Goal: Task Accomplishment & Management: Manage account settings

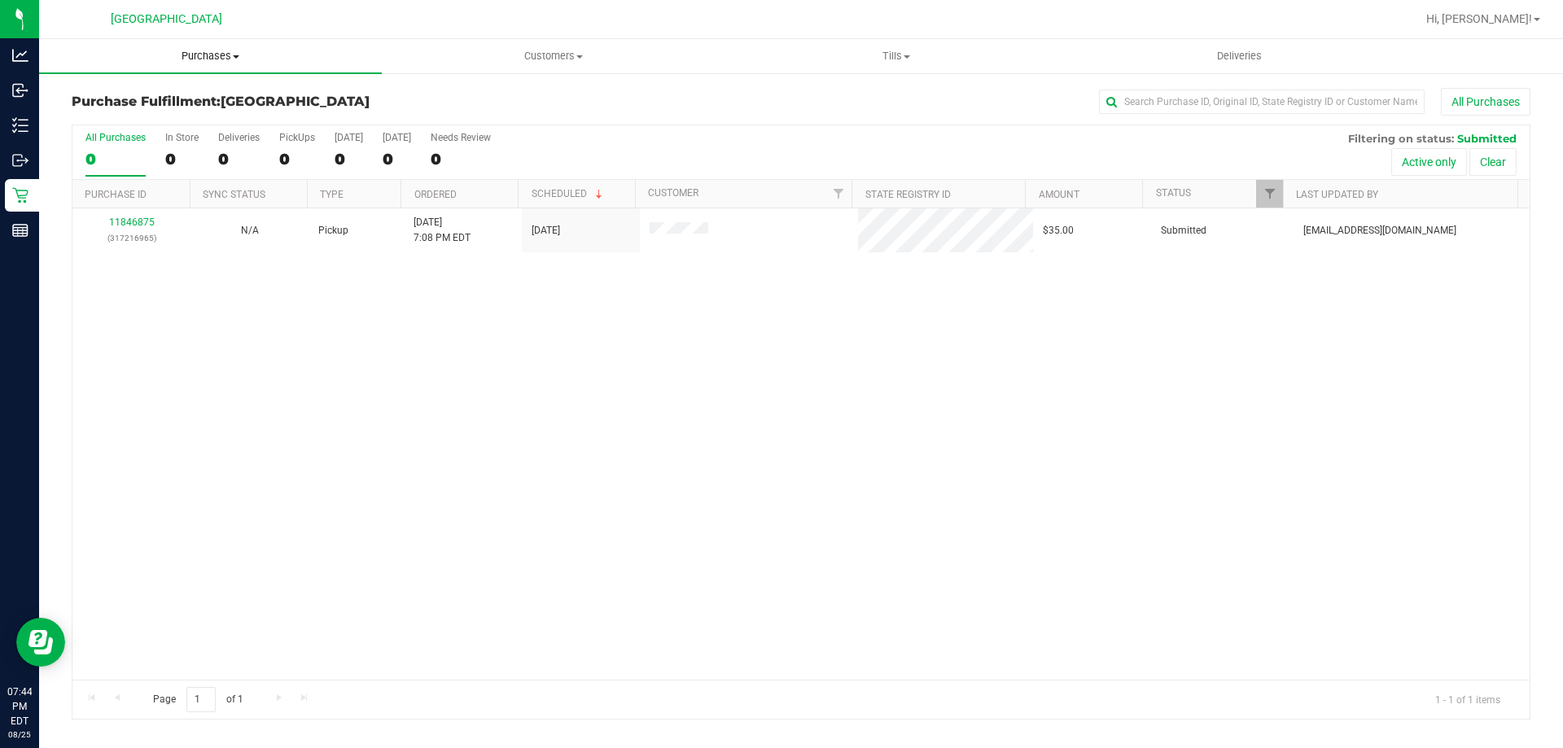
click at [179, 59] on span "Purchases" at bounding box center [210, 56] width 343 height 15
click at [202, 106] on li "Summary of purchases" at bounding box center [210, 99] width 343 height 20
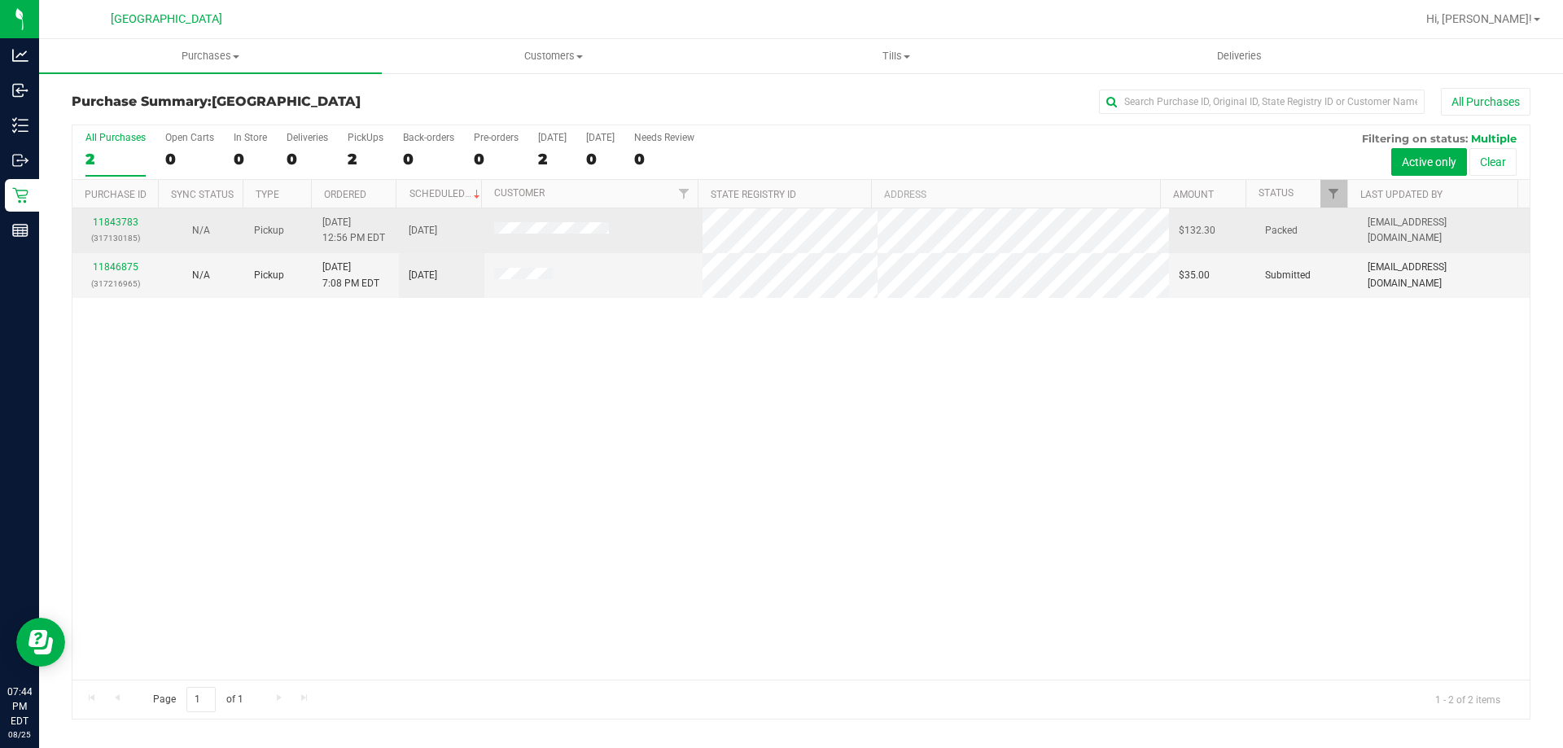
click at [103, 214] on td "11843783 (317130185)" at bounding box center [114, 230] width 85 height 45
click at [107, 217] on link "11843783" at bounding box center [116, 222] width 46 height 11
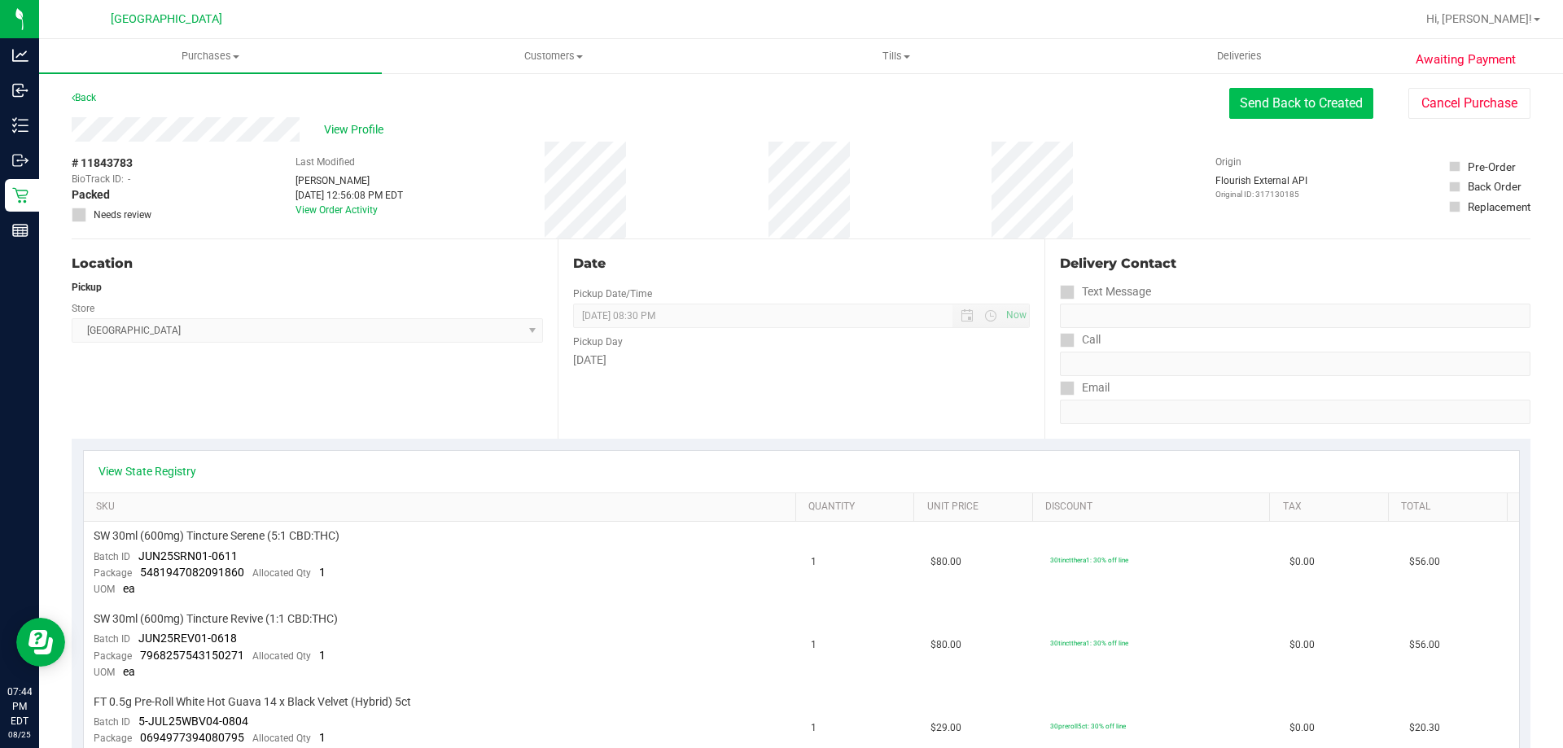
click at [1320, 99] on button "Send Back to Created" at bounding box center [1301, 103] width 144 height 31
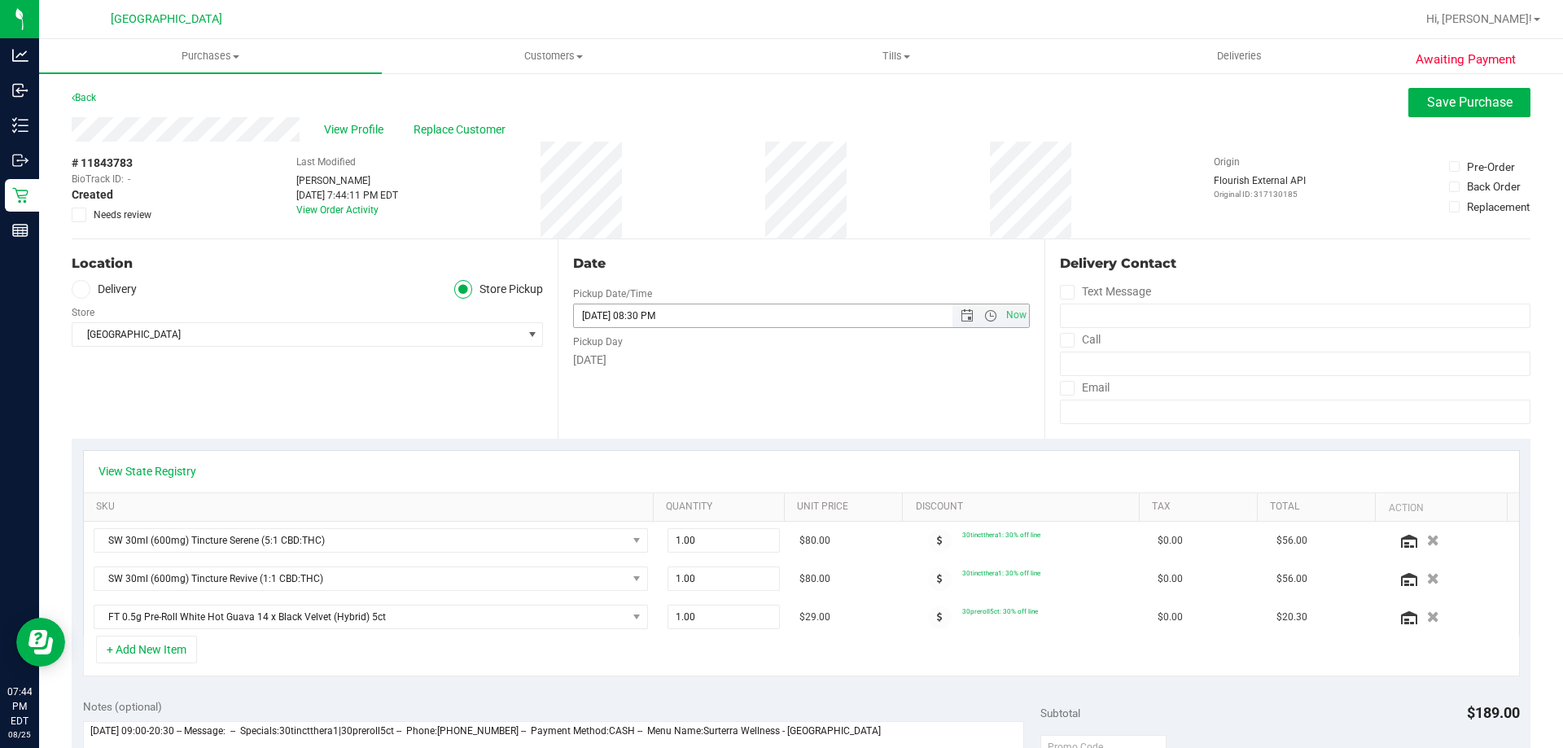
click at [615, 312] on input "[DATE] 08:30 PM" at bounding box center [776, 315] width 405 height 23
click at [957, 309] on span "Now" at bounding box center [990, 315] width 77 height 23
click at [961, 312] on span "Open the date view" at bounding box center [967, 315] width 13 height 13
click at [625, 506] on link "26" at bounding box center [632, 506] width 24 height 25
click at [656, 322] on input "[DATE] 08:30 PM" at bounding box center [776, 315] width 405 height 23
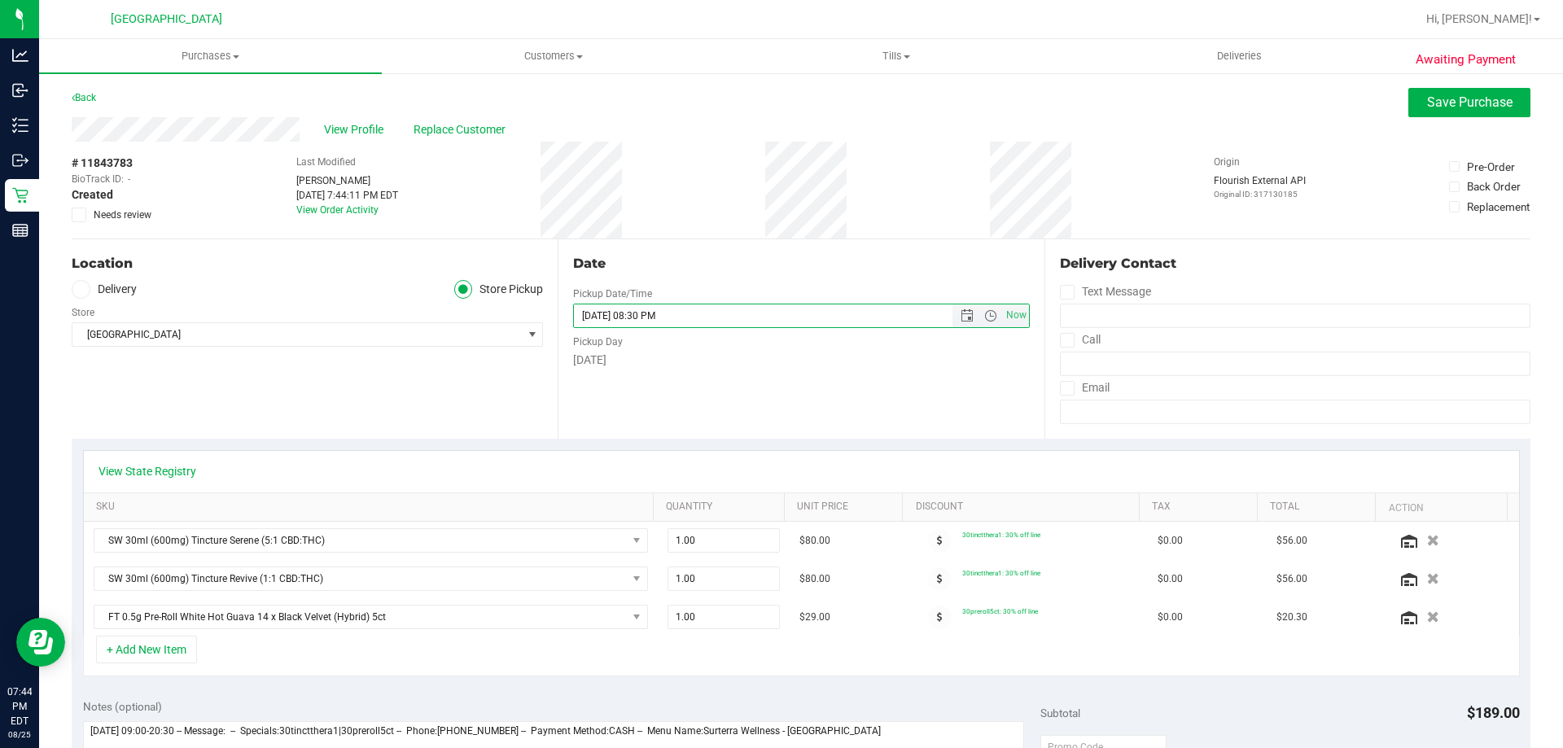
click at [701, 320] on input "[DATE] 08:30 PM" at bounding box center [776, 315] width 405 height 23
click at [782, 366] on div "Date Pickup Date/Time Now [DATE] 06pm Now Pickup Day" at bounding box center [801, 338] width 486 height 199
click at [993, 316] on span "Open the time view" at bounding box center [990, 315] width 28 height 13
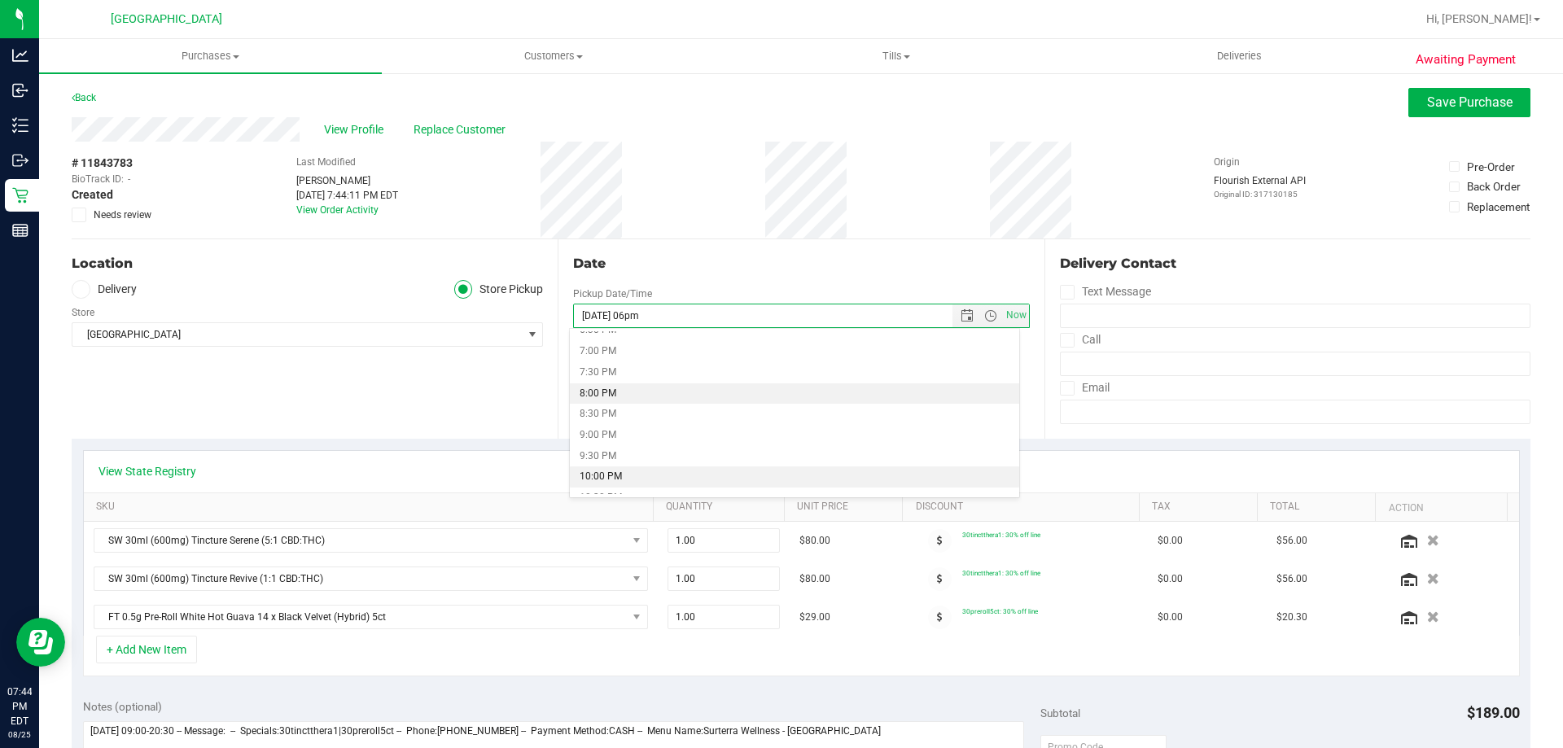
scroll to position [760, 0]
click at [602, 338] on li "6:00 PM" at bounding box center [794, 335] width 449 height 21
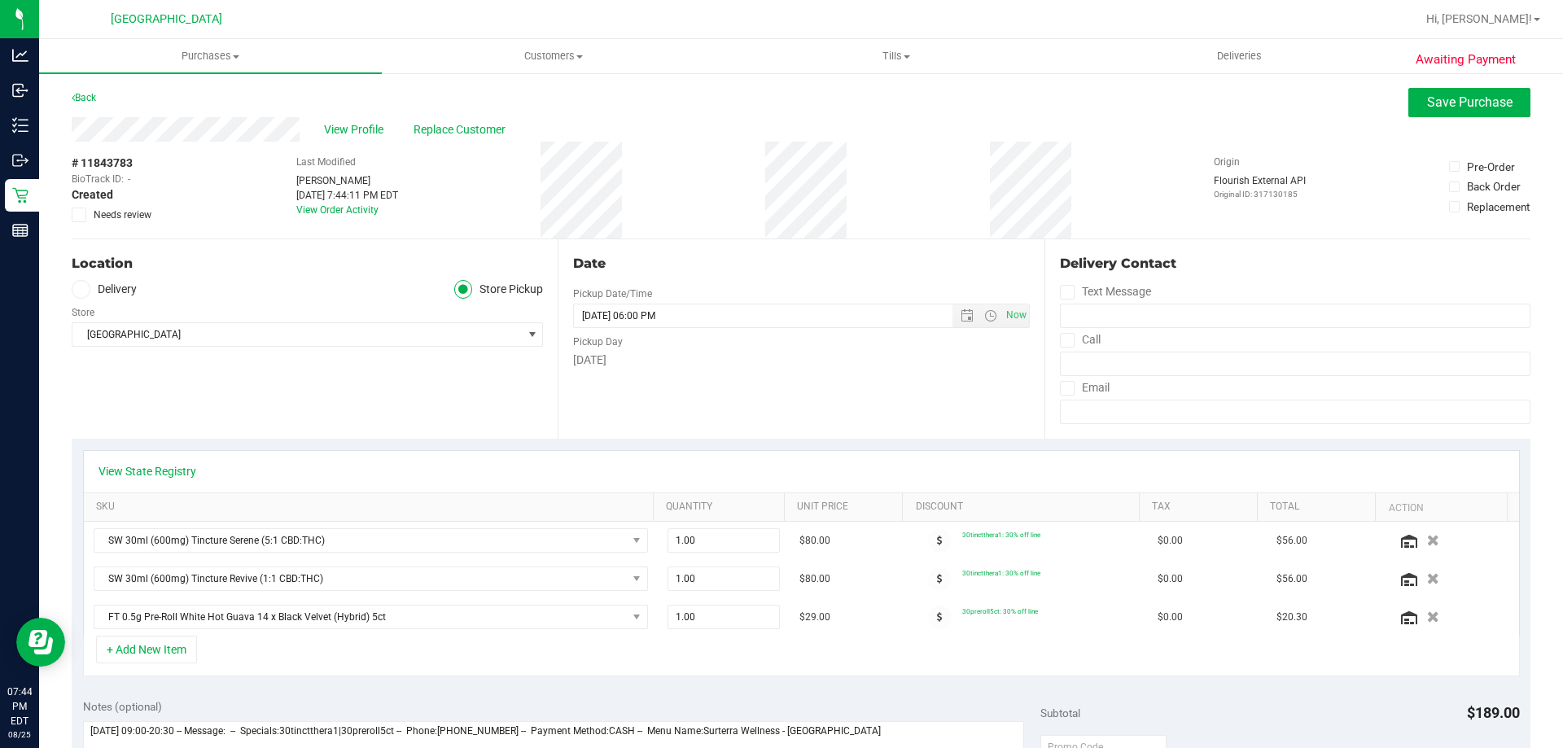
click at [742, 391] on div "Date Pickup Date/Time [DATE] Now [DATE] 06:00 PM Now Pickup Day [DATE]" at bounding box center [801, 338] width 486 height 199
click at [603, 313] on input "[DATE] 06:00 PM" at bounding box center [776, 315] width 405 height 23
type input "[DATE] 06:00 PM"
click at [667, 362] on div "[DATE]" at bounding box center [801, 360] width 456 height 17
click at [1491, 100] on span "Save Purchase" at bounding box center [1469, 101] width 85 height 15
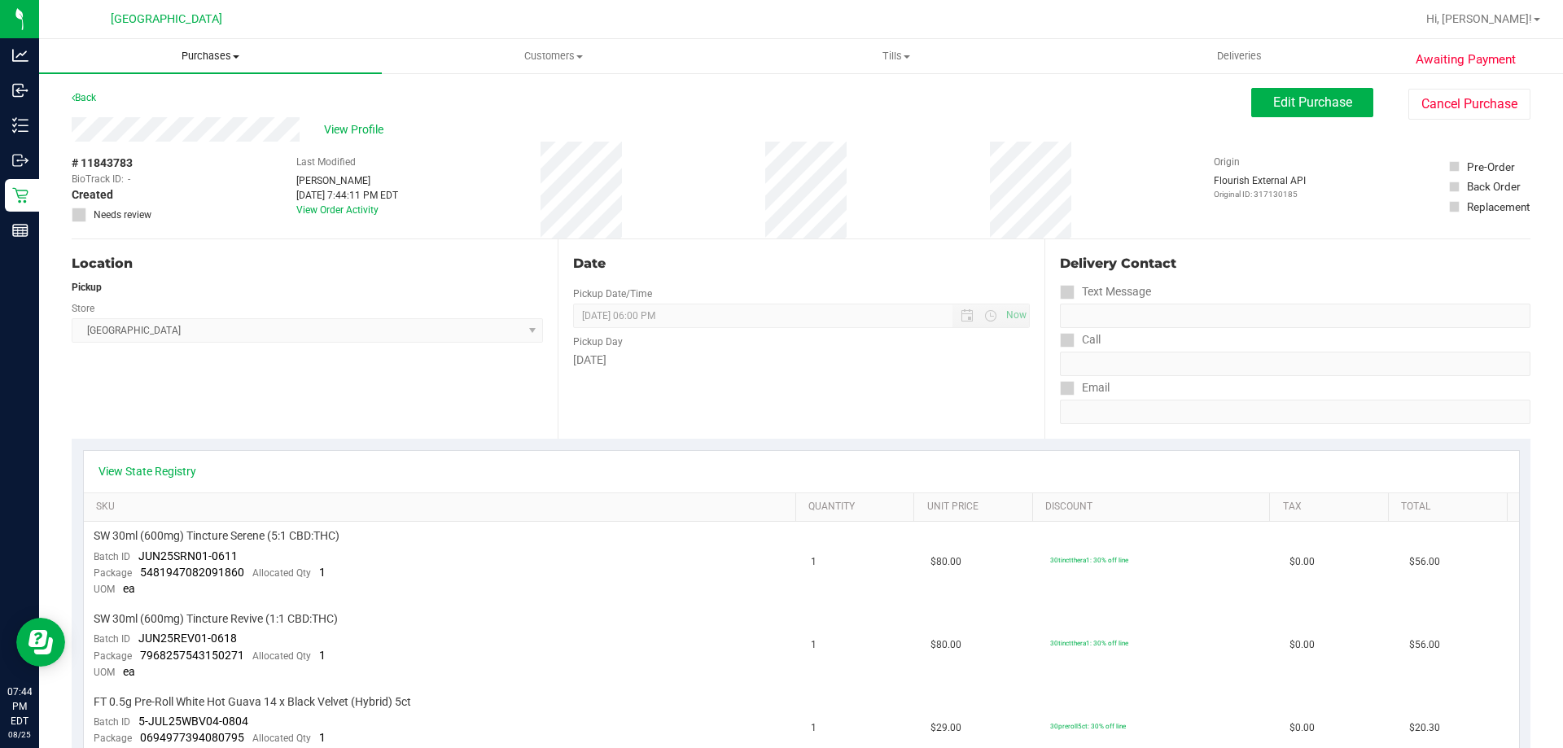
click at [240, 39] on uib-tab-heading "Purchases Summary of purchases Fulfillment All purchases" at bounding box center [210, 56] width 343 height 34
click at [191, 75] on ul "Summary of purchases Fulfillment All purchases" at bounding box center [210, 118] width 343 height 88
click at [203, 57] on span "Purchases" at bounding box center [210, 56] width 343 height 15
click at [147, 115] on li "Fulfillment" at bounding box center [210, 118] width 343 height 20
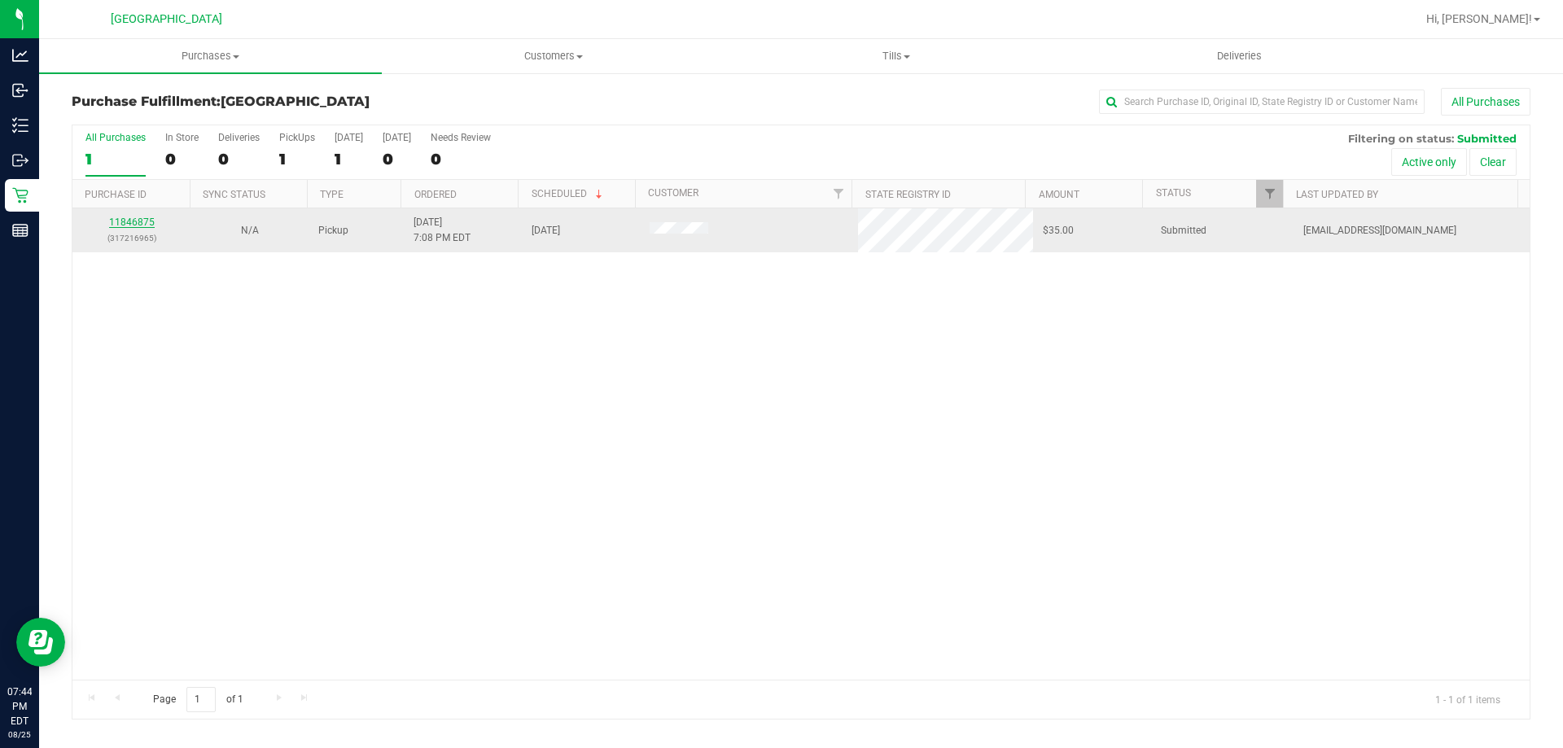
click at [125, 223] on link "11846875" at bounding box center [132, 222] width 46 height 11
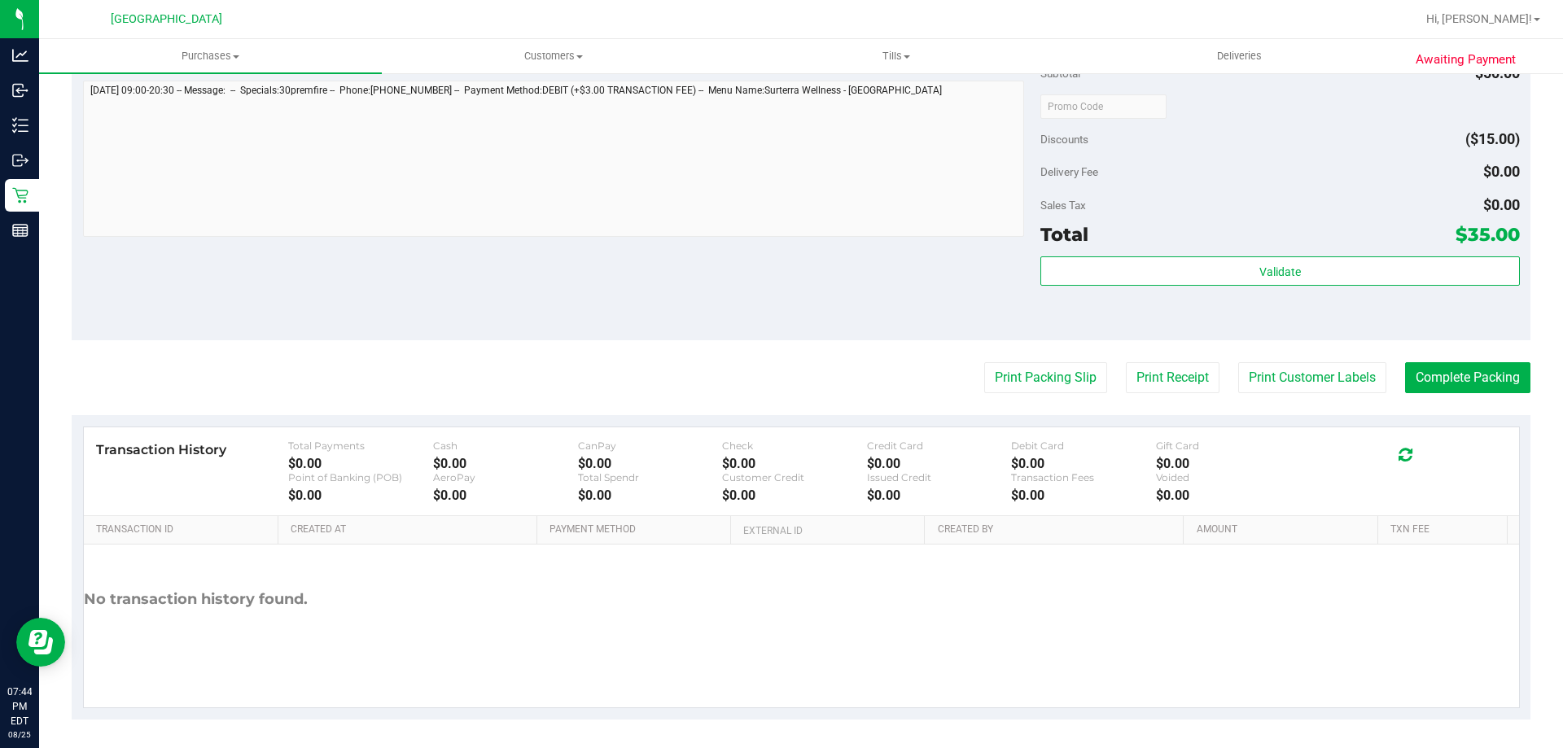
scroll to position [545, 0]
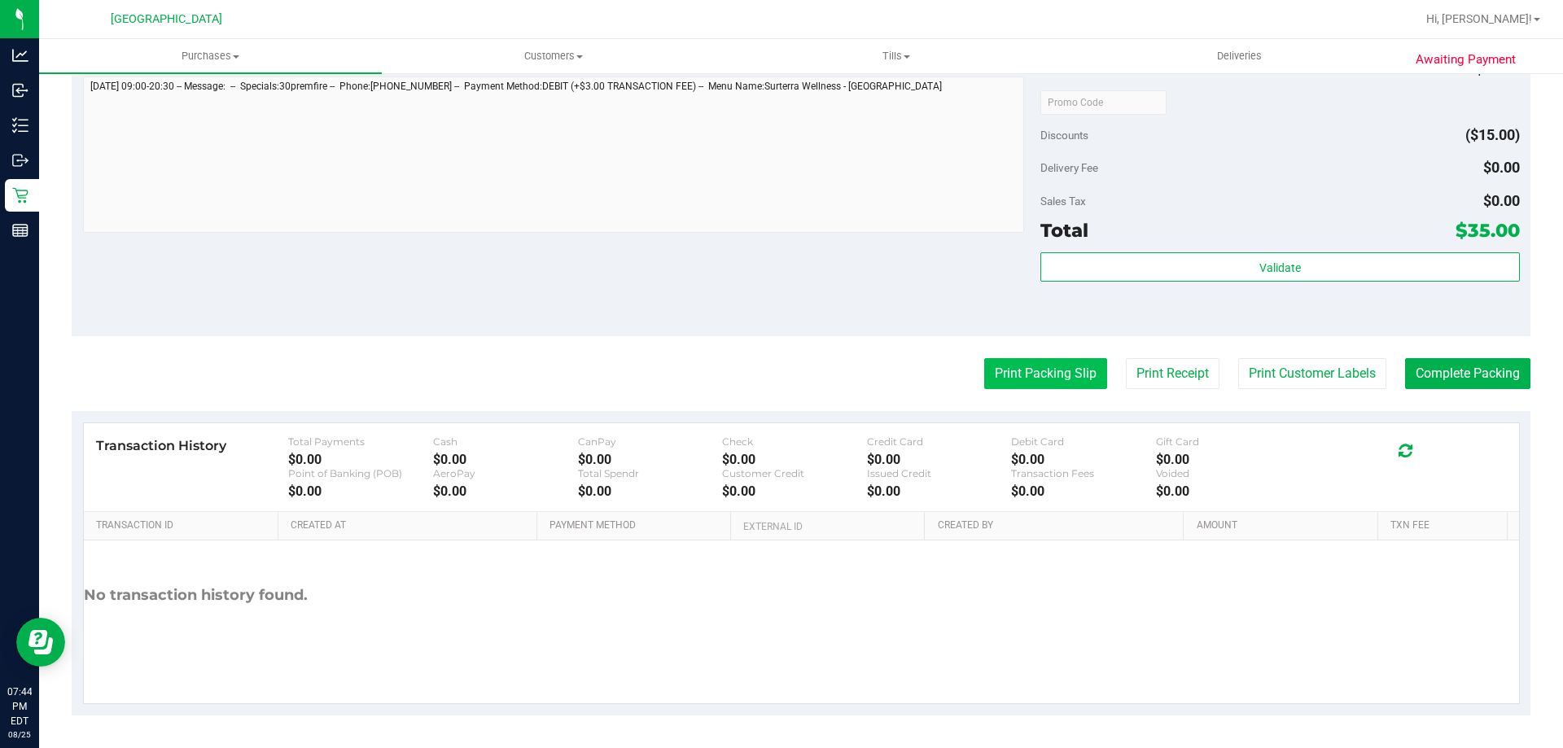
click at [1026, 363] on button "Print Packing Slip" at bounding box center [1045, 373] width 123 height 31
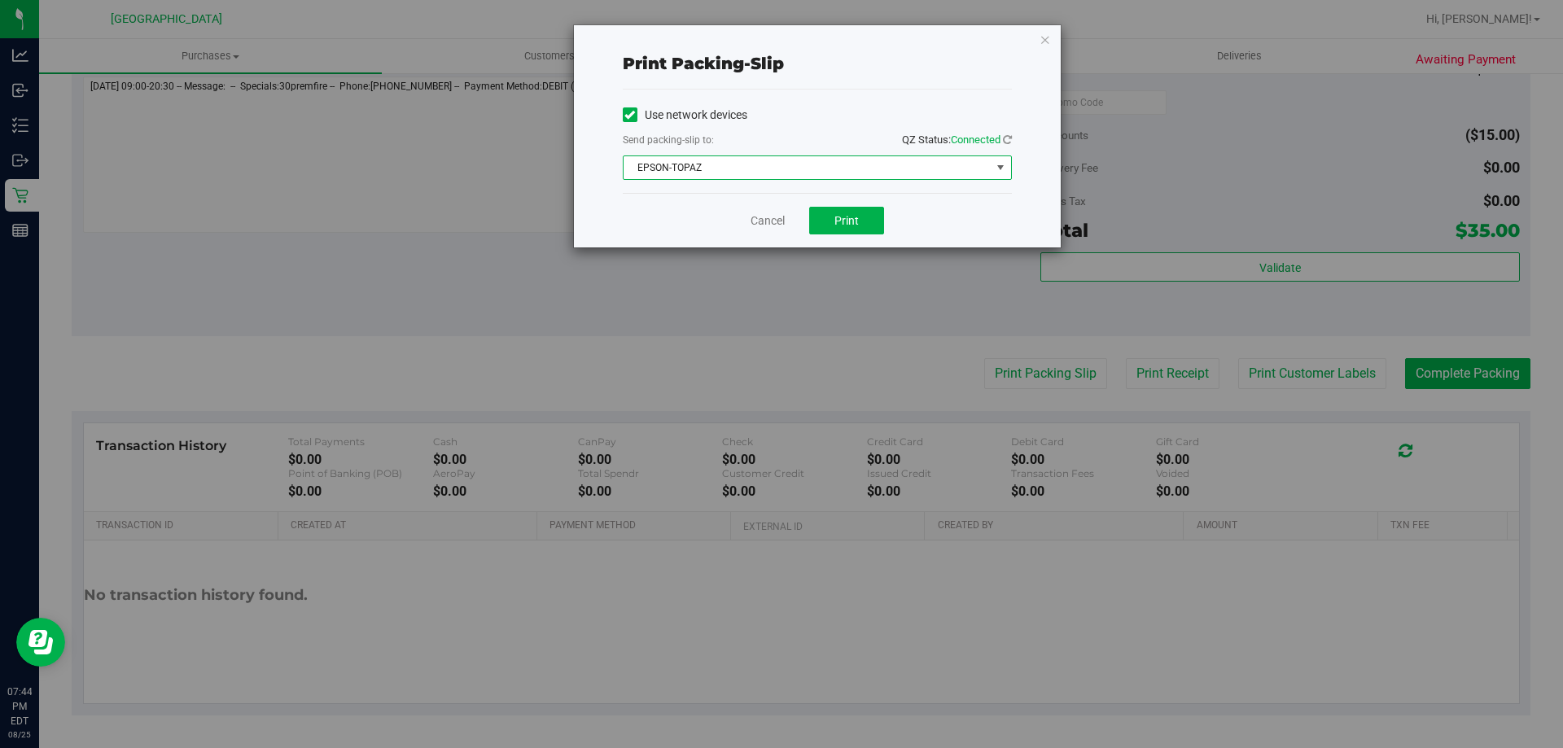
click at [834, 164] on span "EPSON-TOPAZ" at bounding box center [807, 167] width 367 height 23
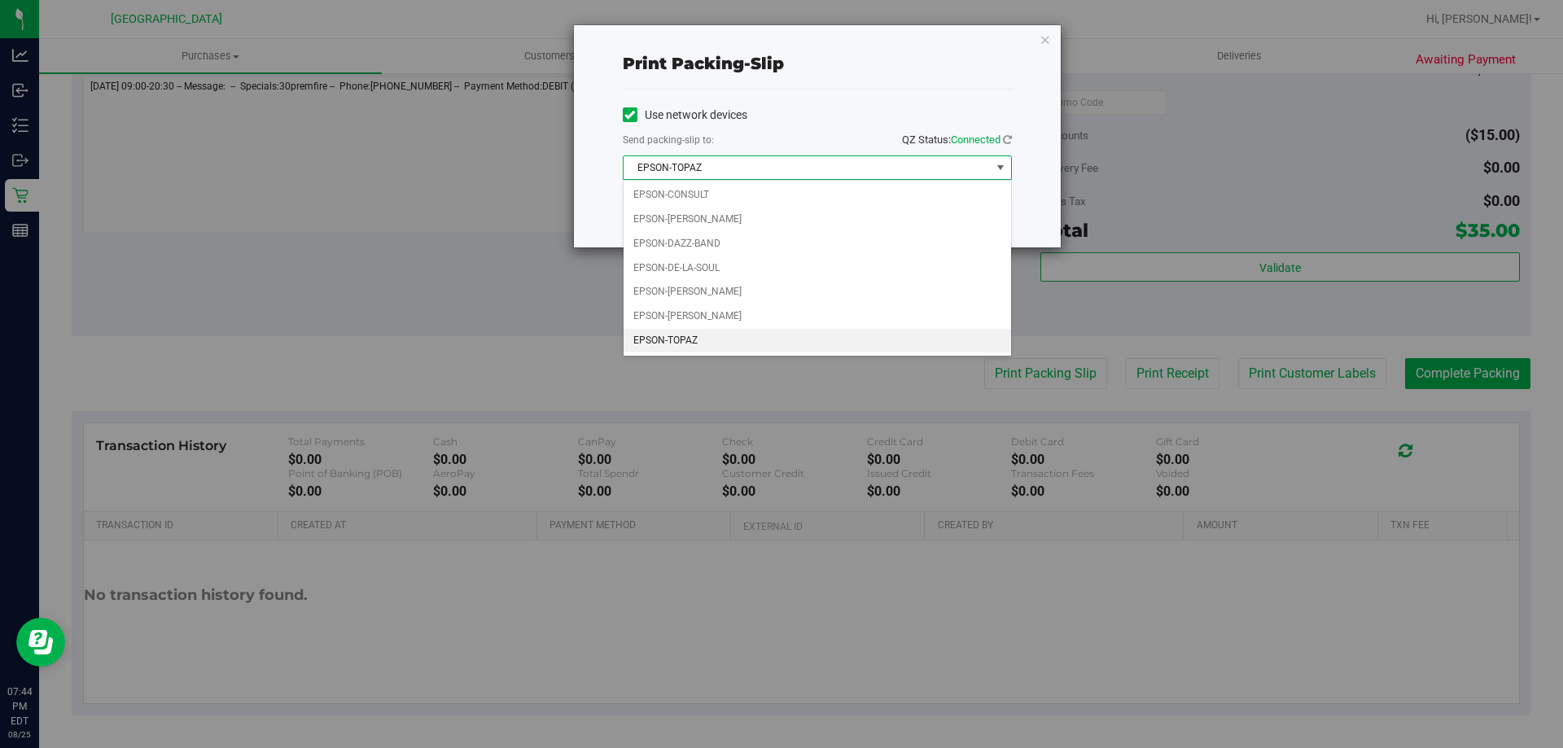
click at [519, 356] on div "Print packing-slip Use network devices Send packing-slip to: QZ Status: Connect…" at bounding box center [787, 374] width 1575 height 748
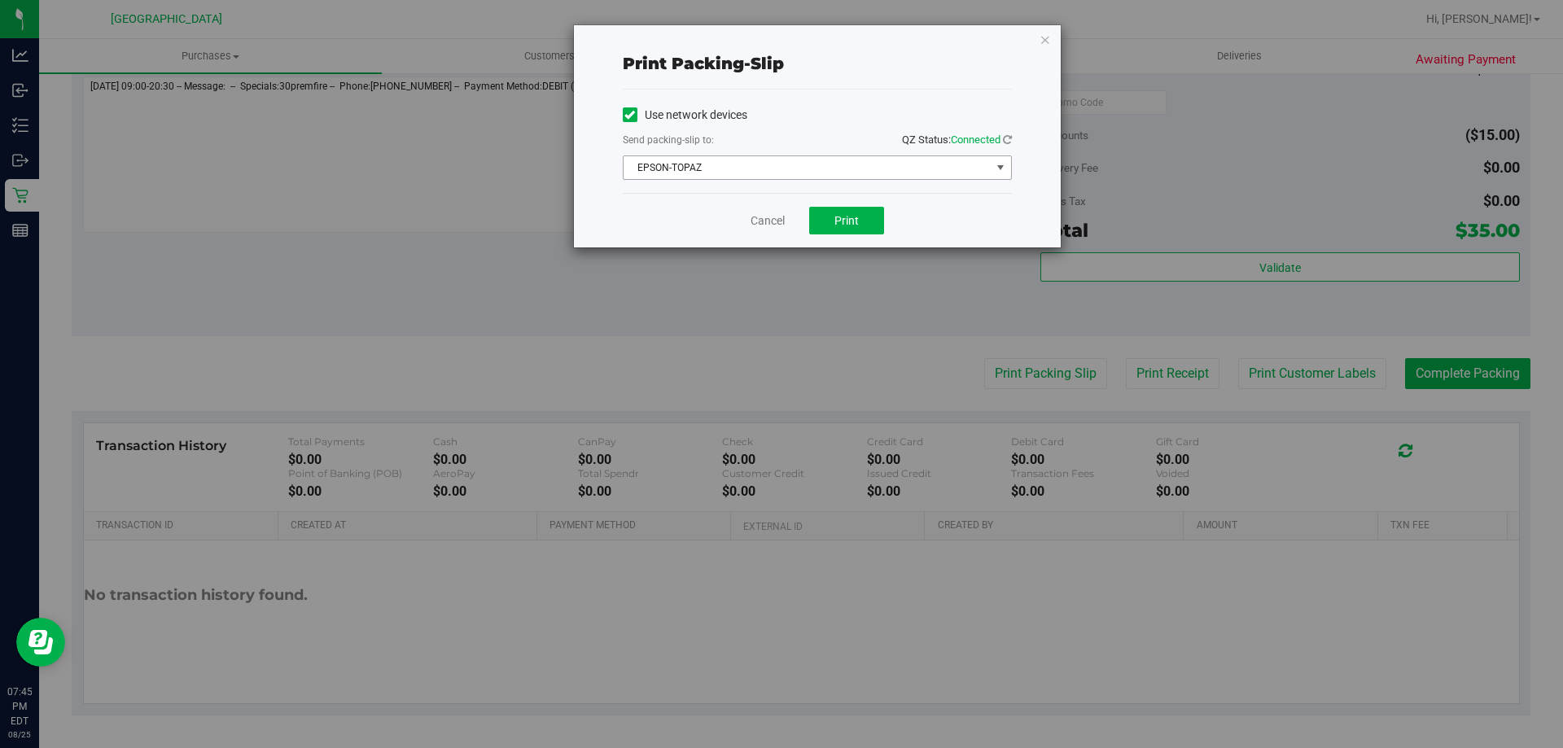
click at [721, 169] on span "EPSON-TOPAZ" at bounding box center [807, 167] width 367 height 23
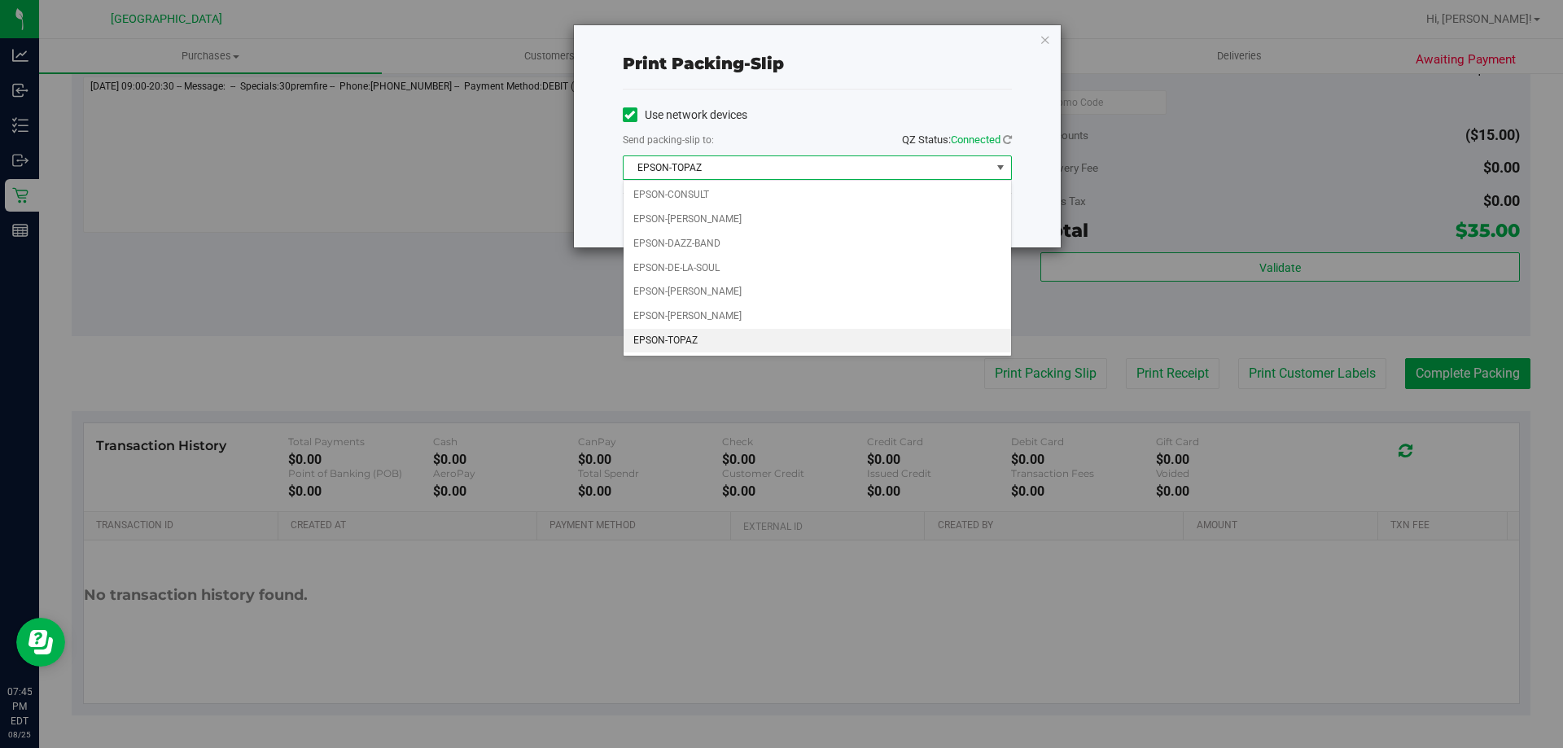
click at [1053, 57] on div "Print packing-slip Use network devices Send packing-slip to: QZ Status: Connect…" at bounding box center [817, 136] width 487 height 222
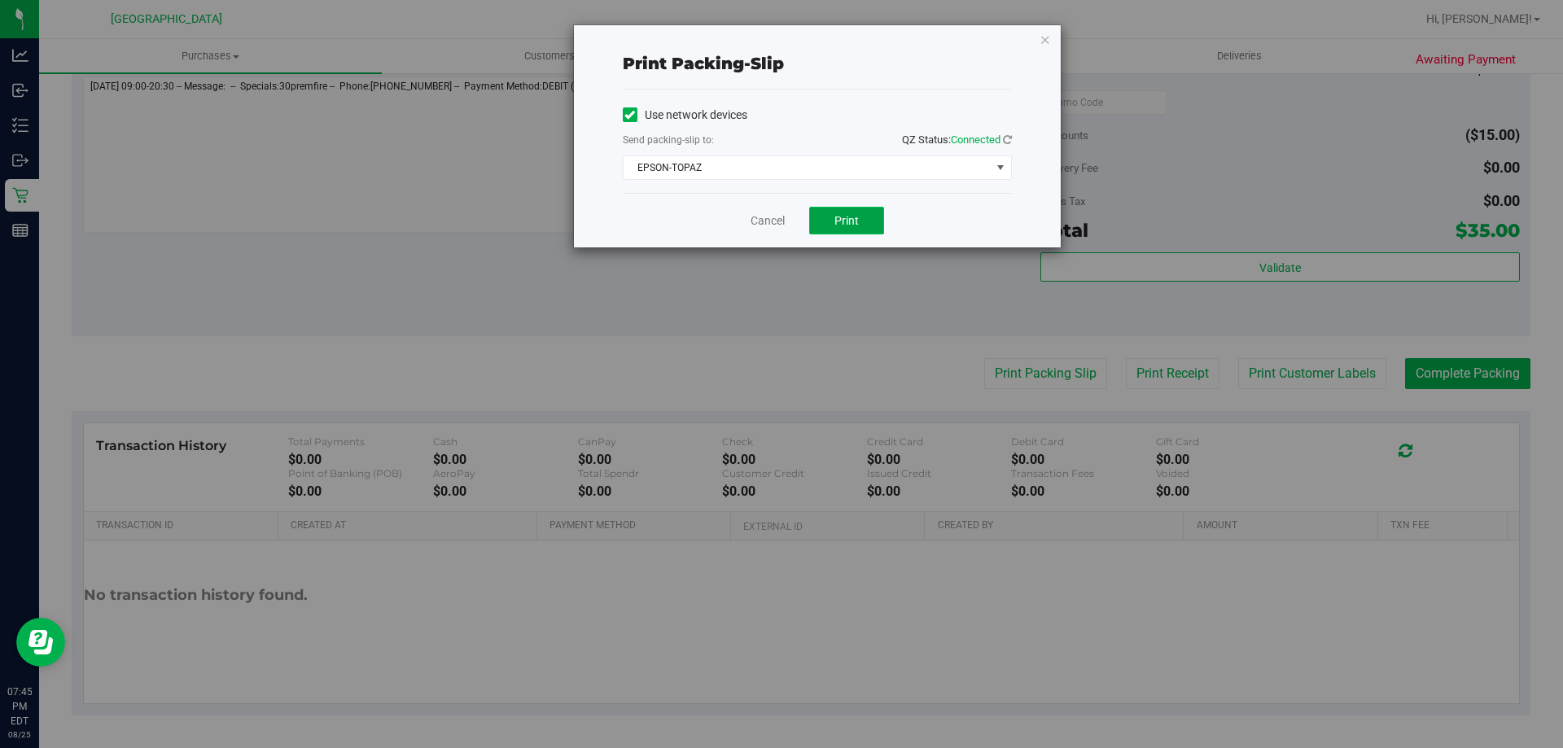
click at [865, 215] on button "Print" at bounding box center [846, 221] width 75 height 28
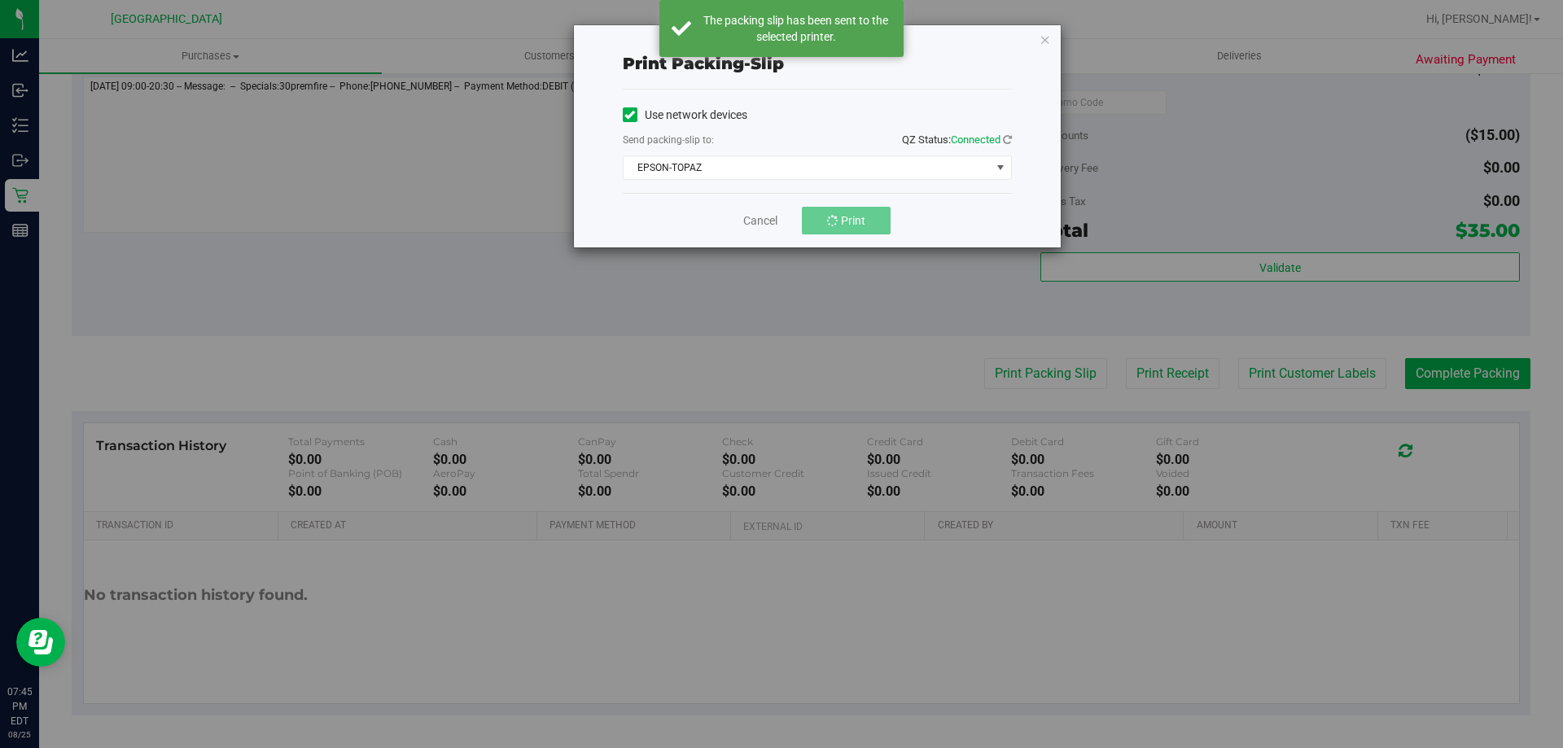
drag, startPoint x: 1051, startPoint y: 38, endPoint x: 935, endPoint y: 220, distance: 215.2
click at [1049, 46] on div "Print packing-slip Use network devices Send packing-slip to: QZ Status: Connect…" at bounding box center [817, 136] width 487 height 222
click at [1053, 39] on div "Print packing-slip Use network devices Send packing-slip to: QZ Status: Connect…" at bounding box center [817, 136] width 487 height 222
click at [1060, 35] on div "Print packing-slip Use network devices Send packing-slip to: QZ Status: Connect…" at bounding box center [817, 136] width 487 height 222
click at [1048, 37] on icon "button" at bounding box center [1045, 39] width 11 height 20
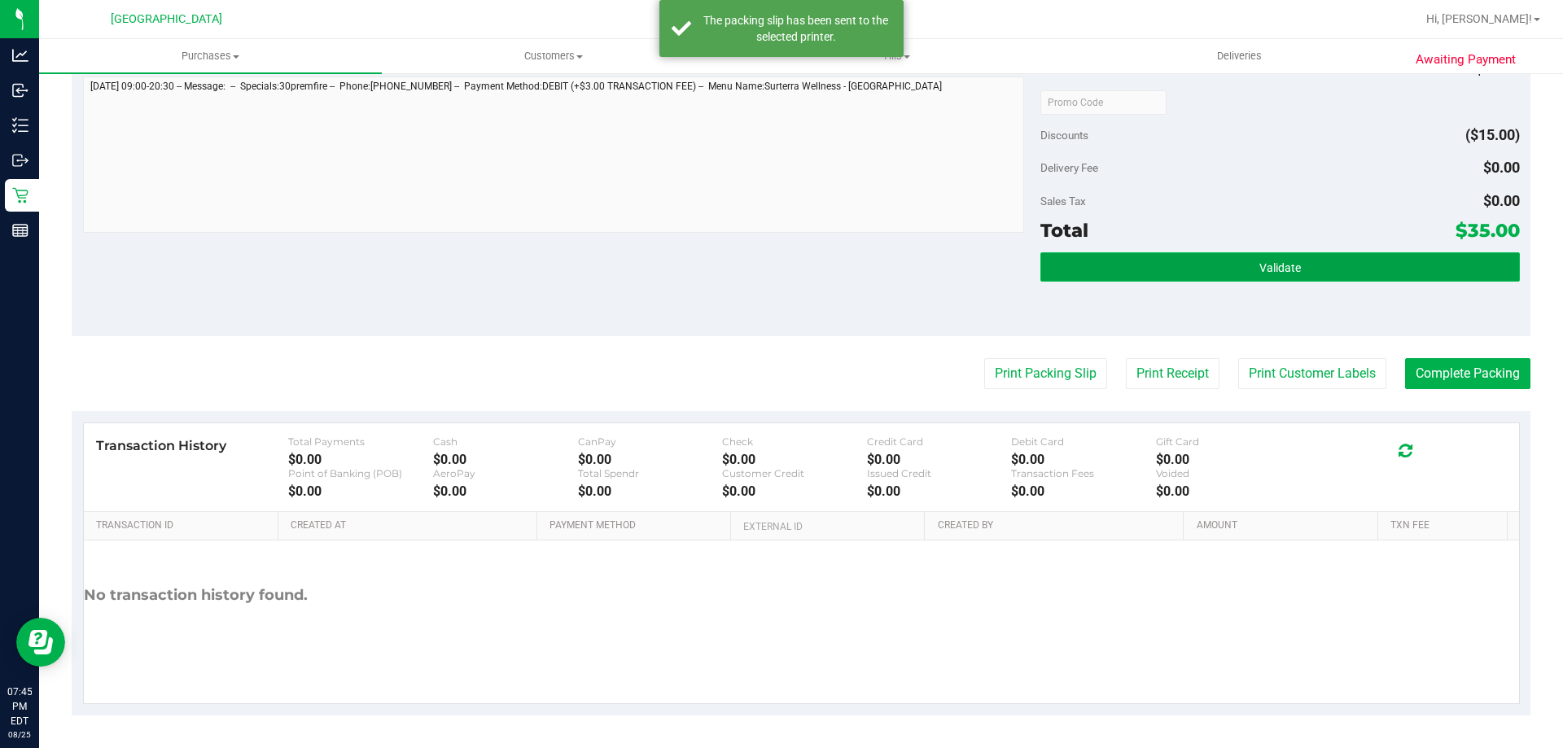
click at [1171, 268] on button "Validate" at bounding box center [1279, 266] width 479 height 29
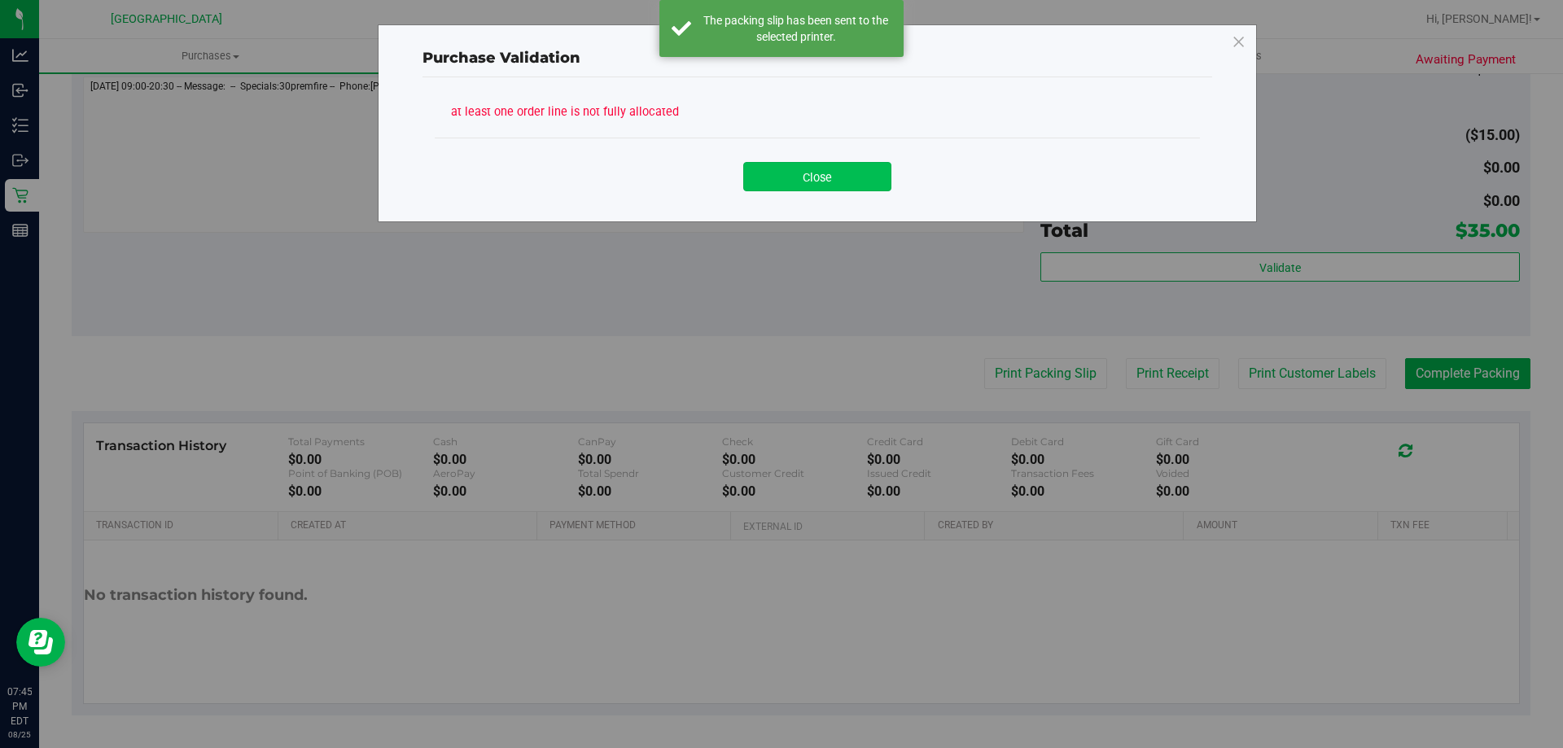
click at [759, 164] on button "Close" at bounding box center [817, 176] width 148 height 29
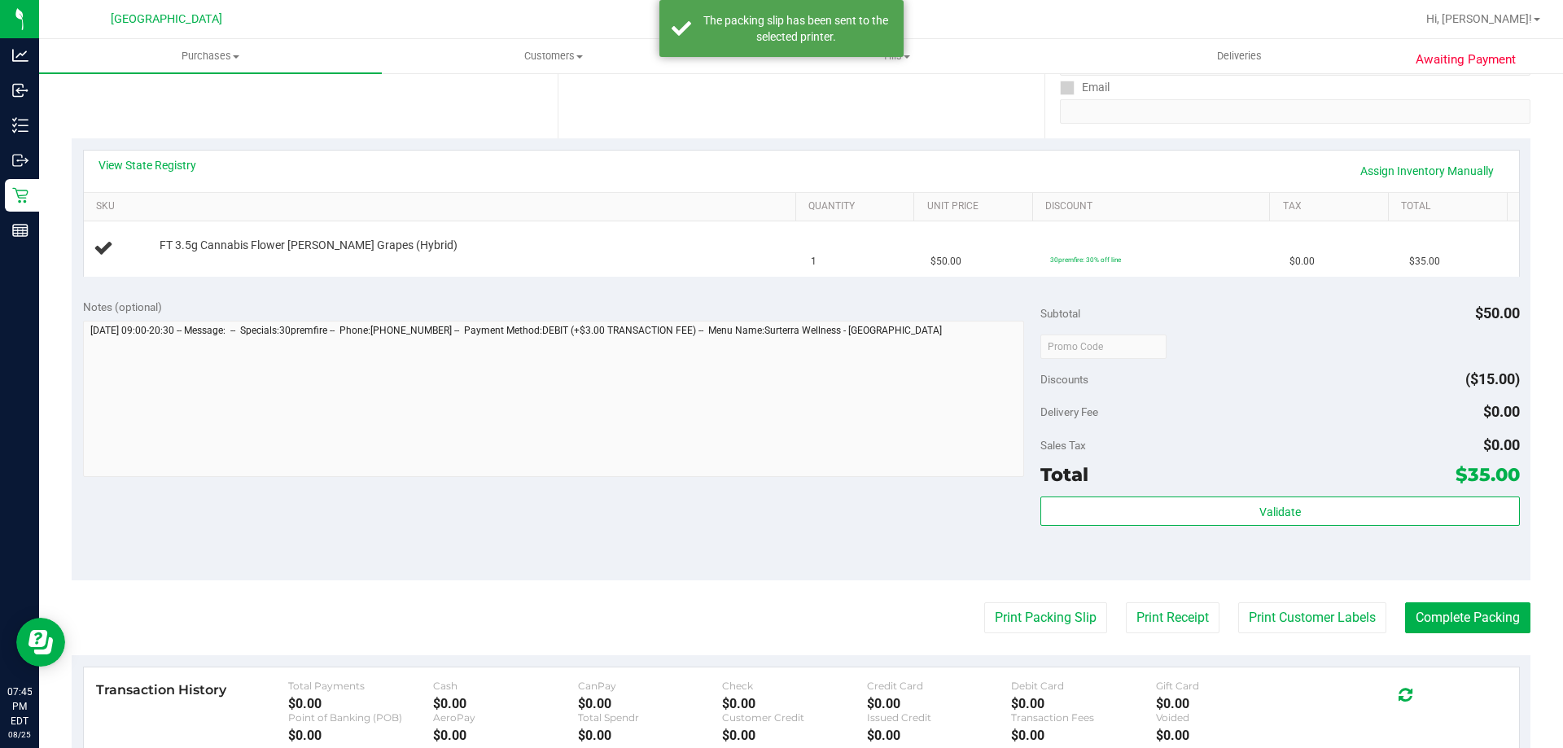
scroll to position [138, 0]
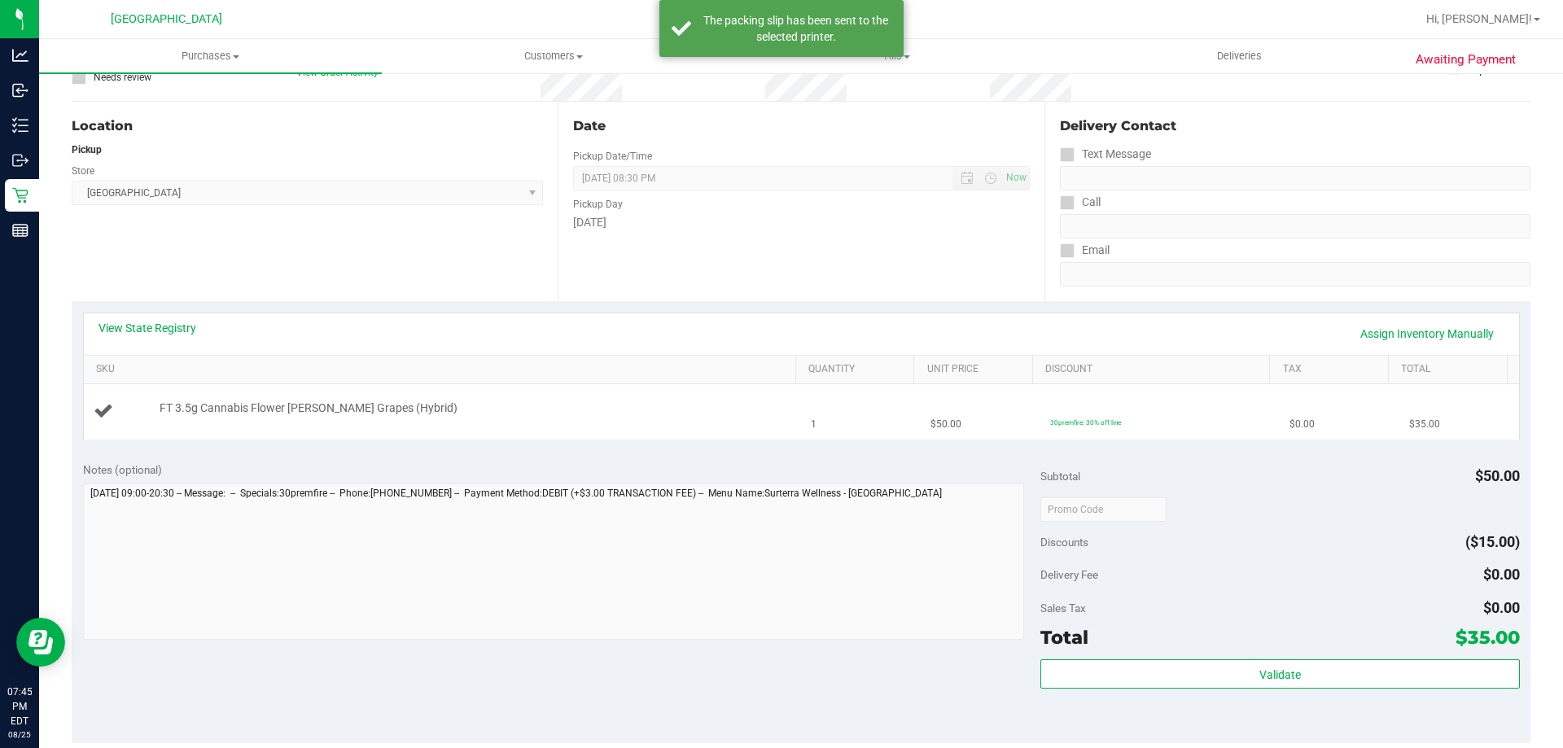
click at [516, 418] on div "FT 3.5g Cannabis Flower [PERSON_NAME] Grapes (Hybrid)" at bounding box center [443, 412] width 698 height 22
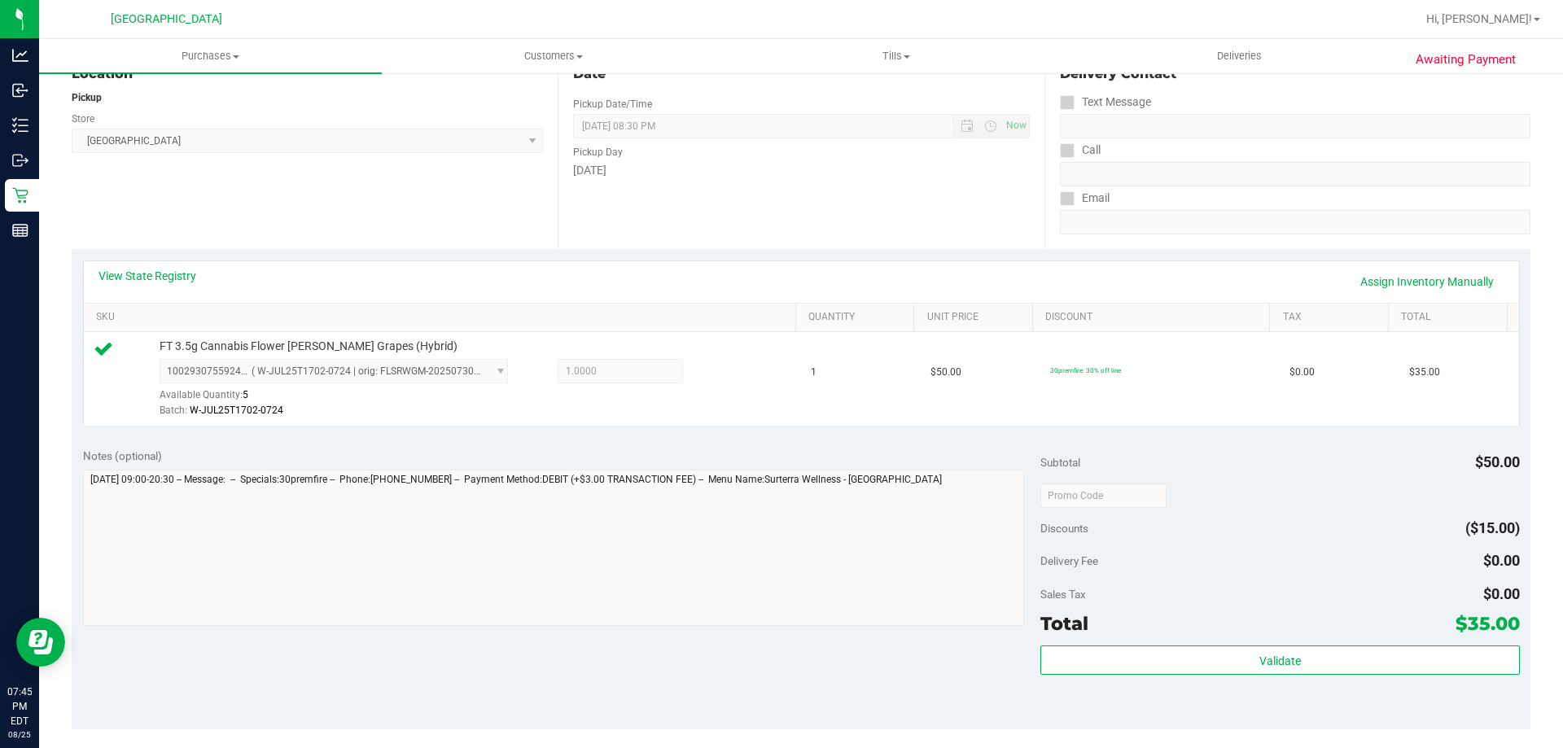
scroll to position [219, 0]
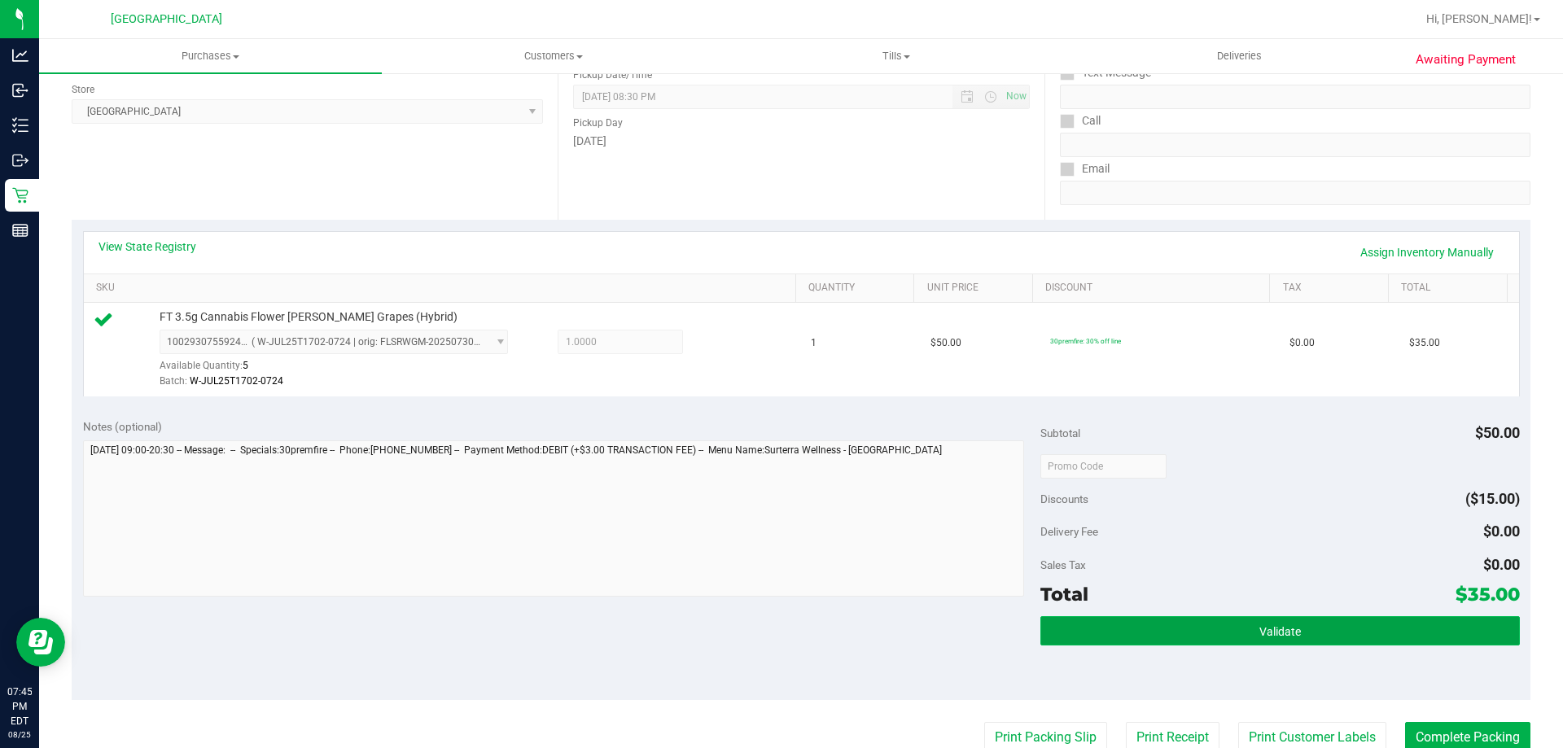
click at [1168, 626] on button "Validate" at bounding box center [1279, 630] width 479 height 29
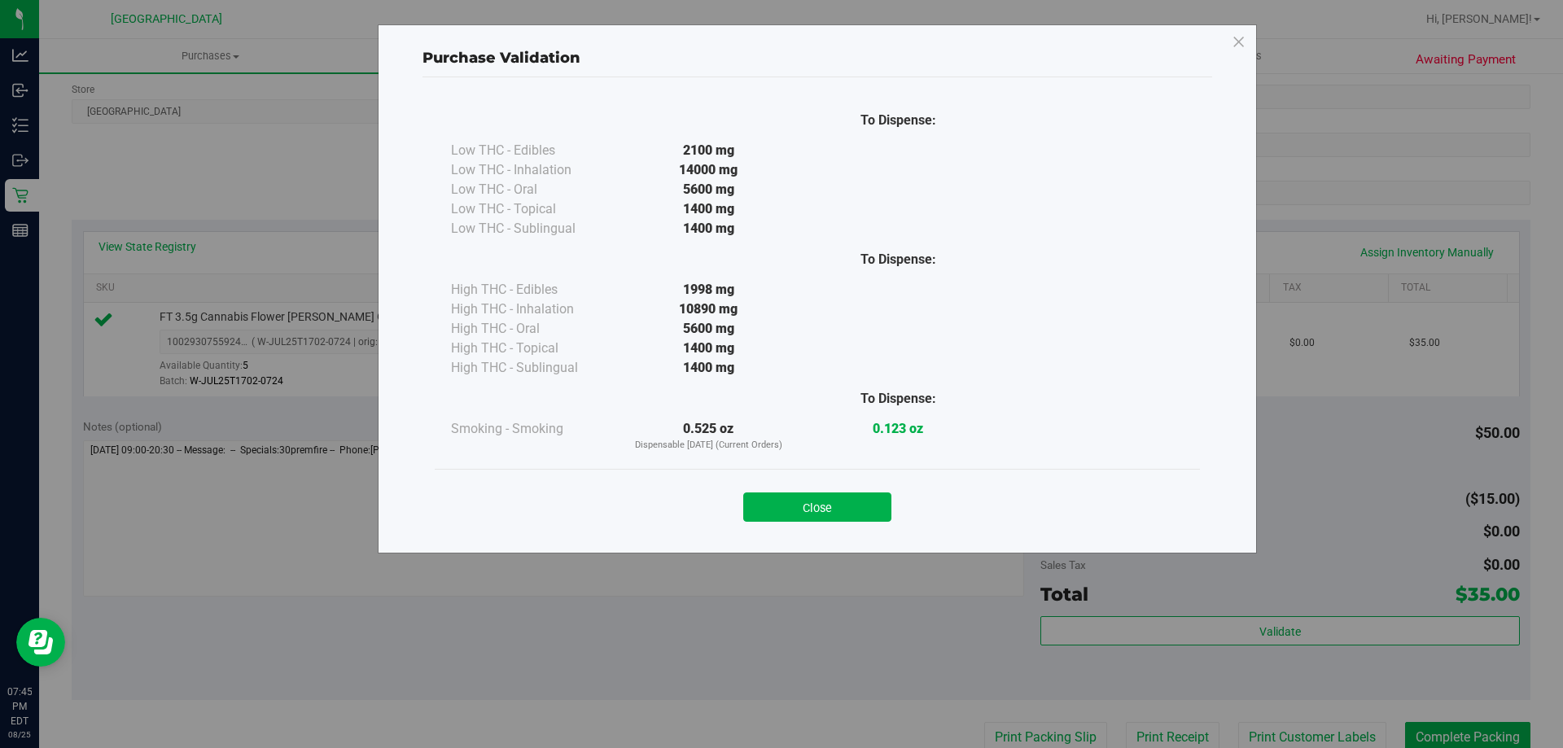
click at [854, 528] on div "Close" at bounding box center [817, 502] width 765 height 66
click at [854, 526] on div "Close" at bounding box center [817, 502] width 765 height 66
click at [854, 520] on button "Close" at bounding box center [817, 507] width 148 height 29
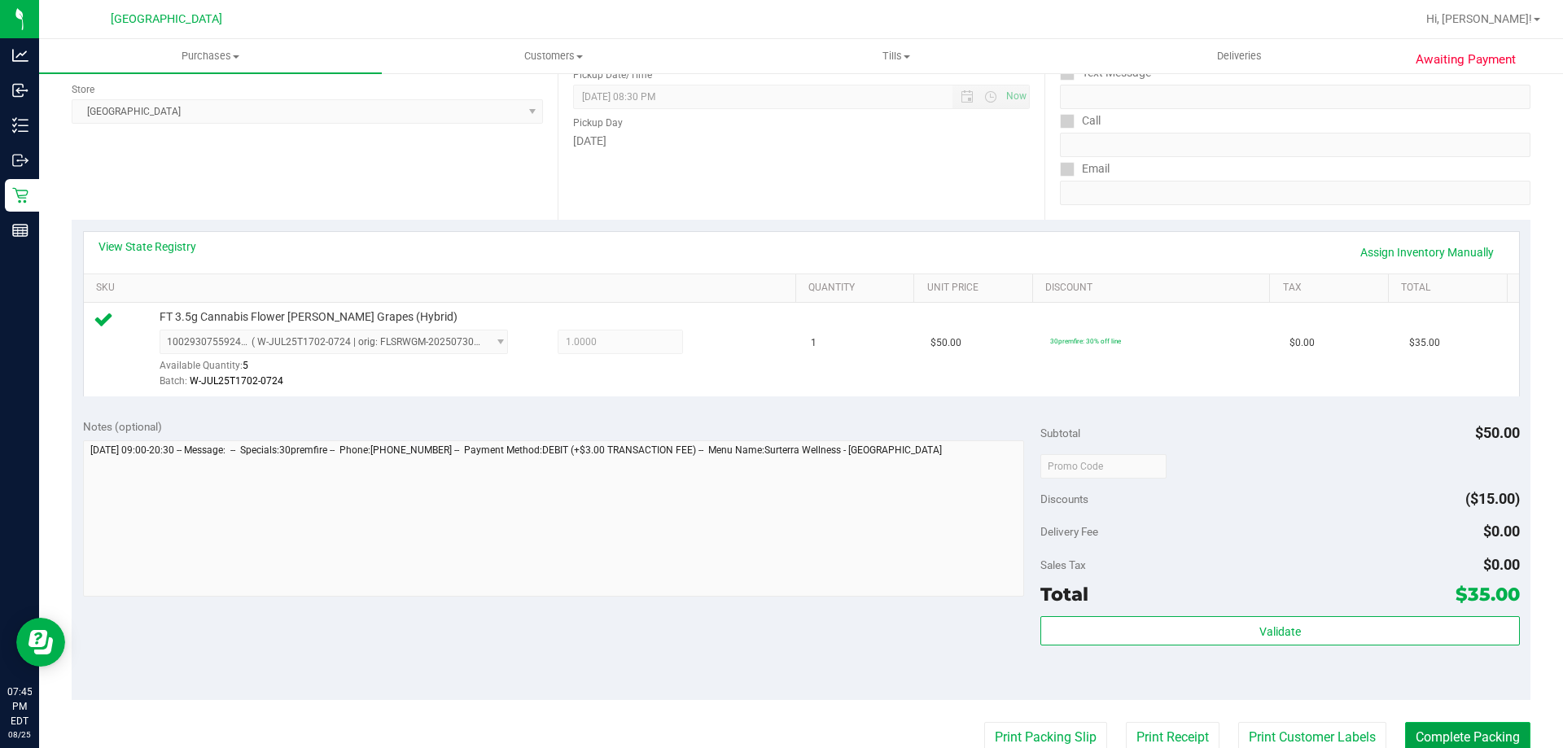
click at [1452, 729] on button "Complete Packing" at bounding box center [1467, 737] width 125 height 31
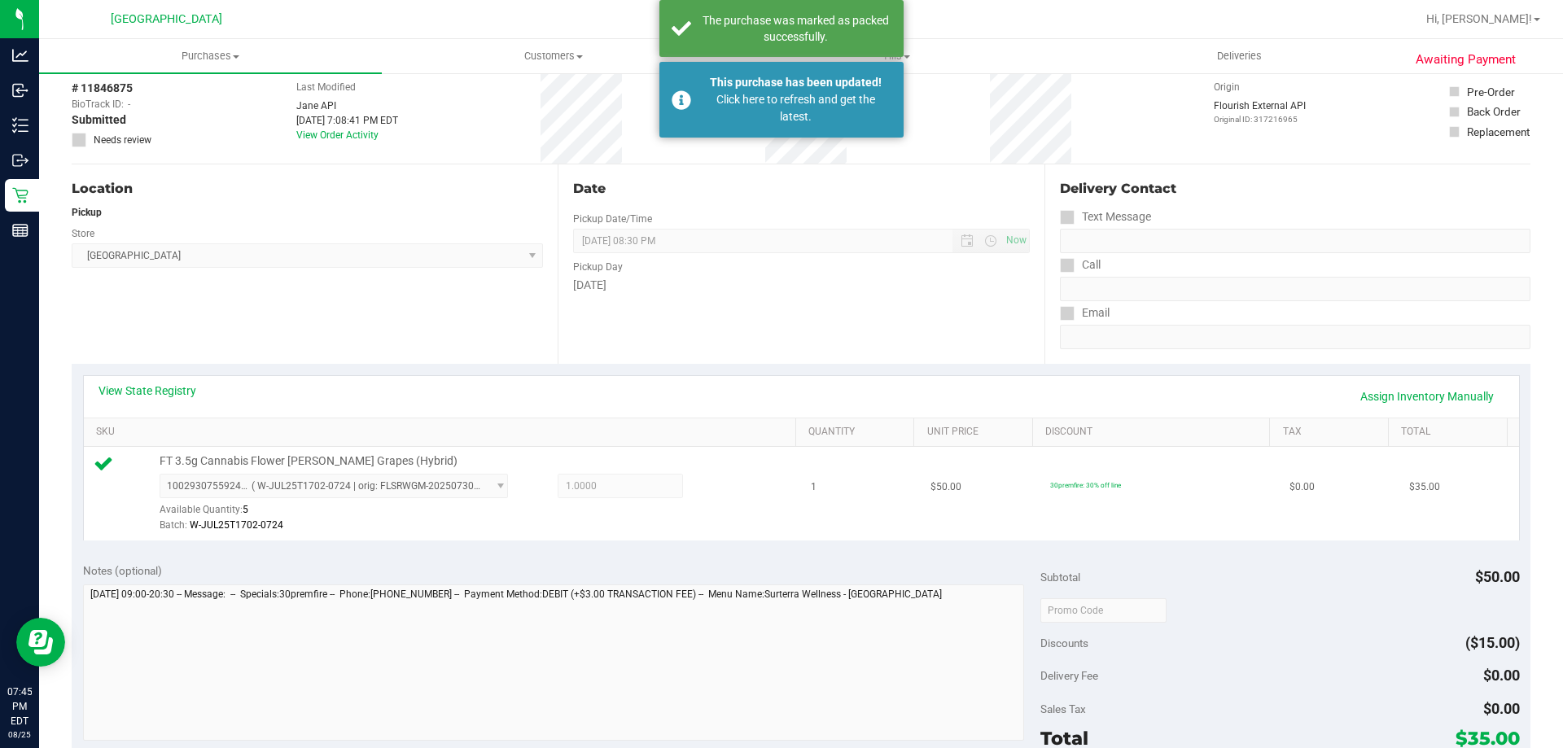
scroll to position [0, 0]
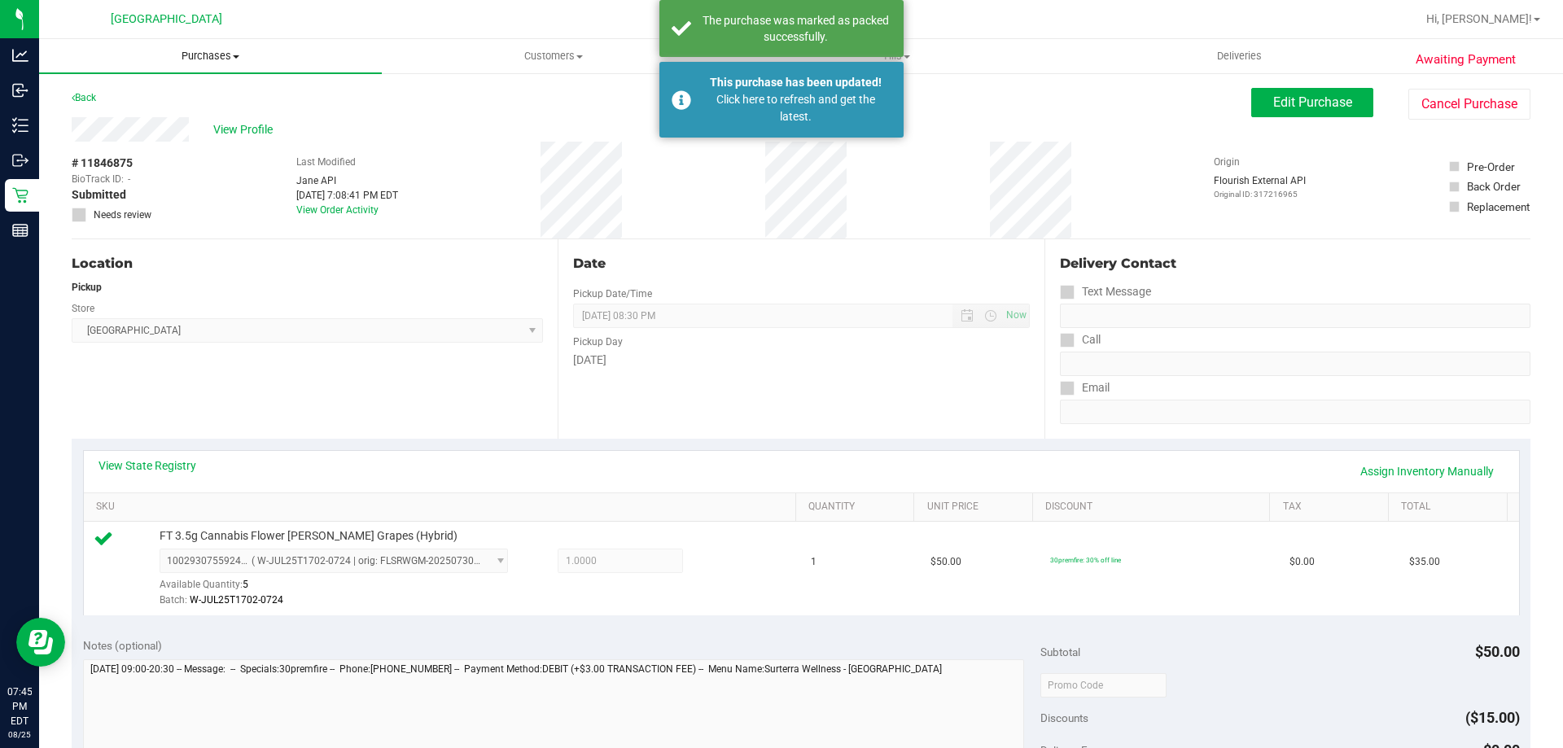
click at [202, 59] on span "Purchases" at bounding box center [210, 56] width 343 height 15
click at [158, 120] on li "Fulfillment" at bounding box center [210, 118] width 343 height 20
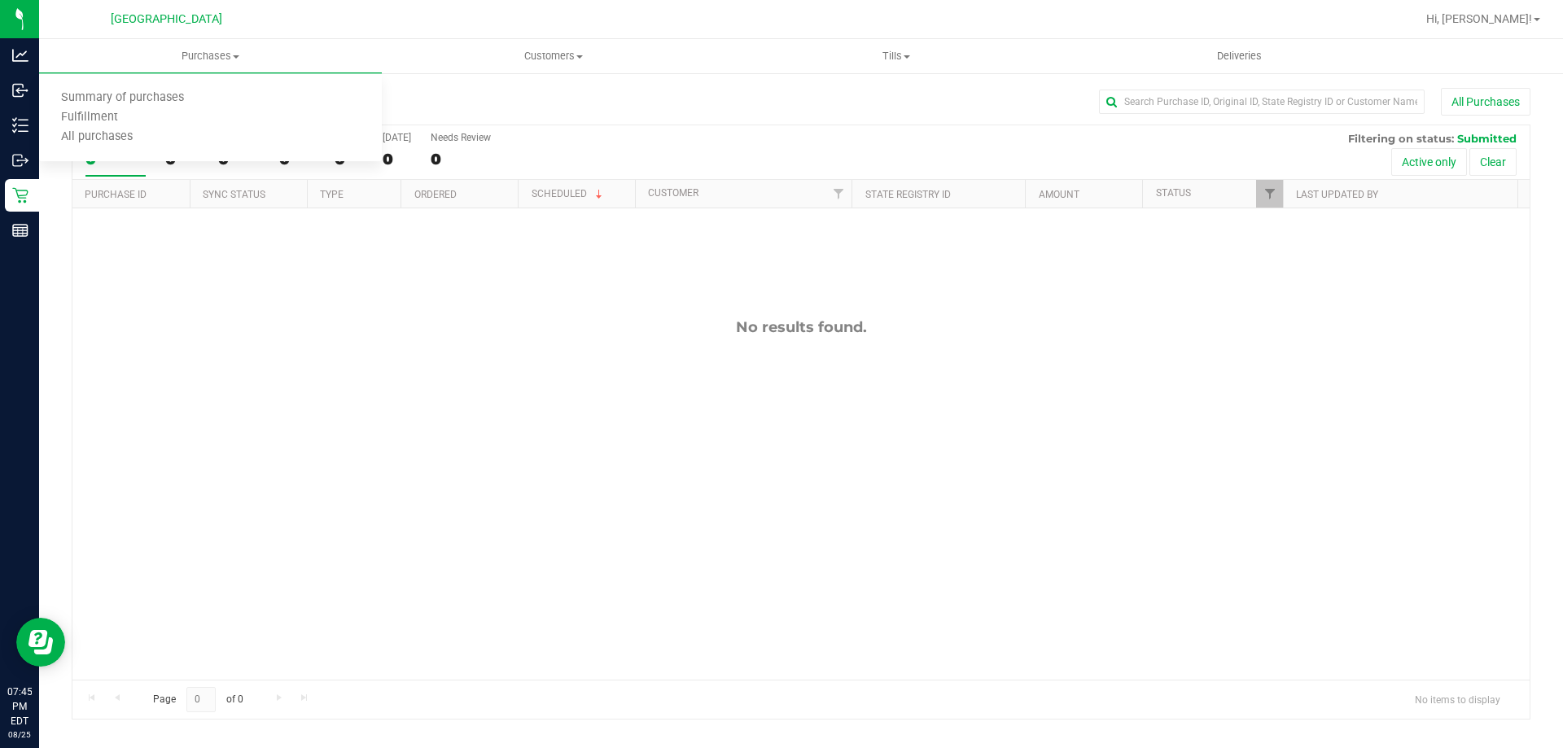
click at [333, 401] on div "No results found." at bounding box center [800, 498] width 1457 height 581
click at [217, 68] on uib-tab-heading "Purchases Summary of purchases Fulfillment All purchases" at bounding box center [210, 56] width 343 height 34
click at [132, 92] on span "Summary of purchases" at bounding box center [122, 98] width 167 height 14
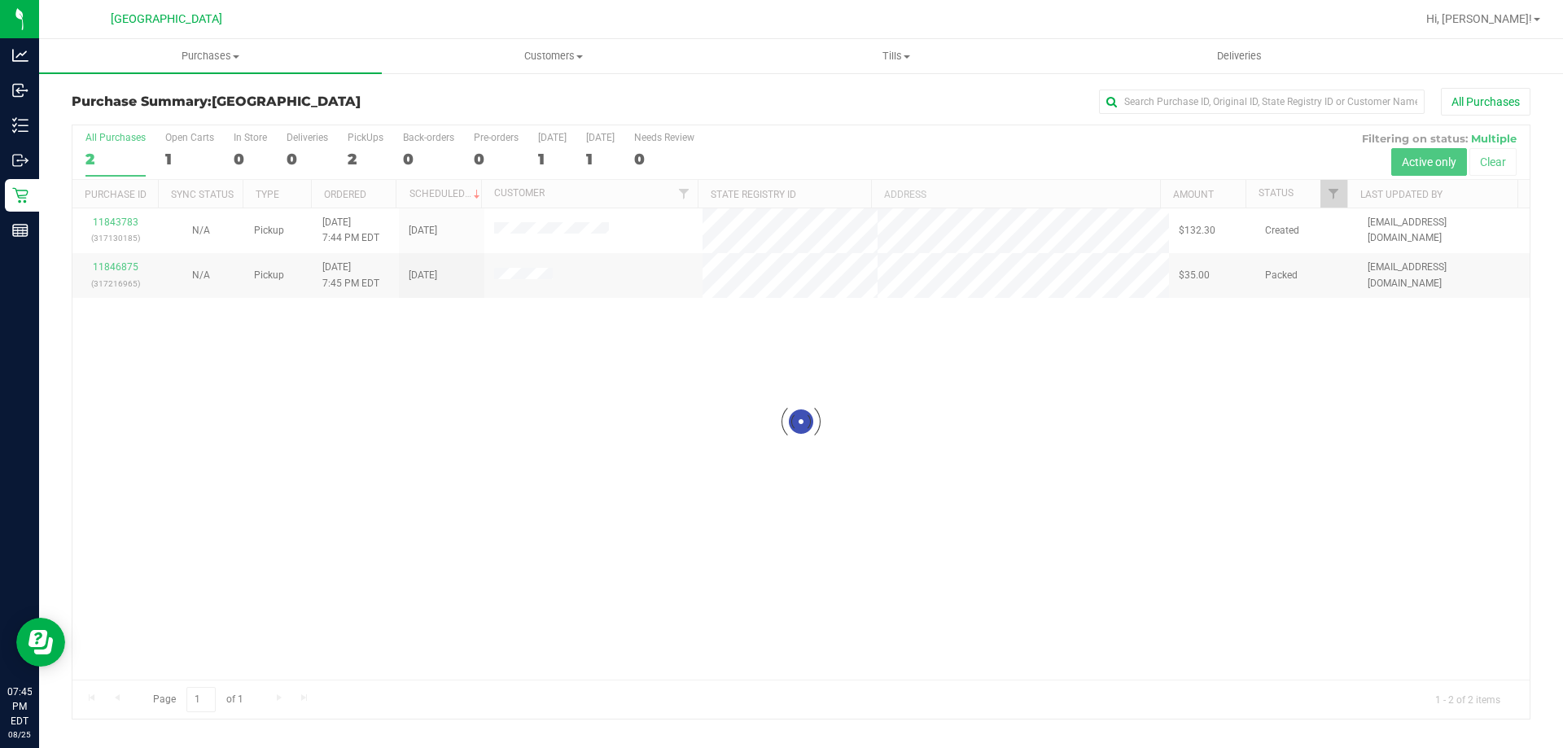
click at [576, 508] on div at bounding box center [800, 421] width 1457 height 593
click at [184, 56] on span "Purchases" at bounding box center [210, 56] width 343 height 15
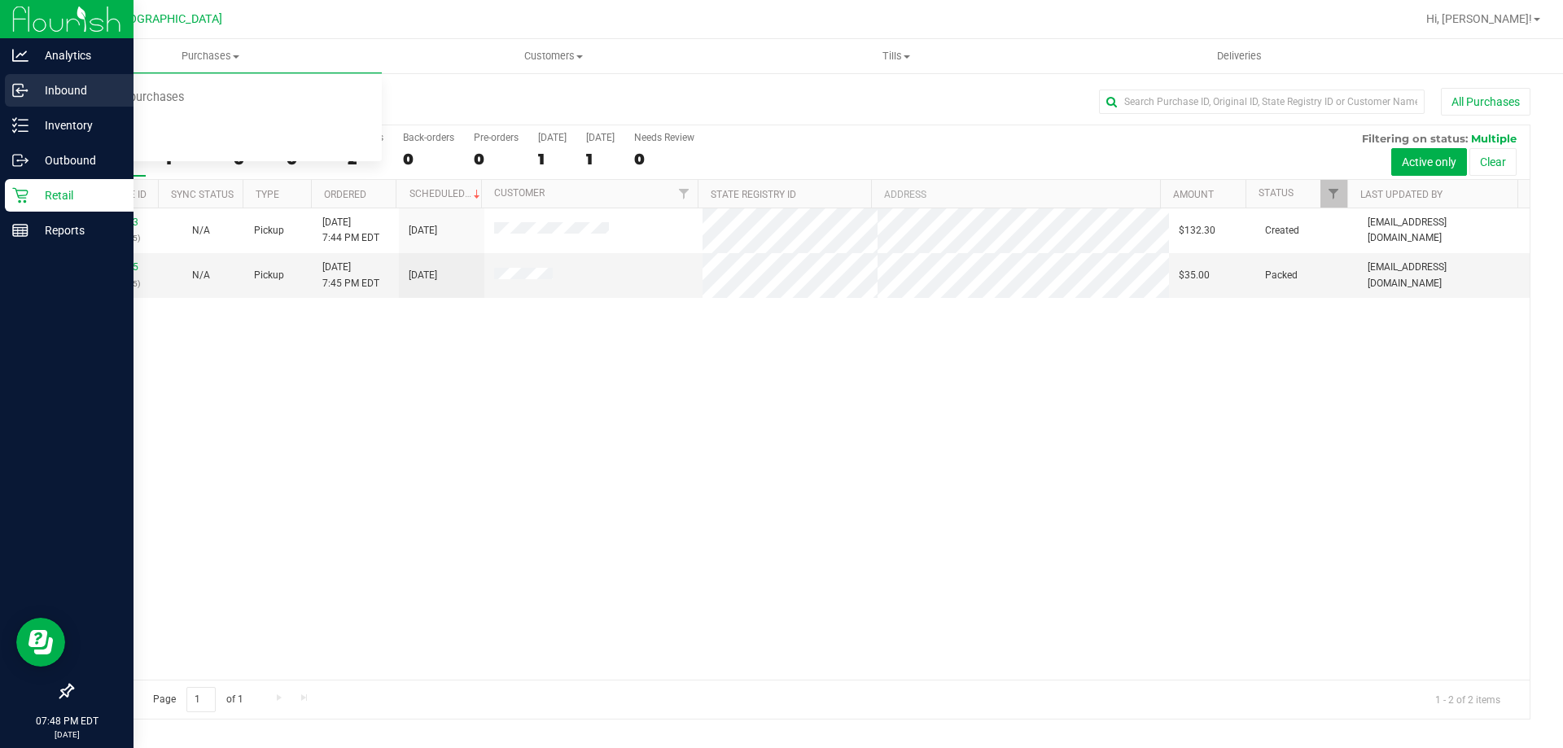
click at [16, 85] on icon at bounding box center [20, 90] width 16 height 16
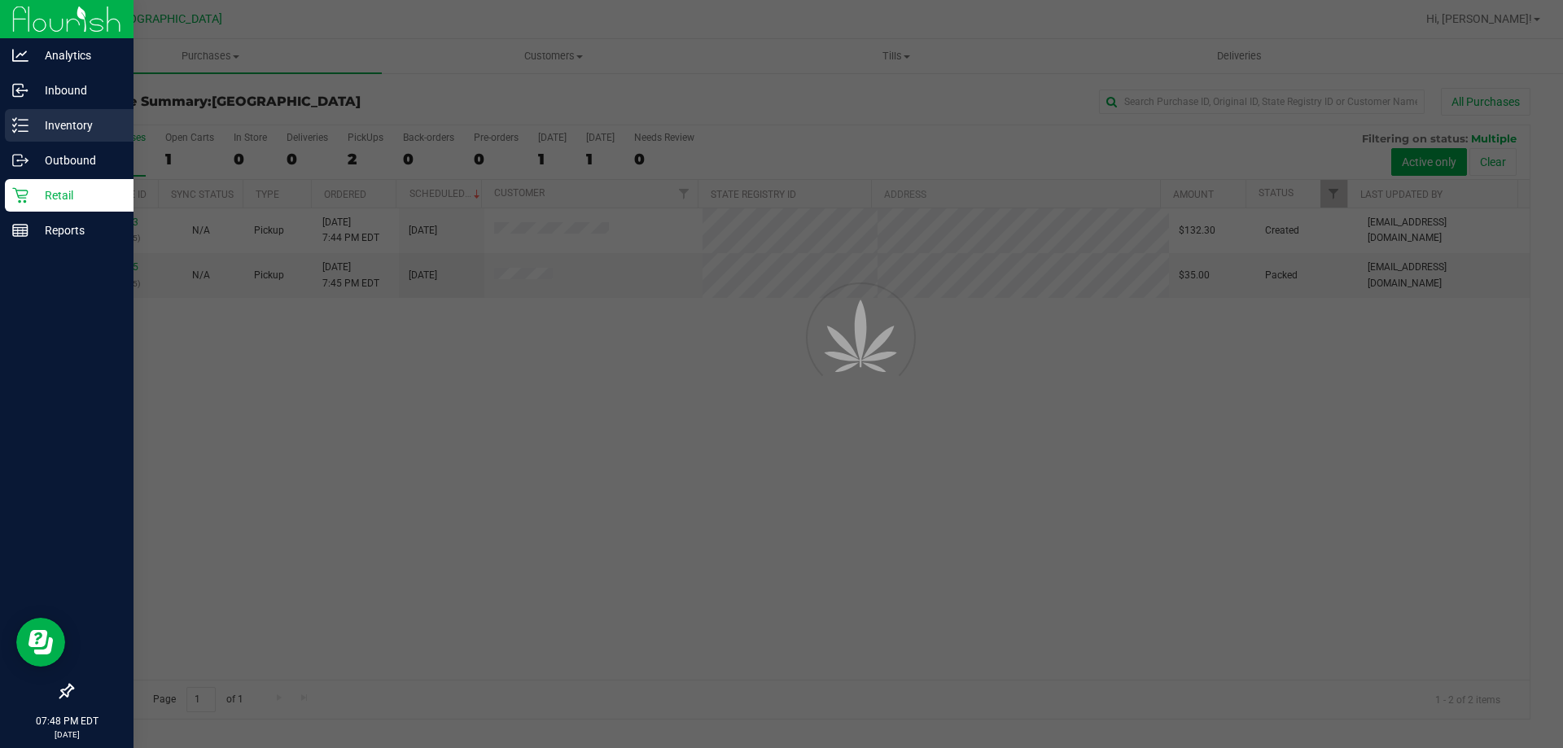
click at [47, 129] on p "Inventory" at bounding box center [77, 126] width 98 height 20
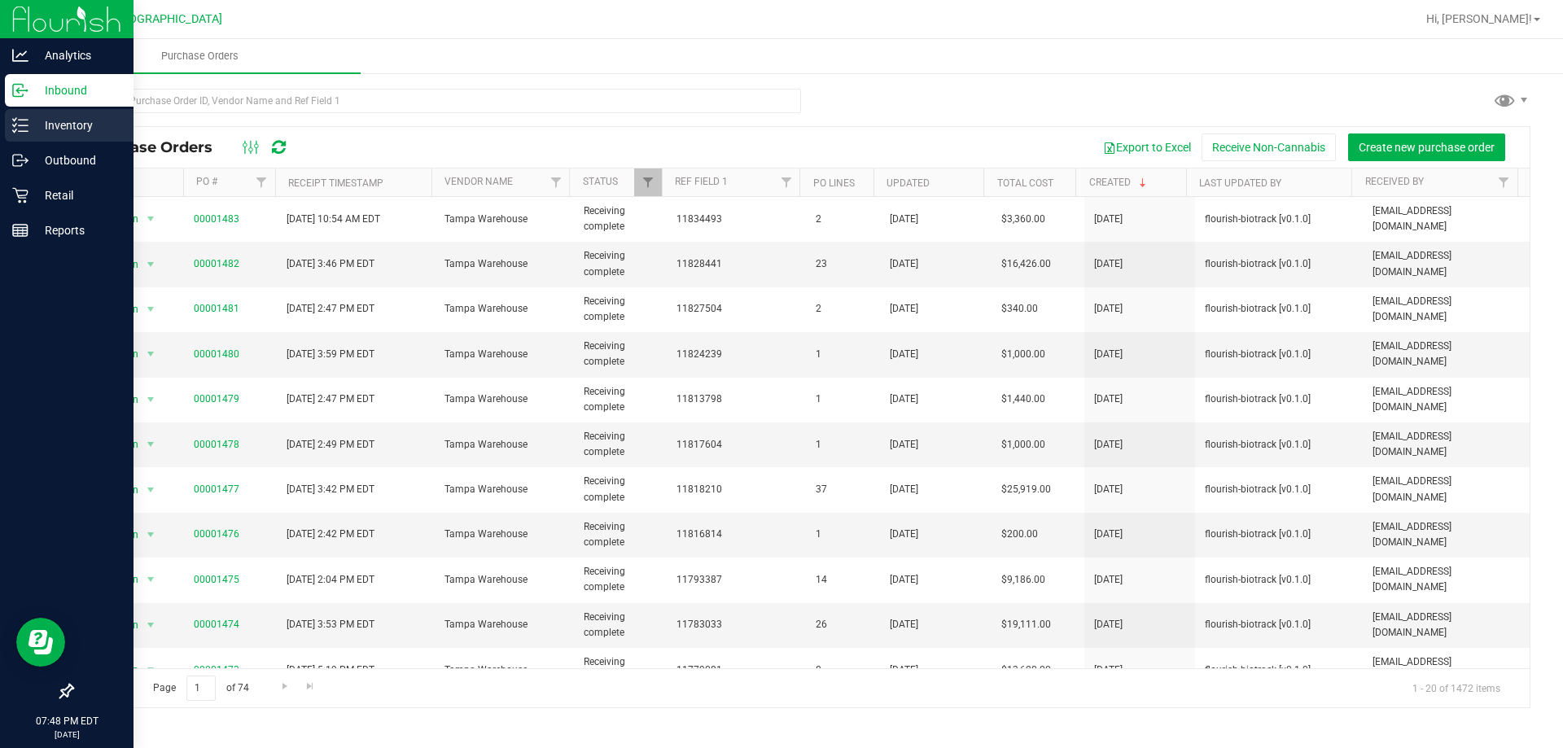
click at [37, 131] on p "Inventory" at bounding box center [77, 126] width 98 height 20
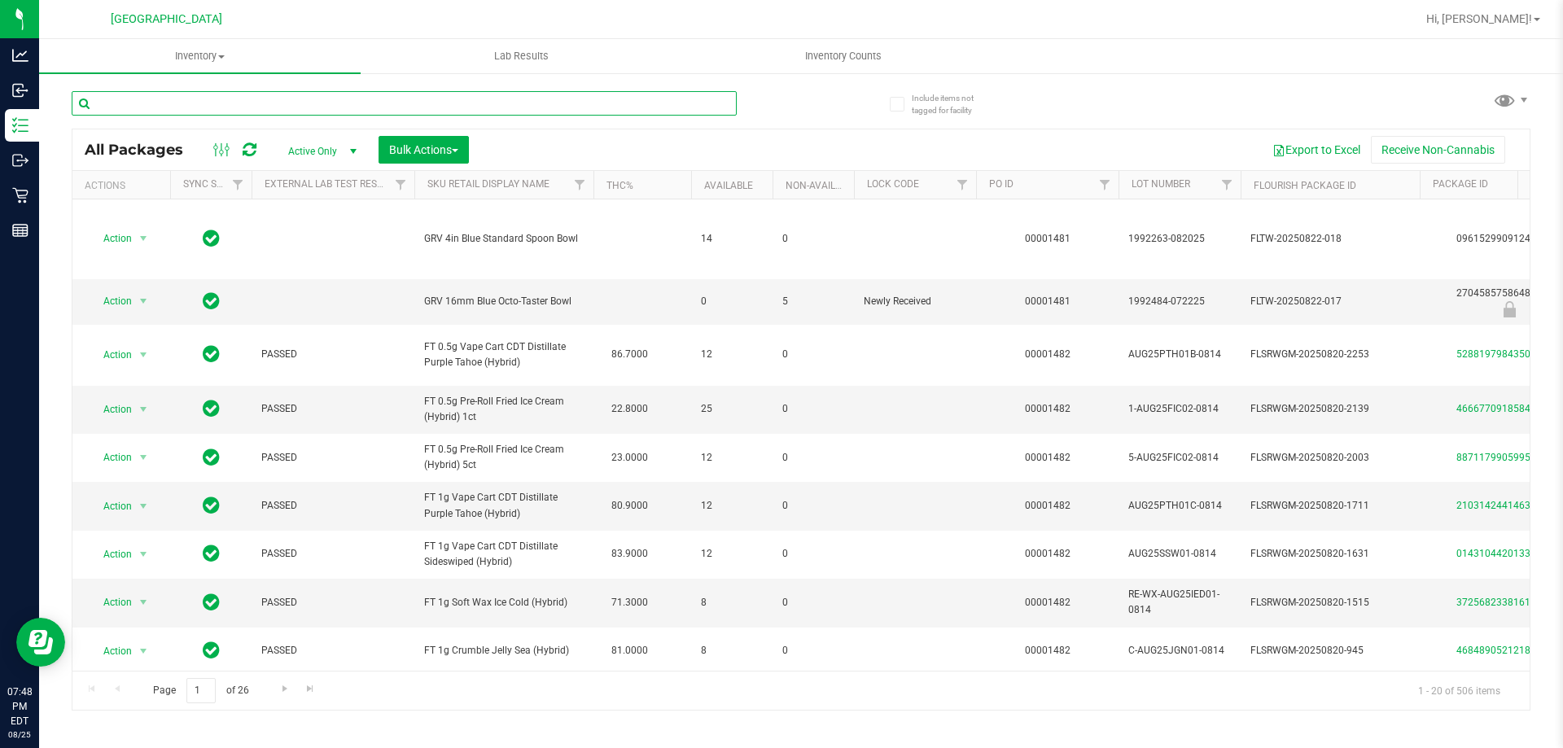
click at [219, 110] on input "text" at bounding box center [404, 103] width 665 height 24
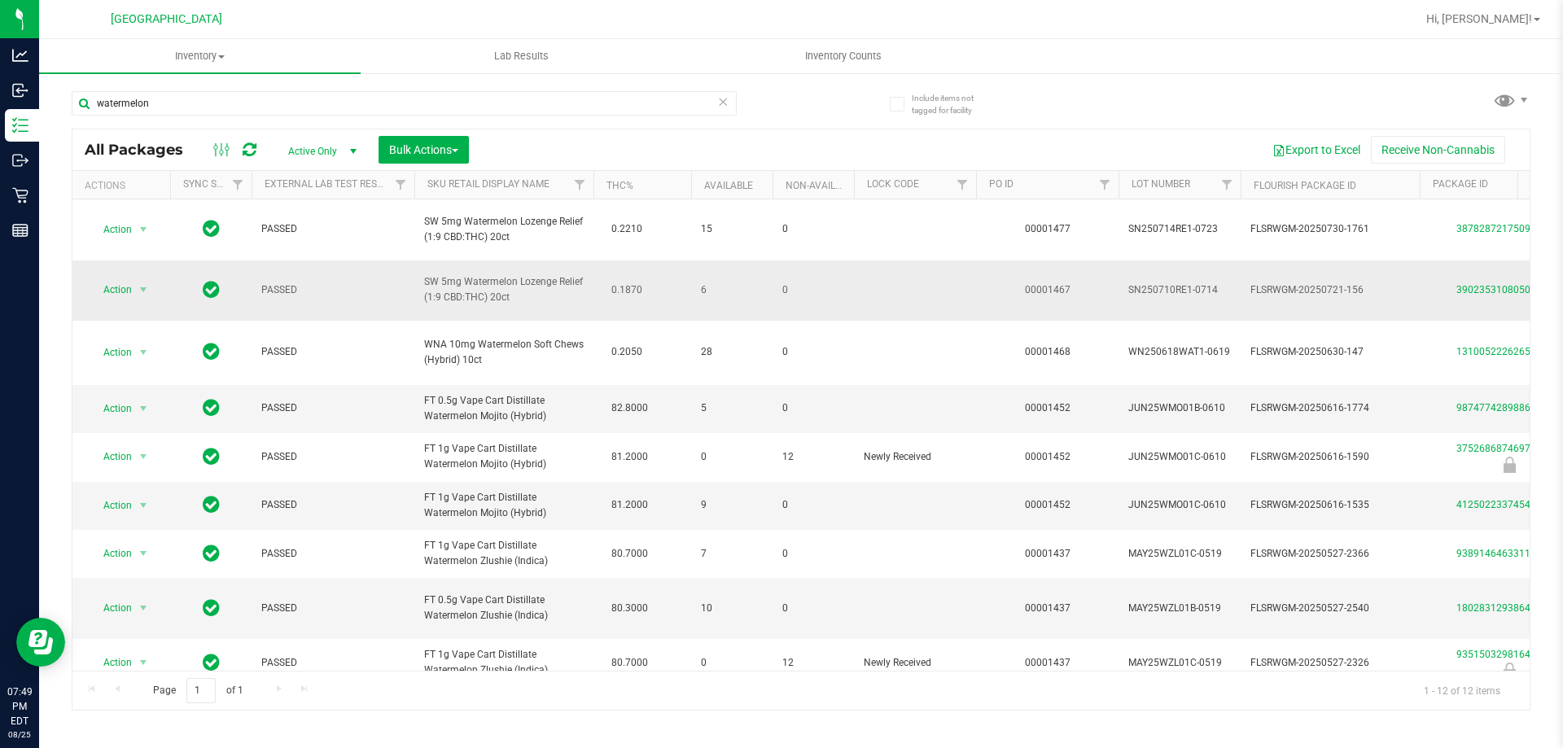
click at [491, 296] on span "SW 5mg Watermelon Lozenge Relief (1:9 CBD:THC) 20ct" at bounding box center [504, 289] width 160 height 31
copy td "SW 5mg Watermelon Lozenge Relief (1:9 CBD:THC) 20ct"
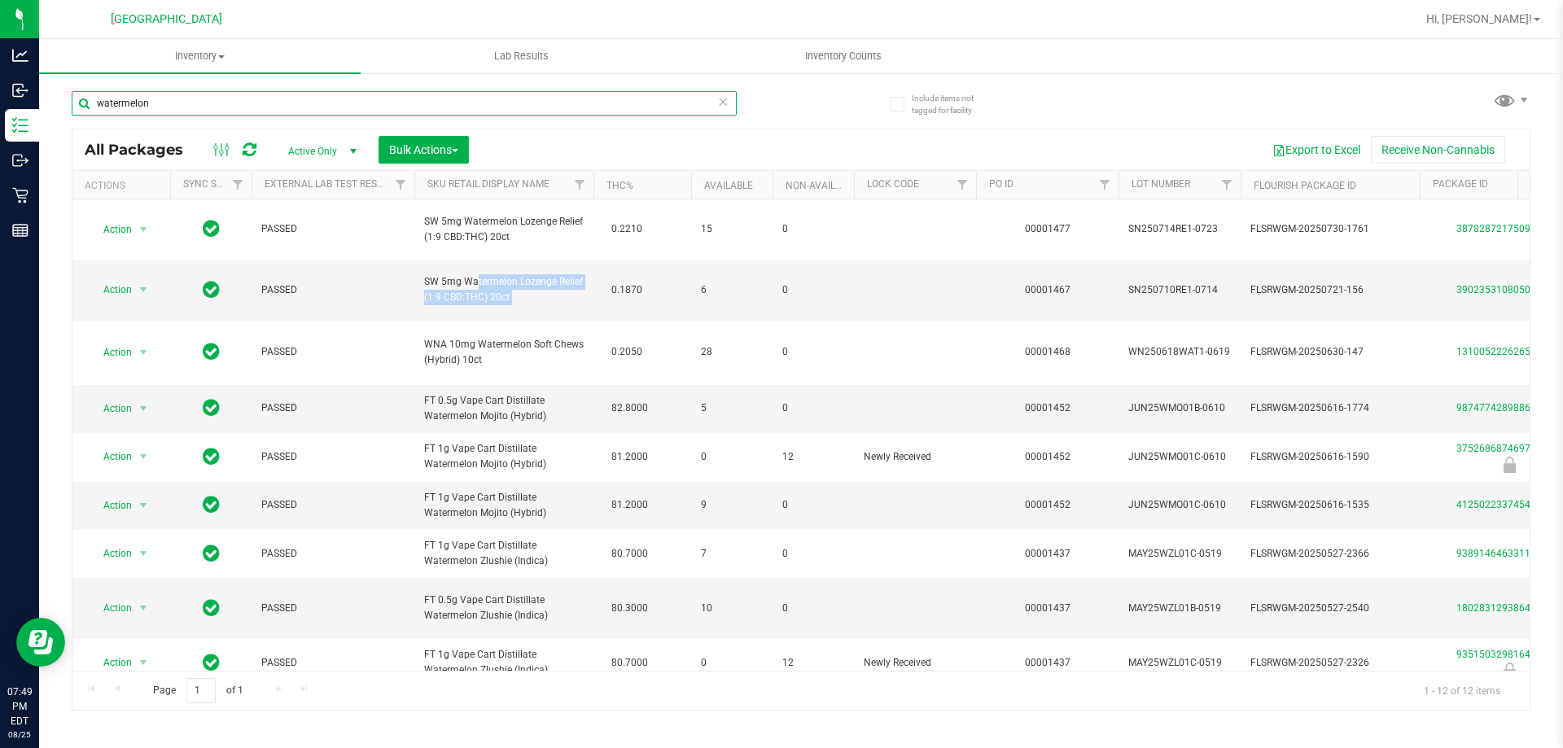
click at [227, 100] on input "watermelon" at bounding box center [404, 103] width 665 height 24
paste input "SW 5mg Watermelon Lozenge Relief (1:9 CBD:THC) 20ct"
type input "SW 5mg Watermelon Lozenge Relief (1:9 CBD:THC) 20ct"
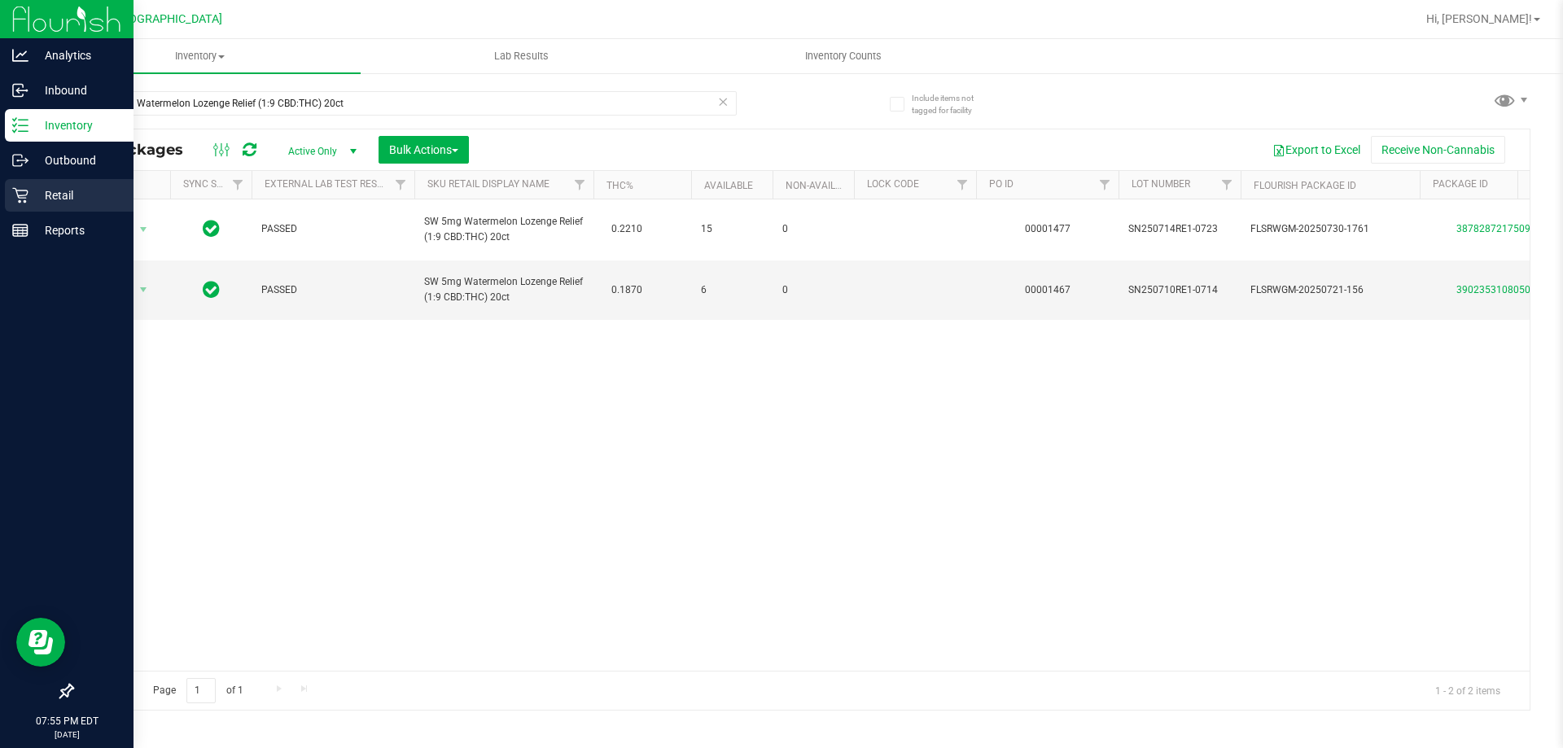
click at [33, 183] on div "Retail" at bounding box center [69, 195] width 129 height 33
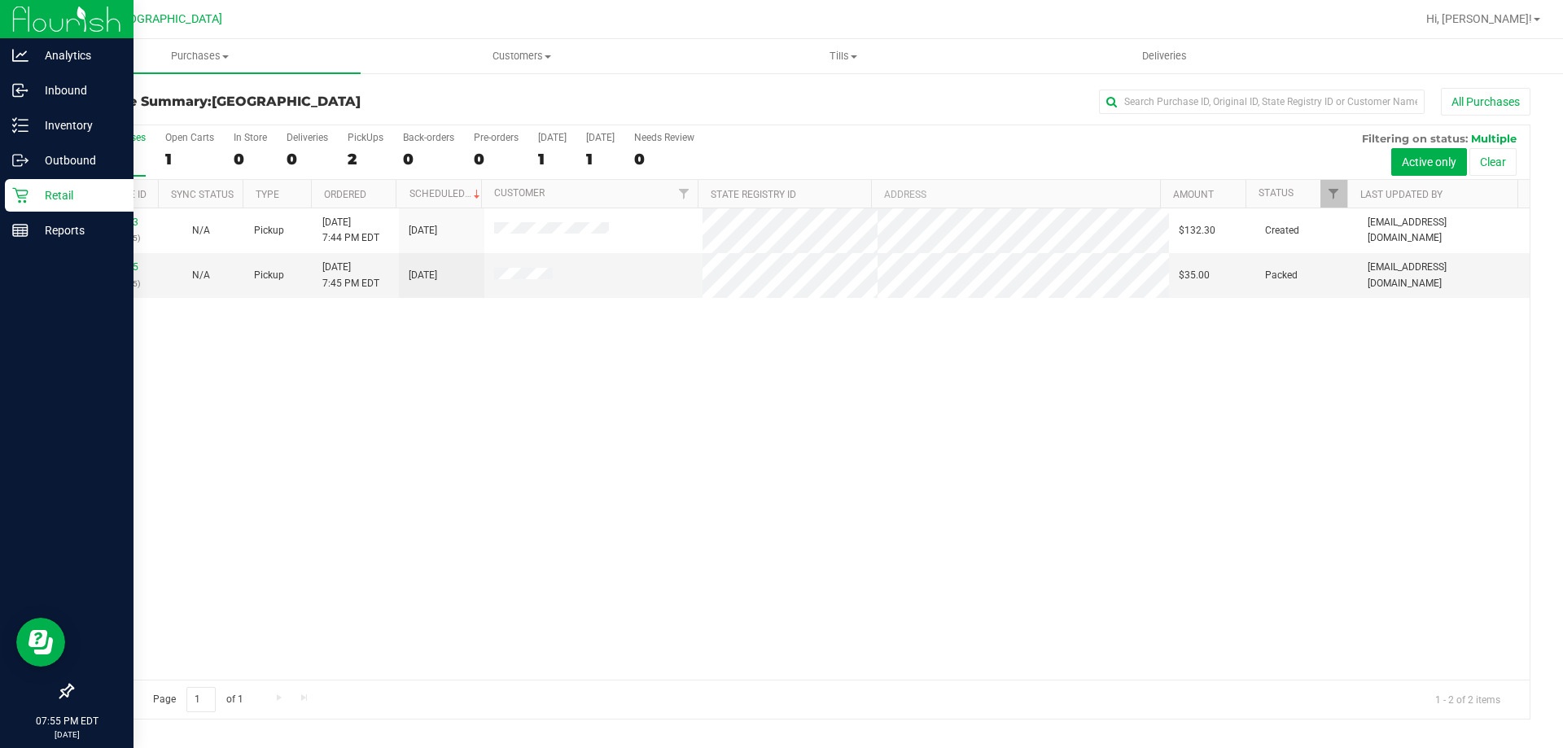
click at [551, 387] on div "11843783 (317130185) N/A Pickup [DATE] 7:44 PM EDT 8/26/2025 $132.30 Created [E…" at bounding box center [800, 443] width 1457 height 471
click at [186, 60] on span "Purchases" at bounding box center [200, 56] width 322 height 15
click at [141, 121] on li "Fulfillment" at bounding box center [200, 118] width 322 height 20
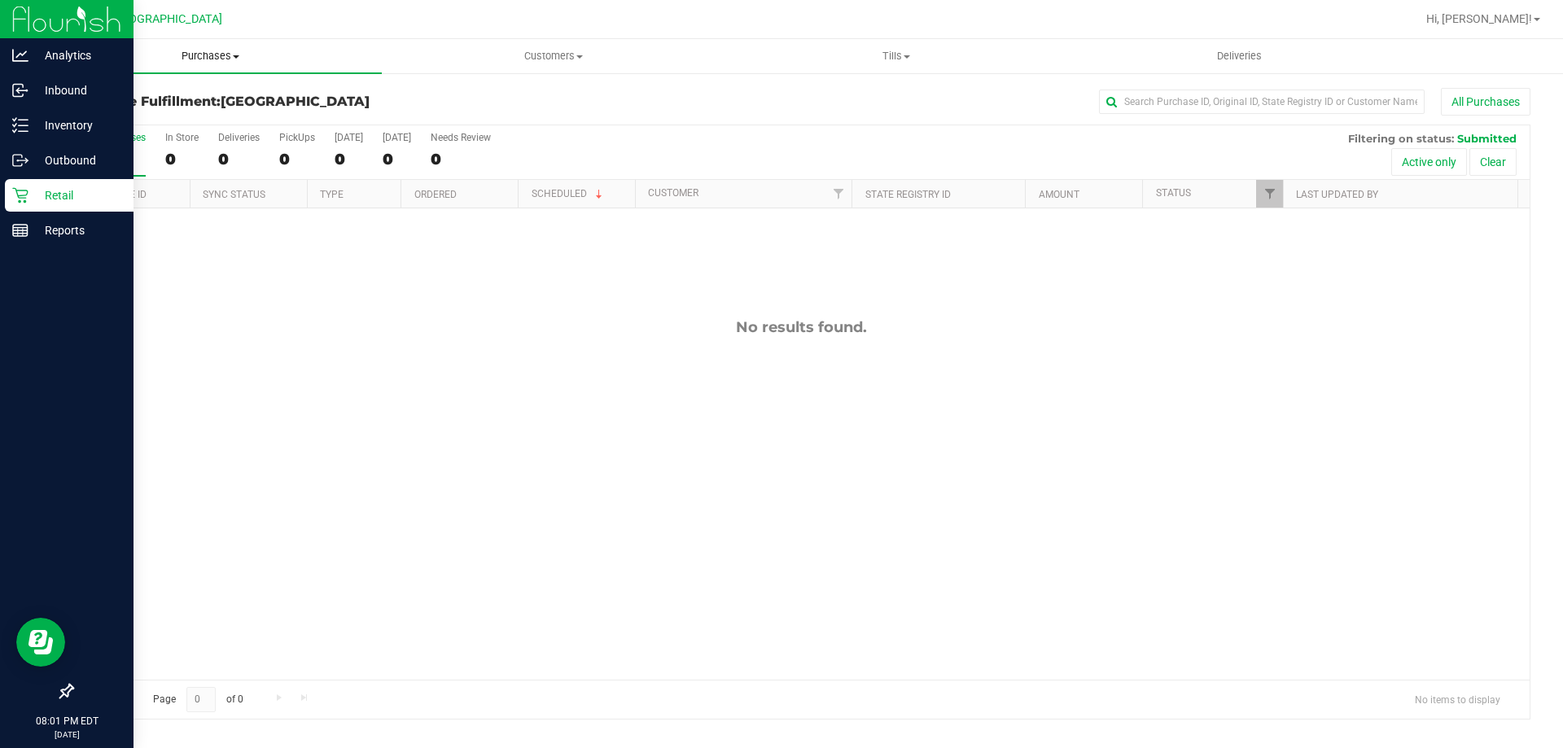
click at [212, 66] on uib-tab-heading "Purchases Summary of purchases Fulfillment All purchases" at bounding box center [210, 56] width 343 height 34
click at [159, 112] on li "Fulfillment" at bounding box center [210, 118] width 343 height 20
click at [247, 69] on uib-tab-heading "Purchases Summary of purchases Fulfillment All purchases" at bounding box center [210, 56] width 343 height 34
click at [178, 94] on span "Summary of purchases" at bounding box center [122, 98] width 167 height 14
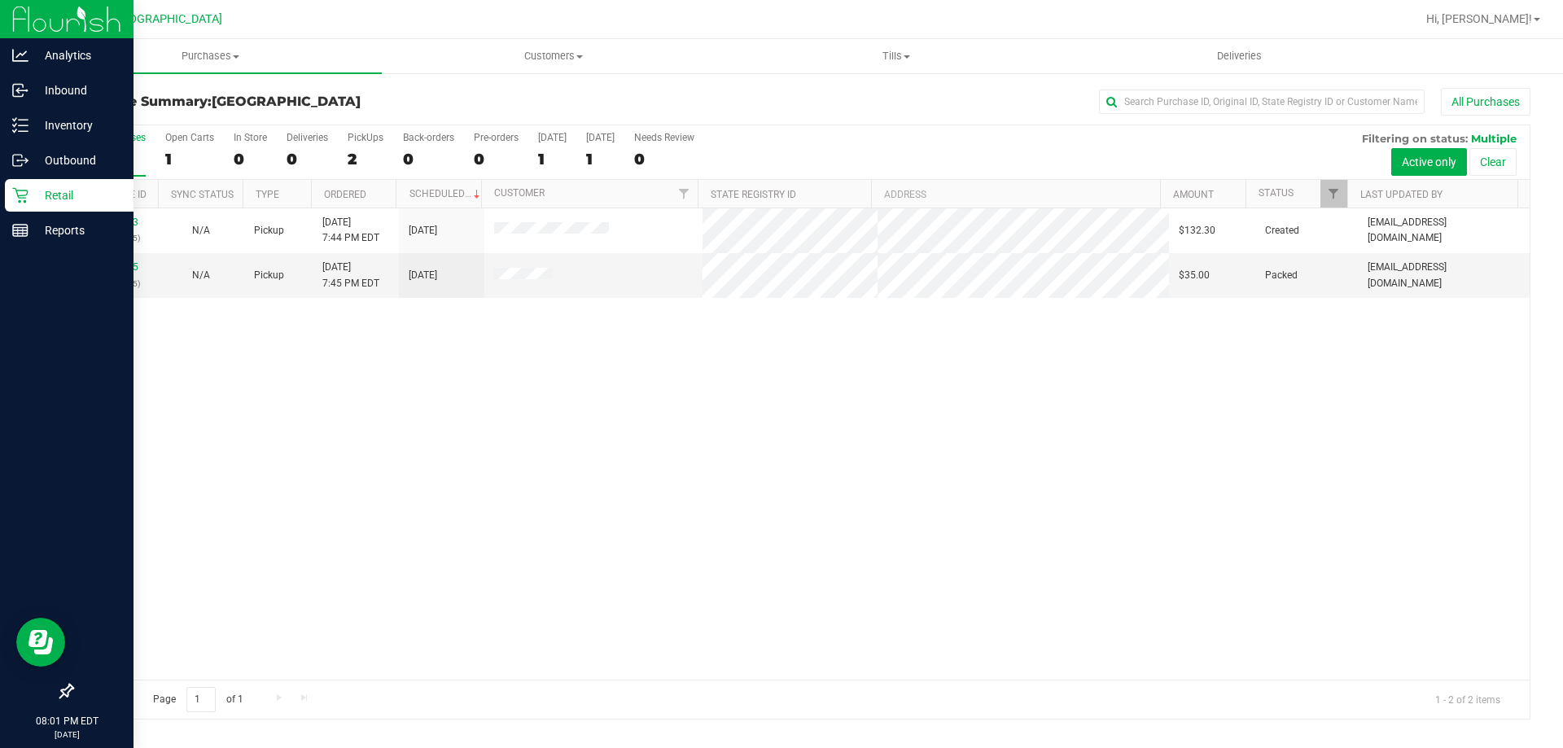
click at [204, 72] on link "Purchases Summary of purchases Fulfillment All purchases" at bounding box center [210, 56] width 343 height 34
click at [203, 62] on span "Purchases" at bounding box center [210, 56] width 343 height 15
click at [221, 72] on link "Purchases Summary of purchases Fulfillment All purchases" at bounding box center [210, 56] width 343 height 34
click at [154, 122] on li "Fulfillment" at bounding box center [210, 118] width 343 height 20
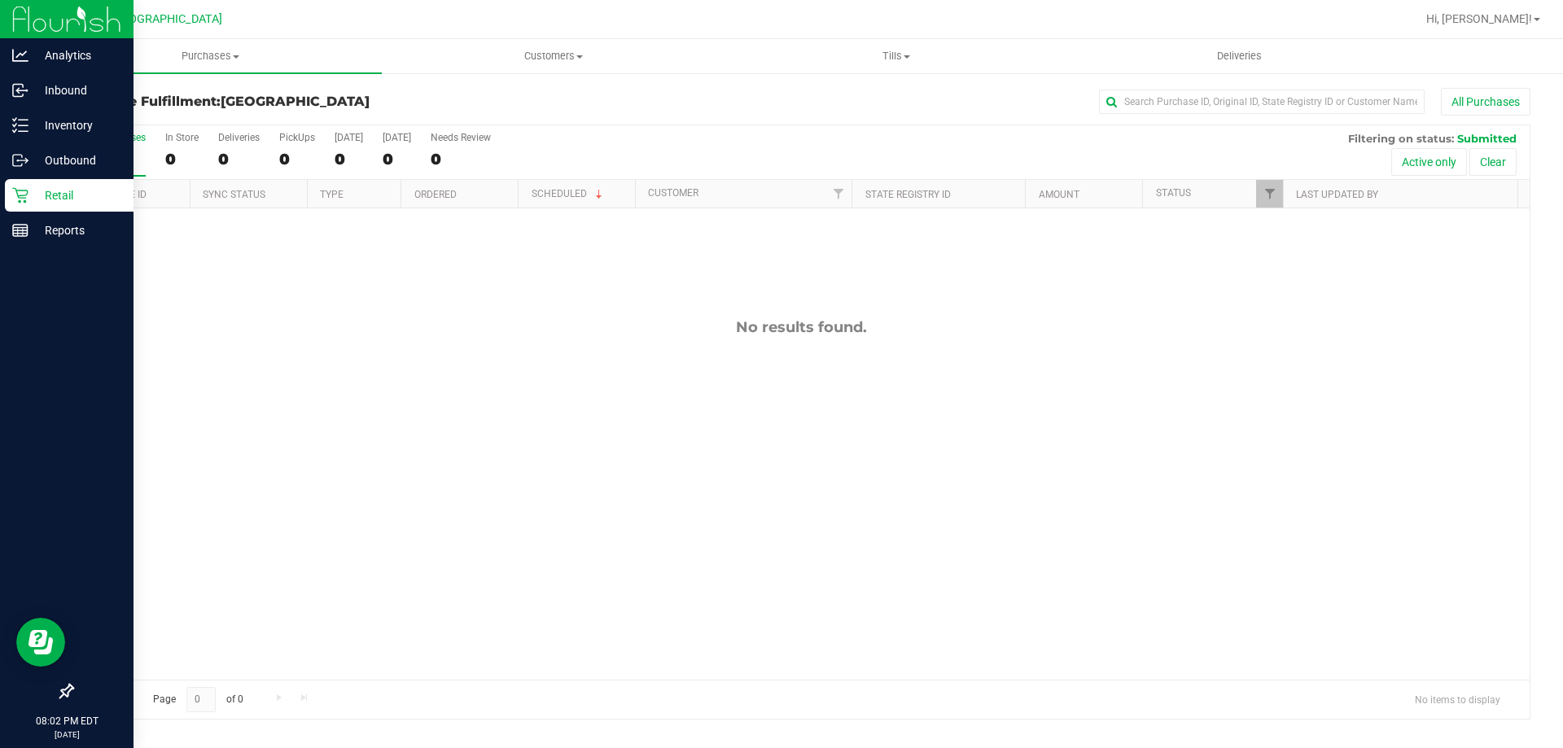
click at [206, 38] on nav "[GEOGRAPHIC_DATA] Hi, [PERSON_NAME]!" at bounding box center [801, 19] width 1524 height 39
click at [202, 58] on span "Purchases" at bounding box center [210, 56] width 343 height 15
click at [201, 92] on span "Summary of purchases" at bounding box center [122, 98] width 167 height 14
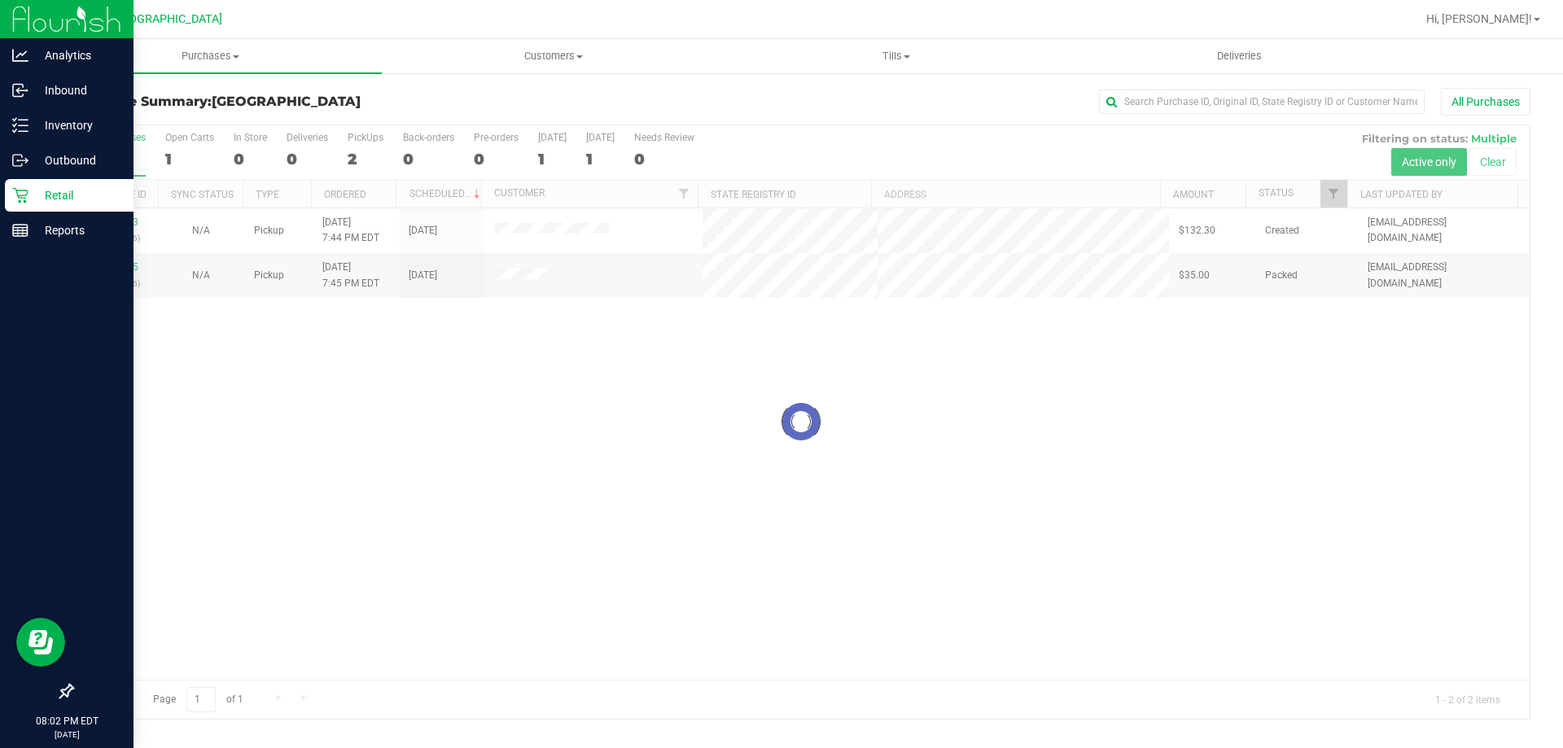
click at [120, 224] on div at bounding box center [800, 421] width 1457 height 593
click at [120, 224] on link "11843783" at bounding box center [116, 222] width 46 height 11
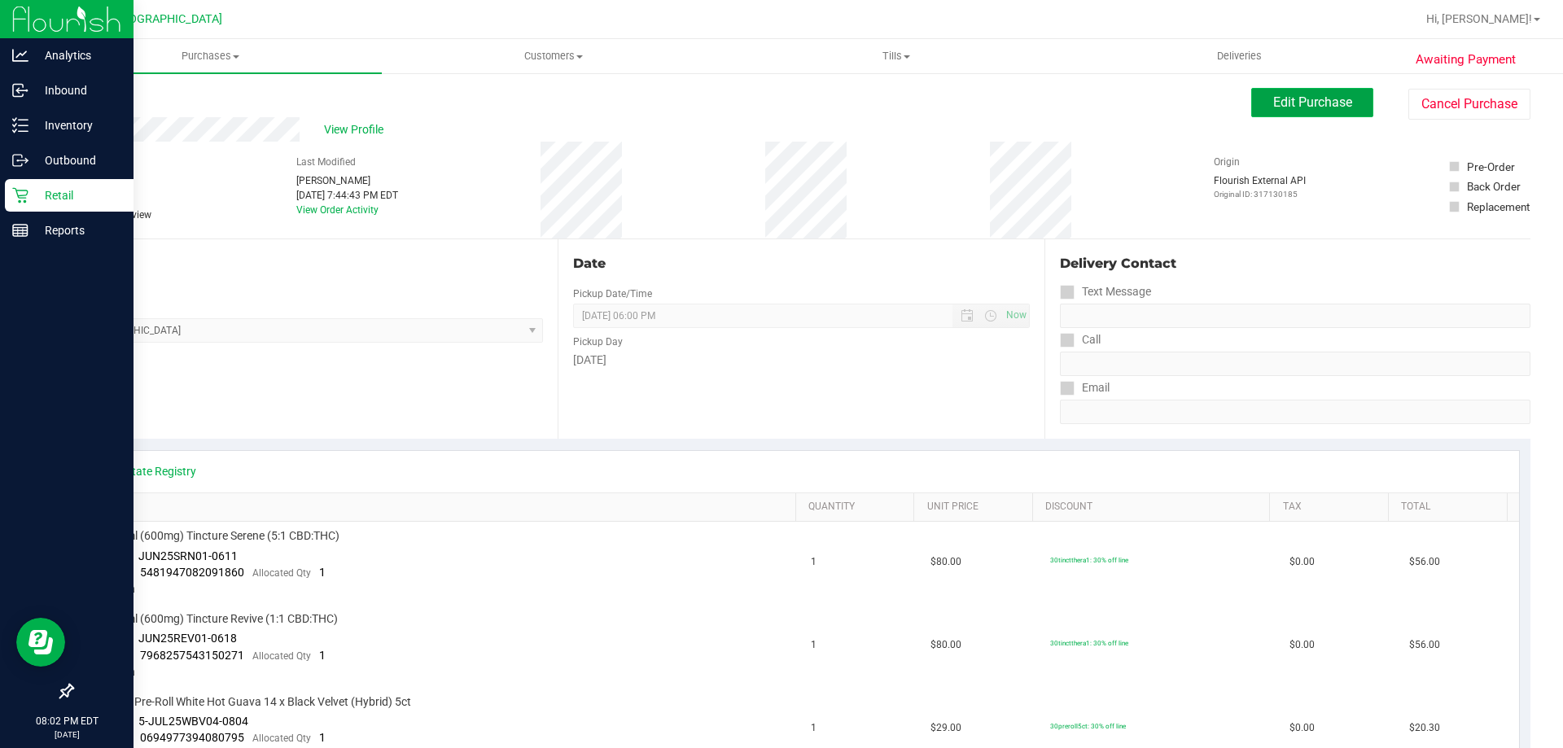
click at [1287, 98] on span "Edit Purchase" at bounding box center [1312, 101] width 79 height 15
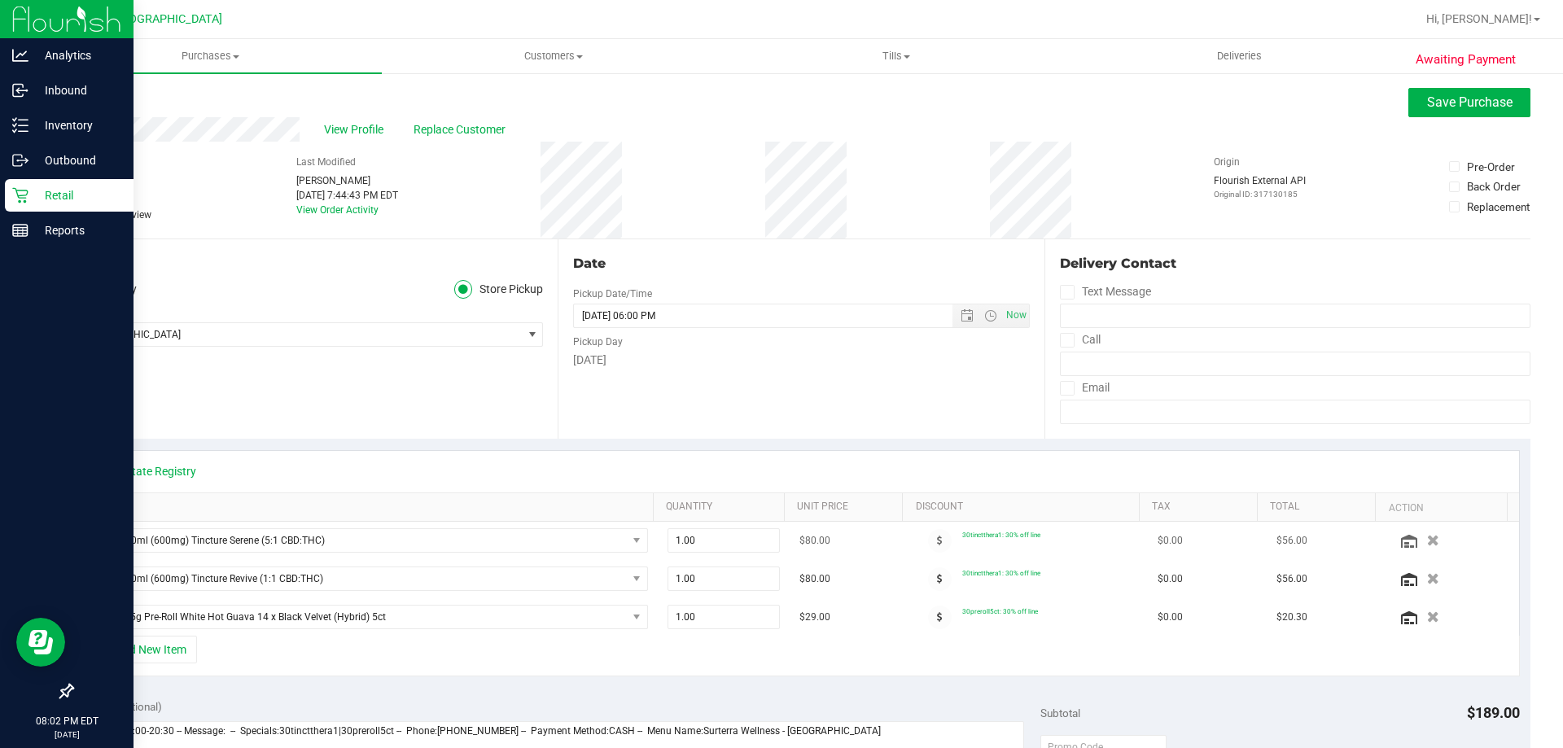
click at [1421, 538] on button "button" at bounding box center [1433, 539] width 25 height 15
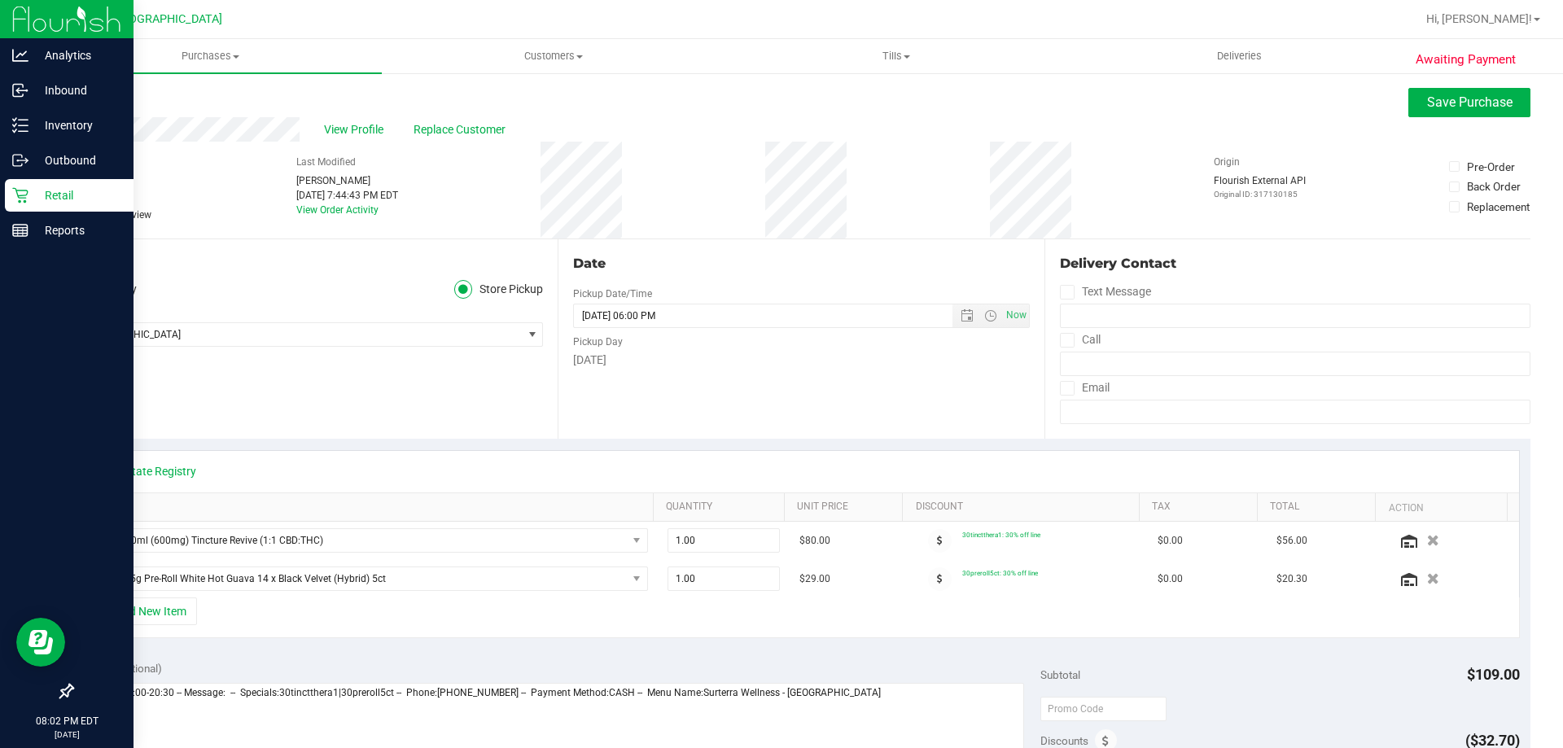
click at [1427, 579] on icon "button" at bounding box center [1433, 578] width 12 height 11
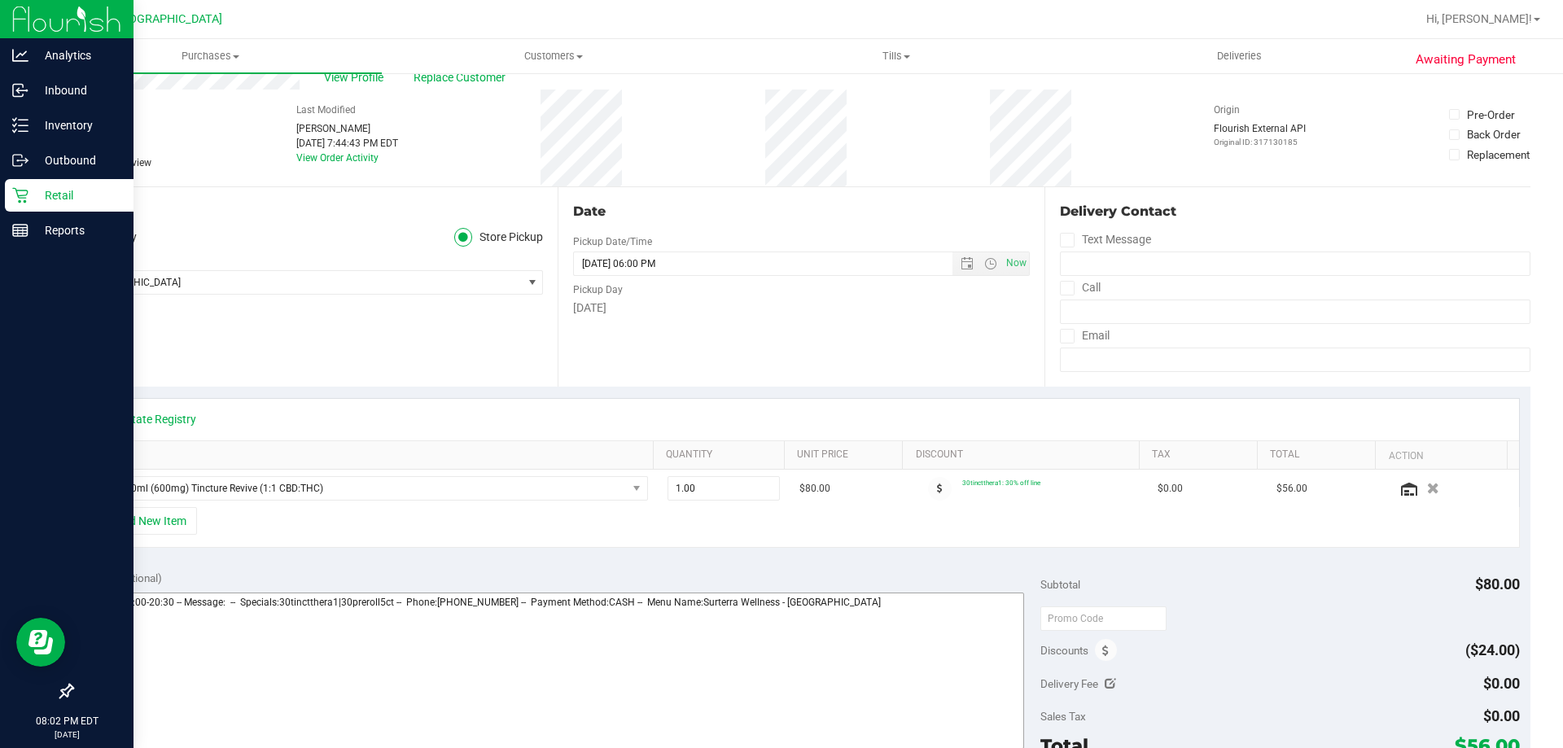
scroll to position [81, 0]
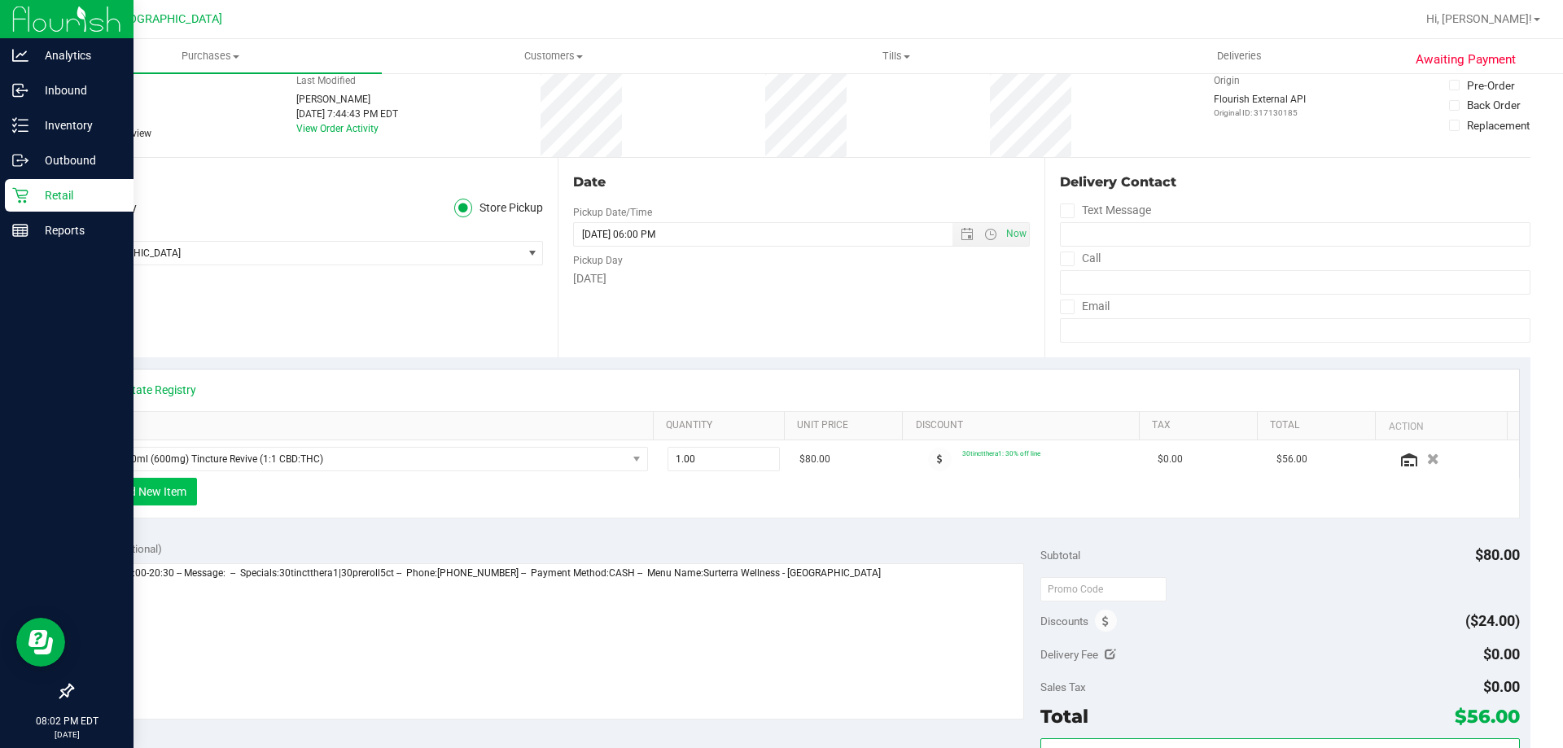
click at [170, 497] on button "+ Add New Item" at bounding box center [146, 492] width 101 height 28
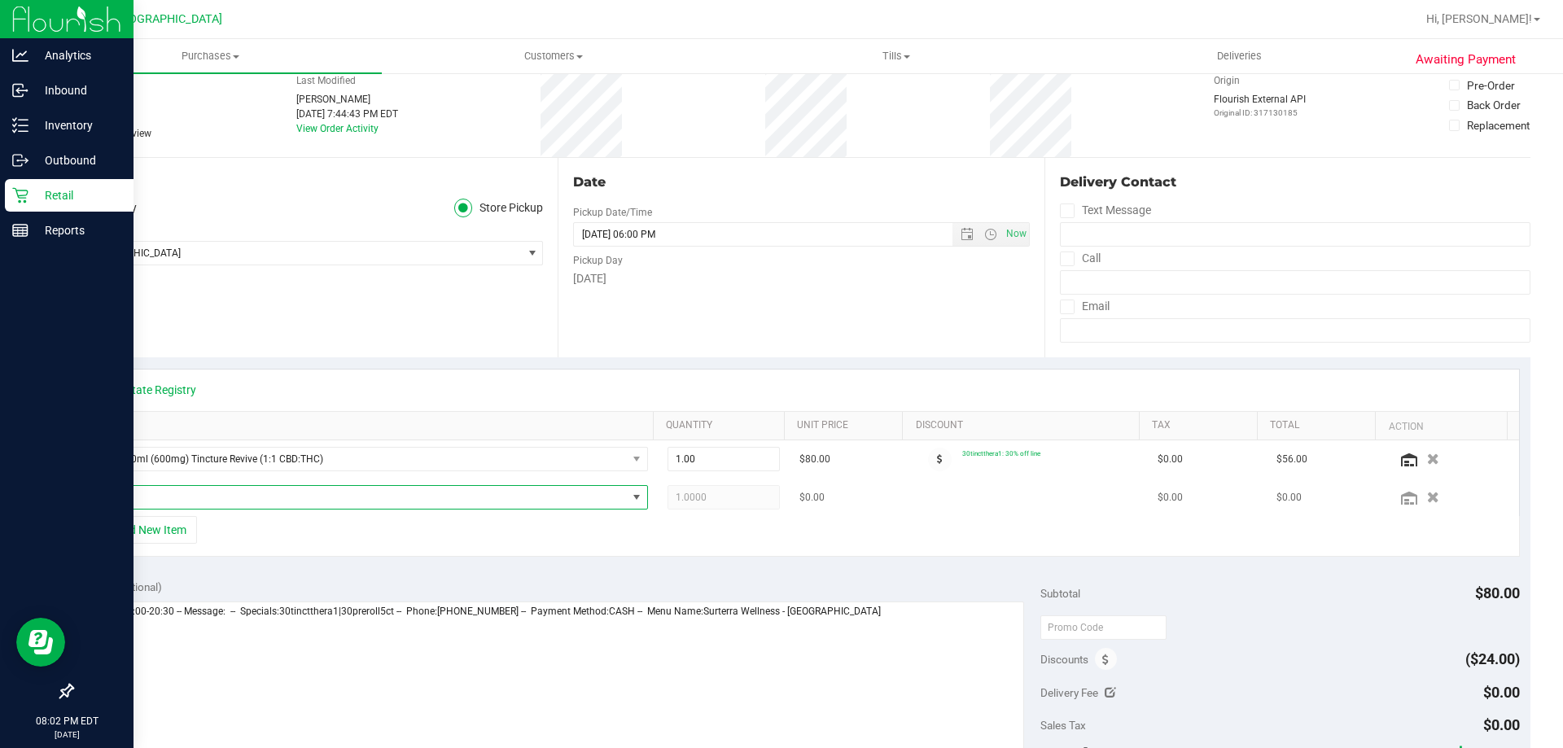
click at [326, 503] on span "NO DATA FOUND" at bounding box center [360, 497] width 532 height 23
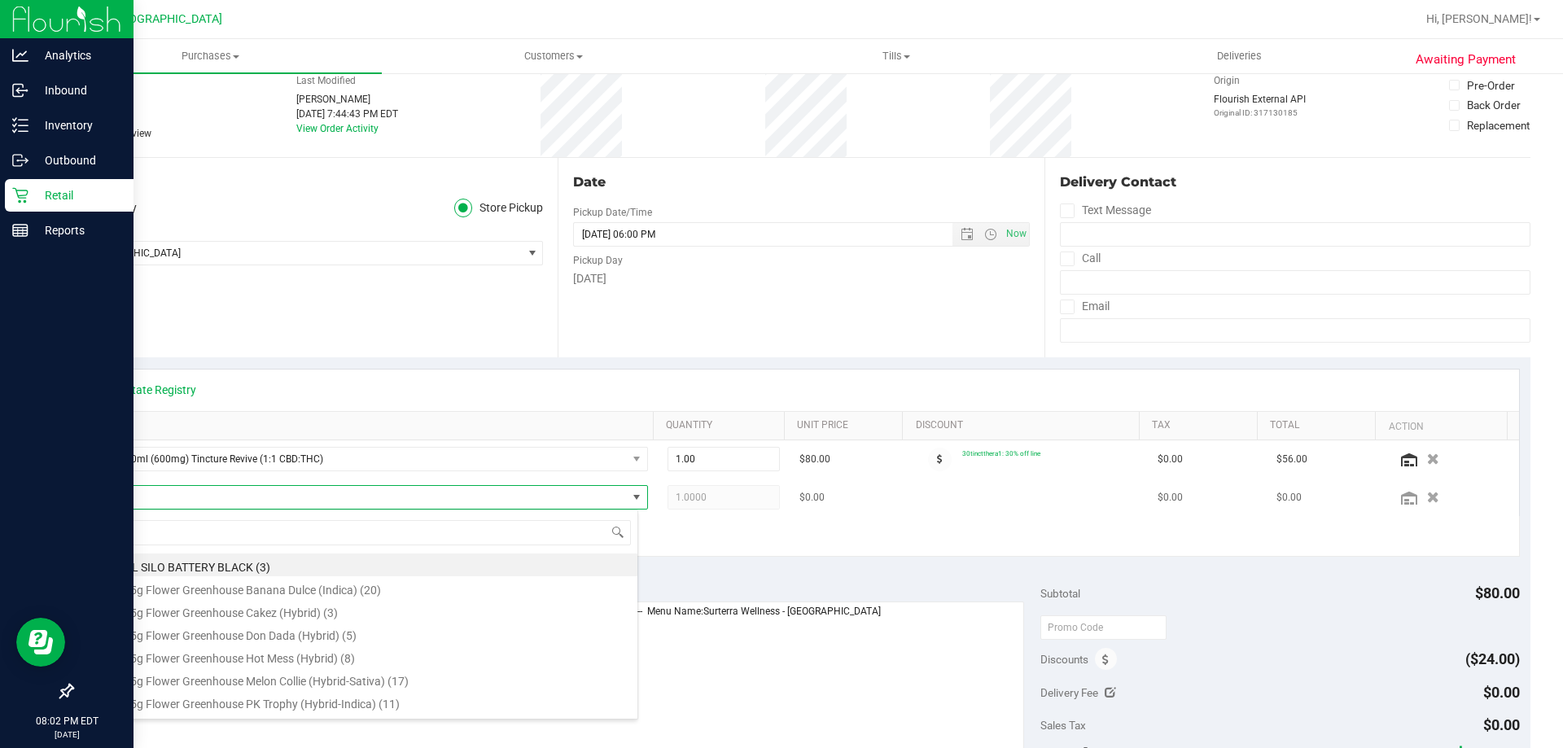
scroll to position [24, 540]
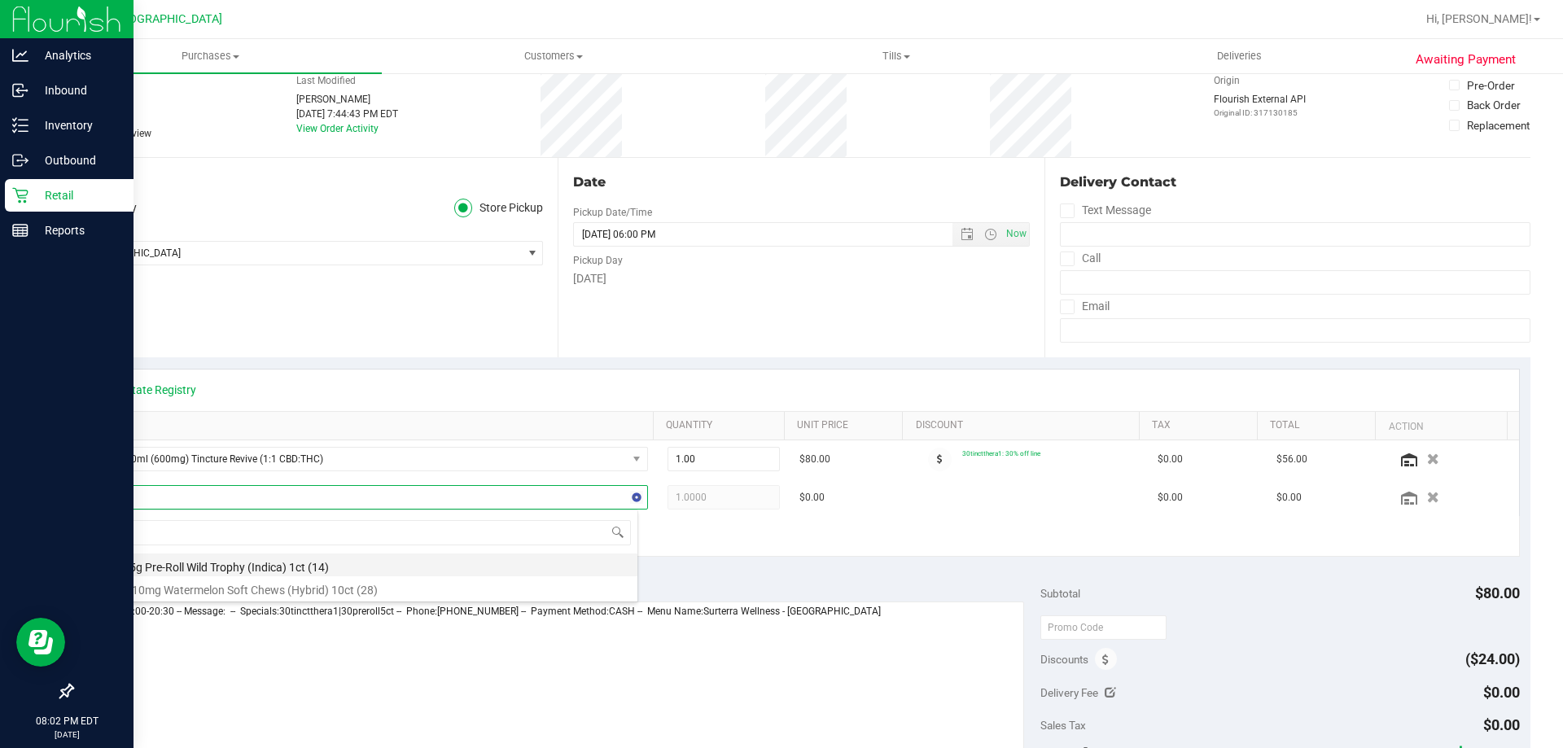
type input "wb"
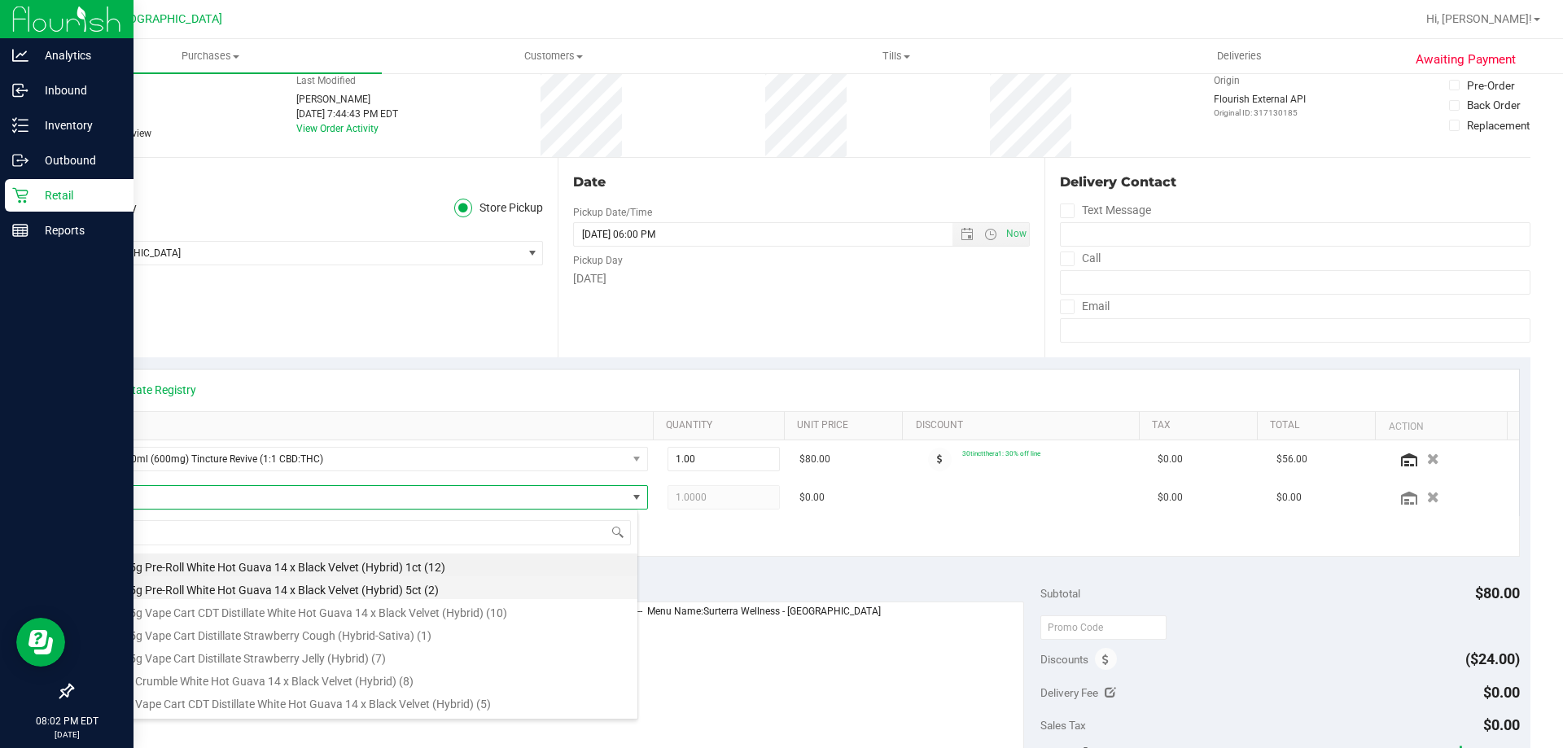
click at [310, 592] on li "FT 0.5g Pre-Roll White Hot Guava 14 x Black Velvet (Hybrid) 5ct (2)" at bounding box center [365, 587] width 543 height 23
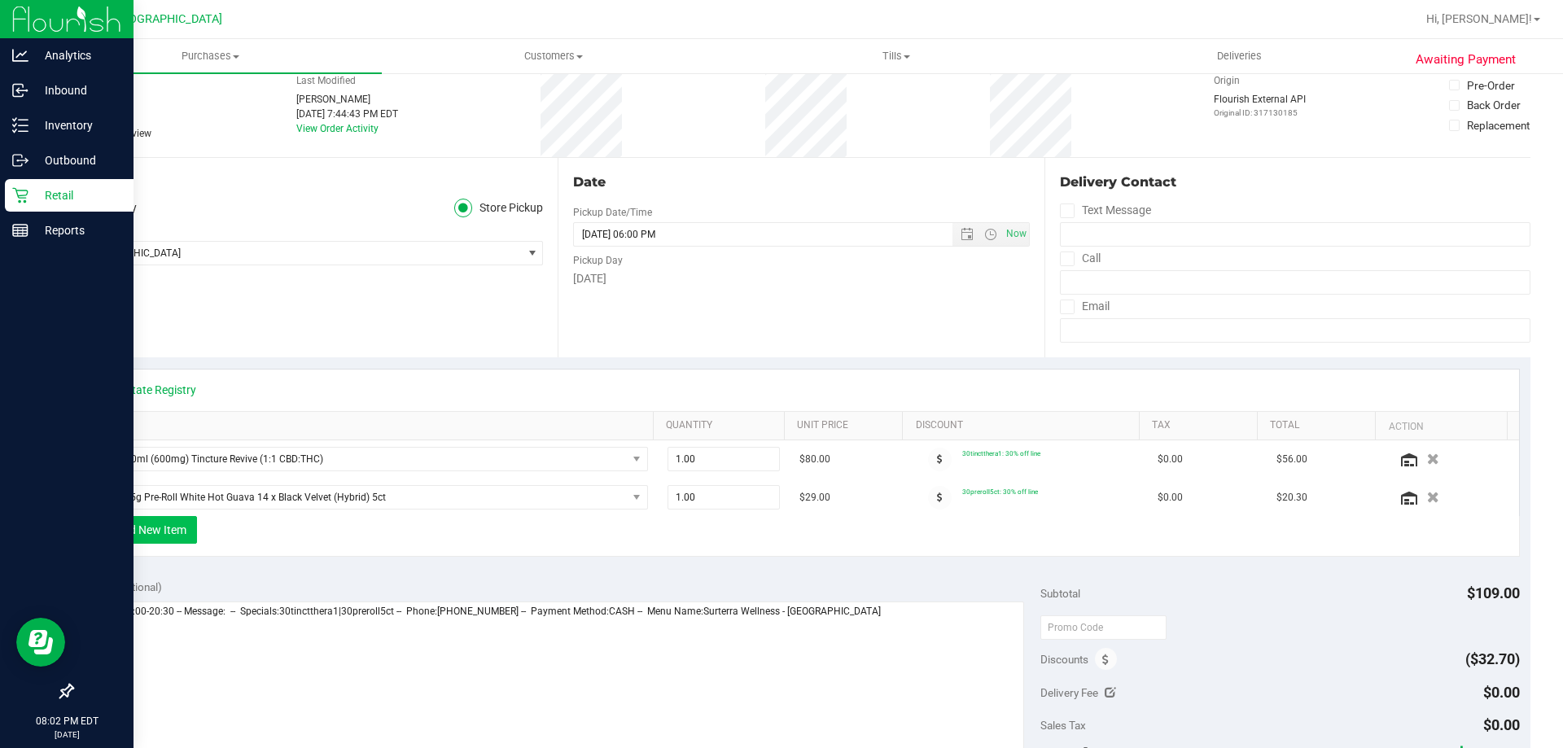
click at [169, 540] on button "+ Add New Item" at bounding box center [146, 530] width 101 height 28
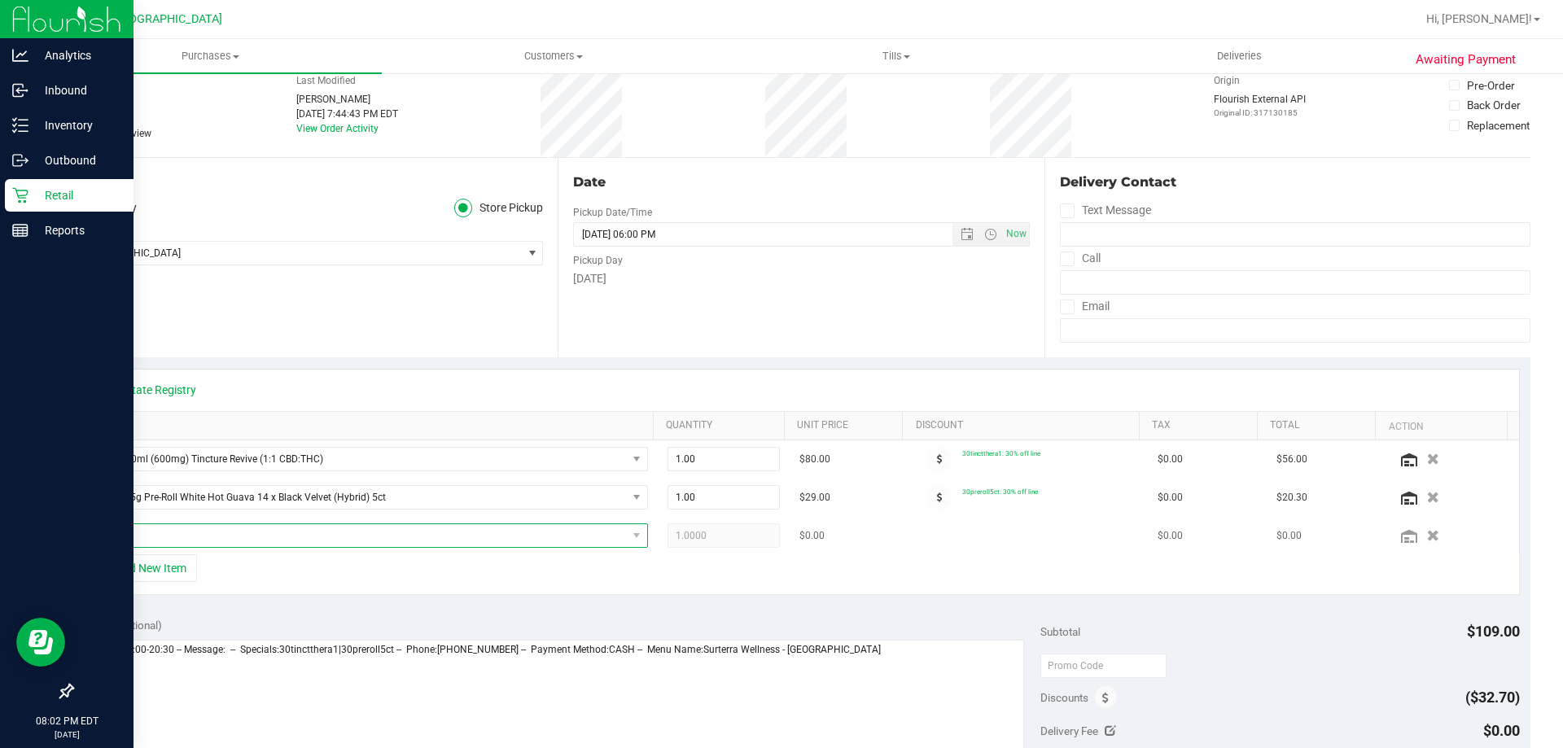
click at [169, 540] on span "NO DATA FOUND" at bounding box center [360, 535] width 532 height 23
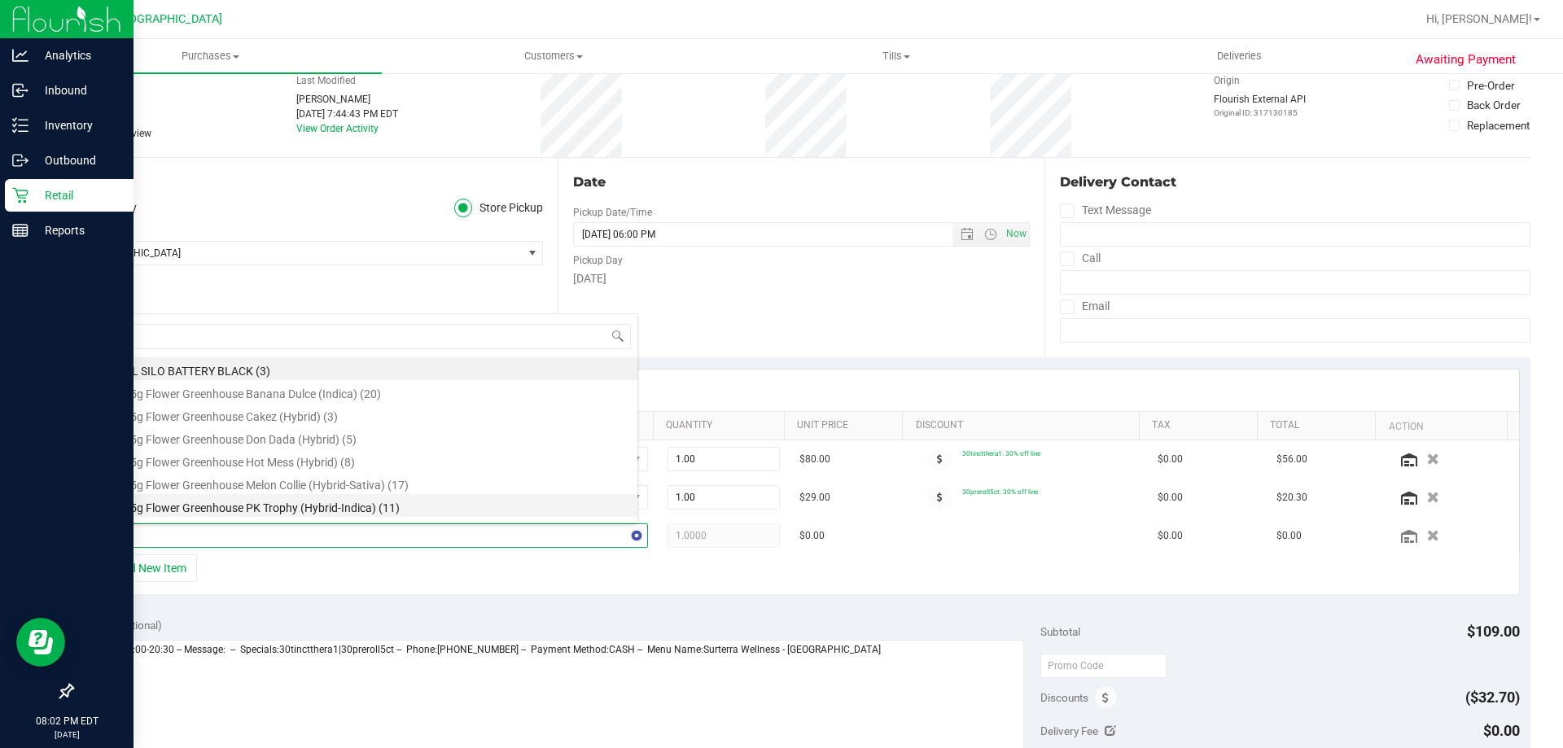
type input "soo"
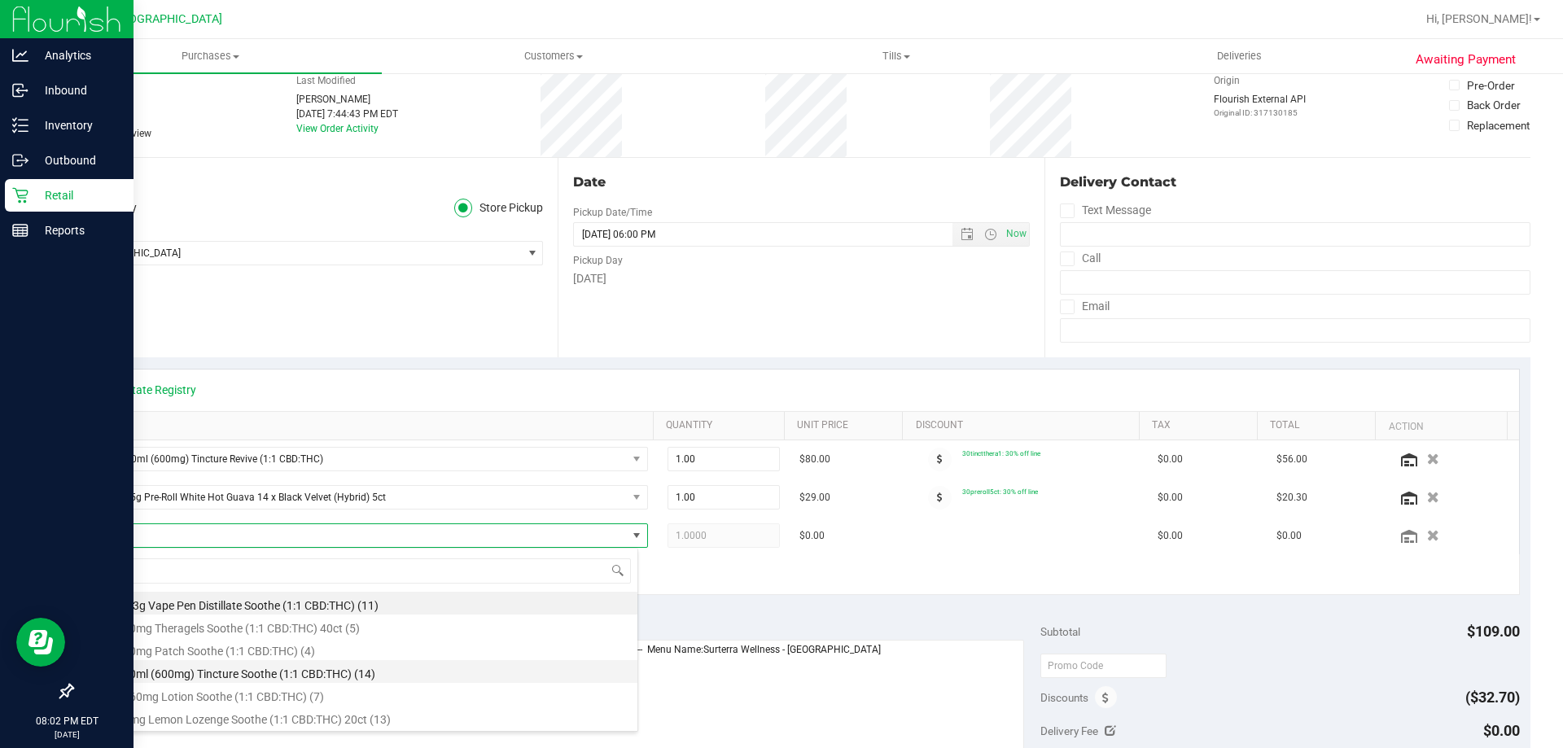
click at [309, 678] on li "SW 30ml (600mg) Tincture Soothe (1:1 CBD:THC) (14)" at bounding box center [365, 671] width 543 height 23
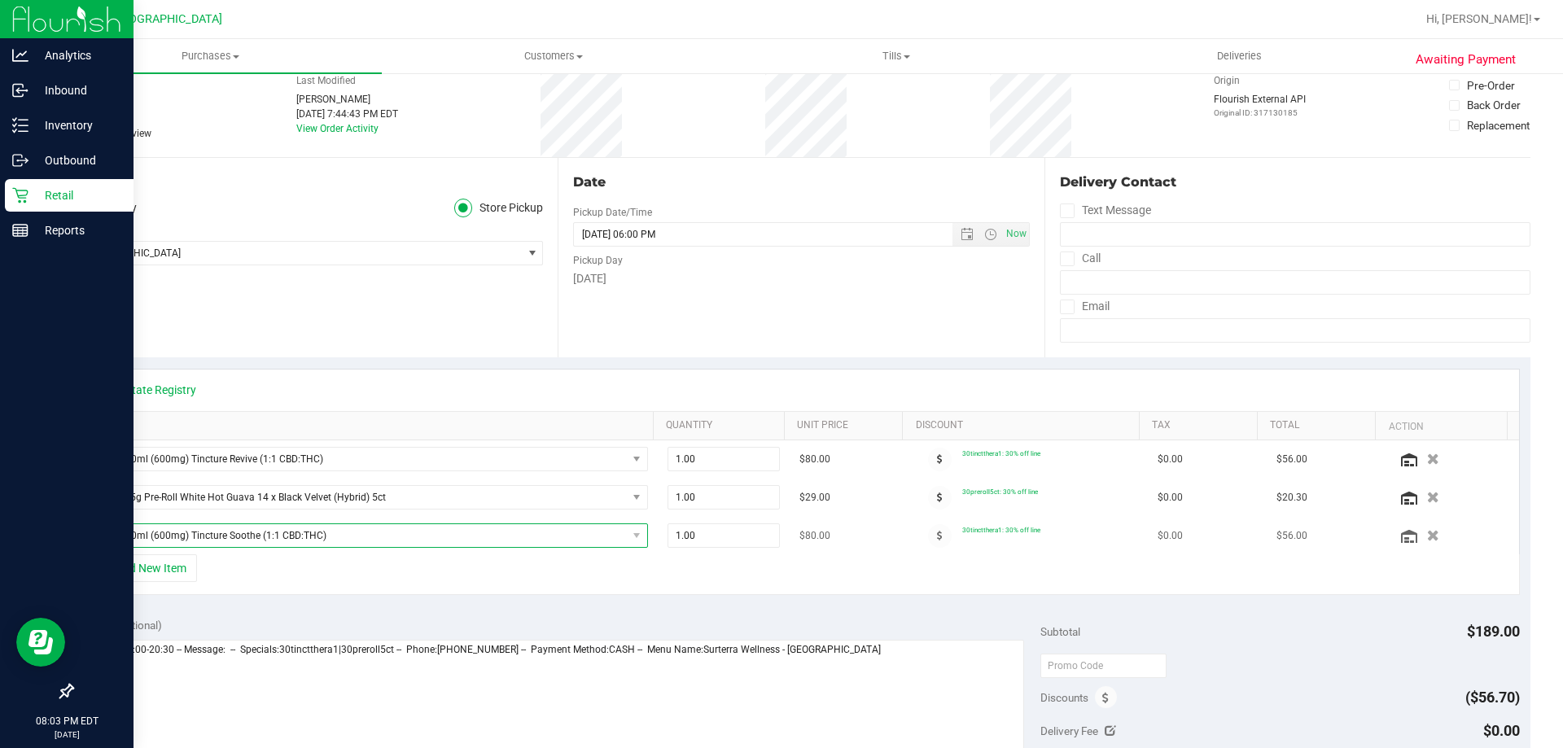
click at [212, 530] on span "SW 30ml (600mg) Tincture Soothe (1:1 CBD:THC)" at bounding box center [360, 535] width 532 height 23
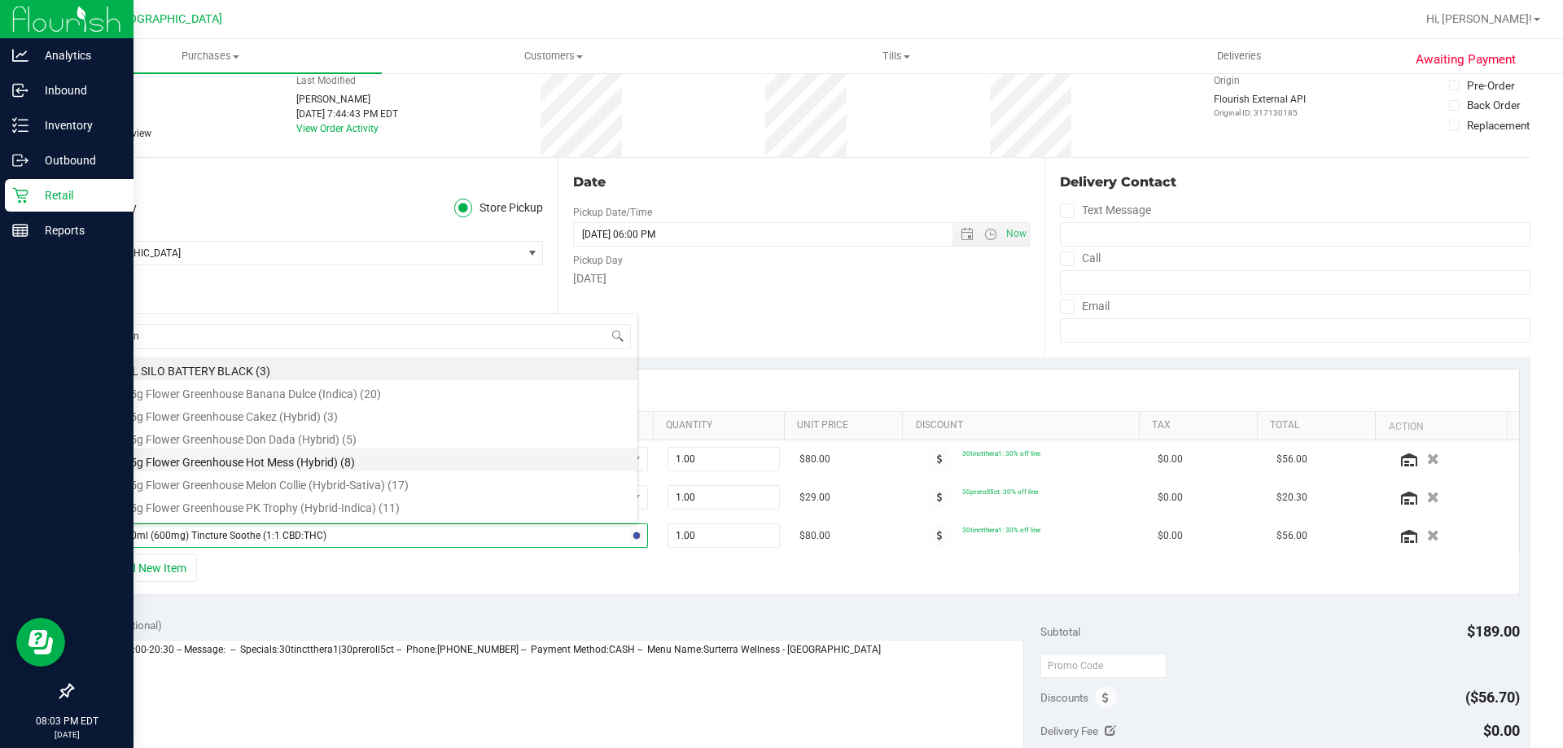
type input "serene"
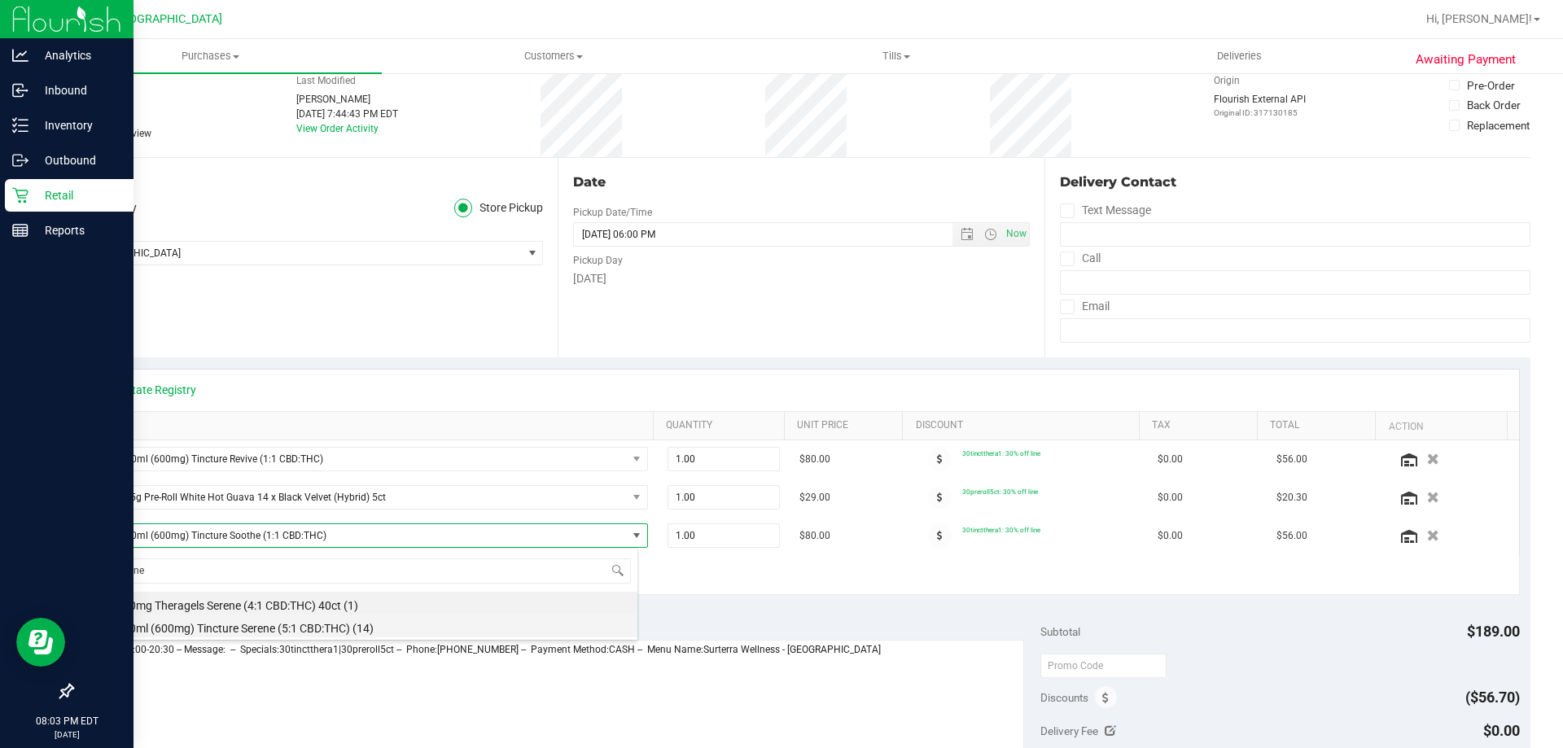
click at [301, 636] on li "SW 30ml (600mg) Tincture Serene (5:1 CBD:THC) (14)" at bounding box center [365, 626] width 543 height 23
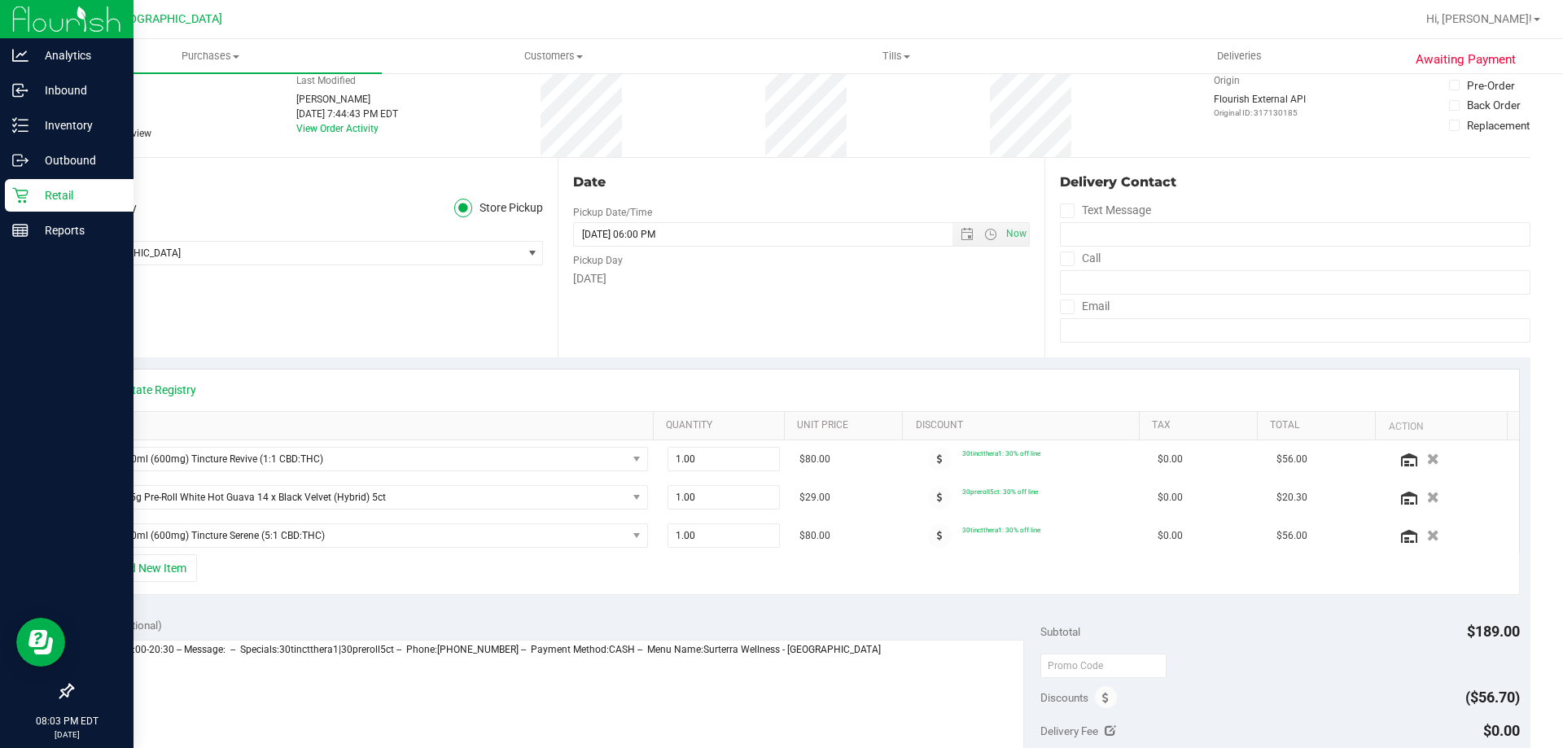
click at [470, 609] on div "Notes (optional) Subtotal $189.00 Discounts ($56.70) Delivery Fee $0.00 Sales T…" at bounding box center [801, 752] width 1459 height 293
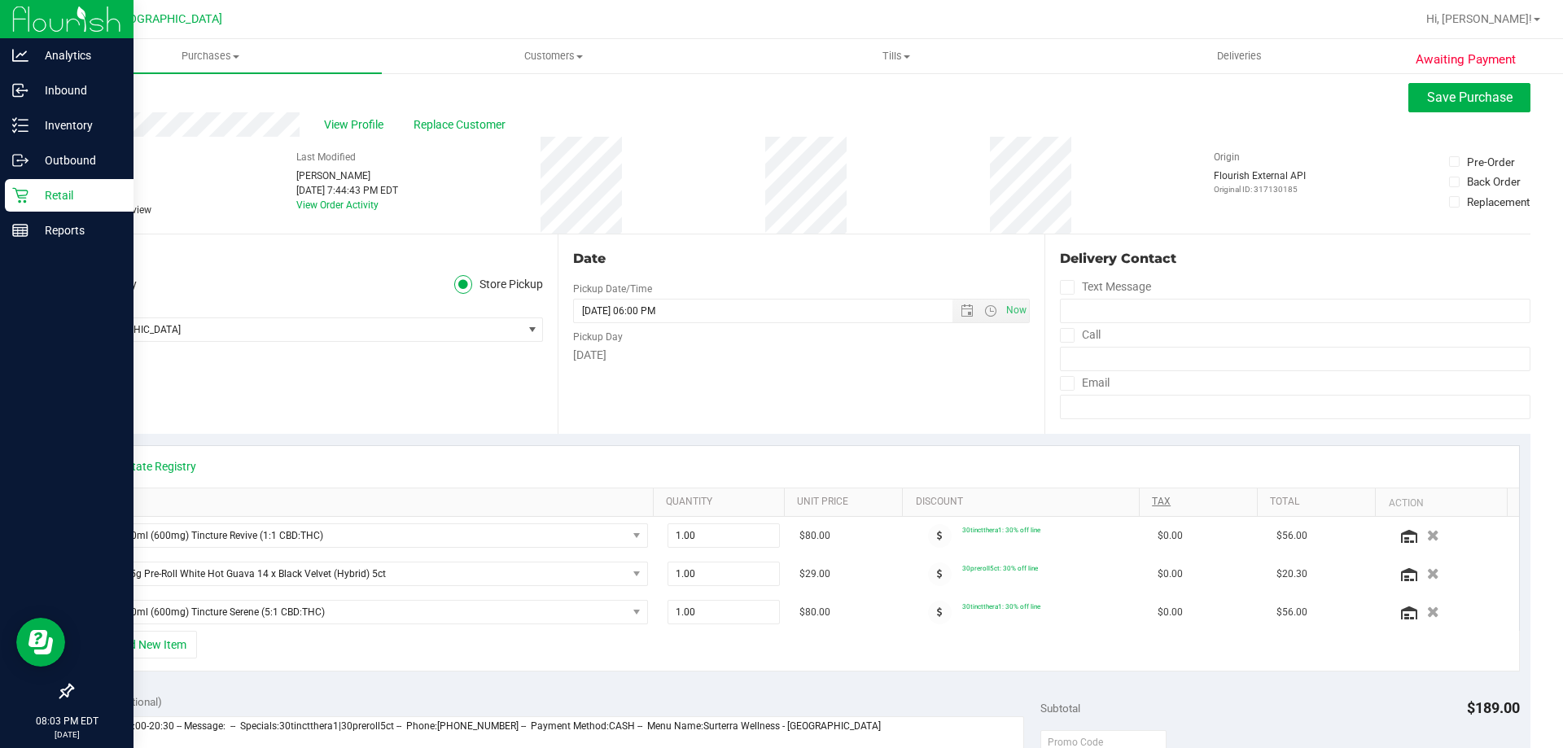
scroll to position [0, 0]
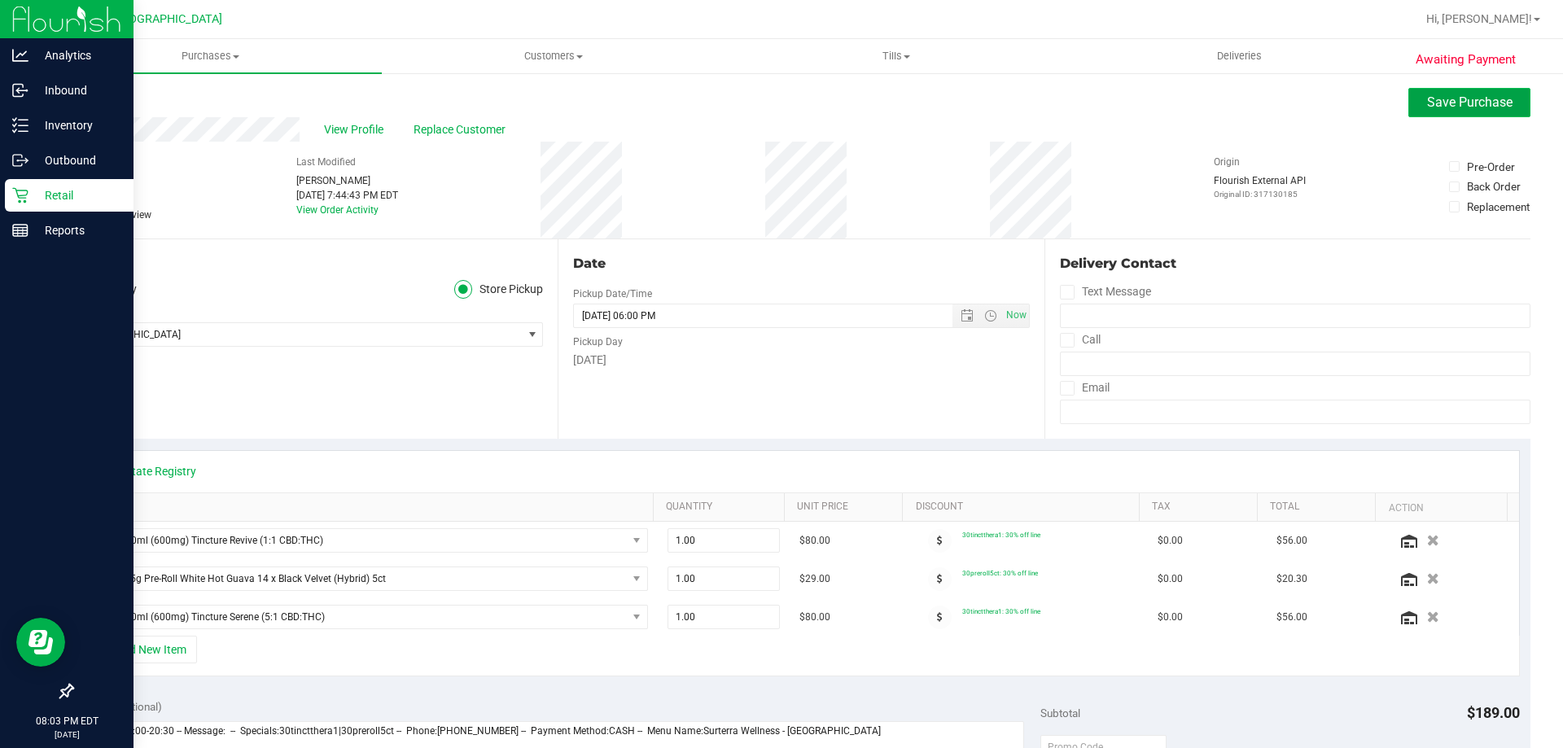
click at [1437, 103] on span "Save Purchase" at bounding box center [1469, 101] width 85 height 15
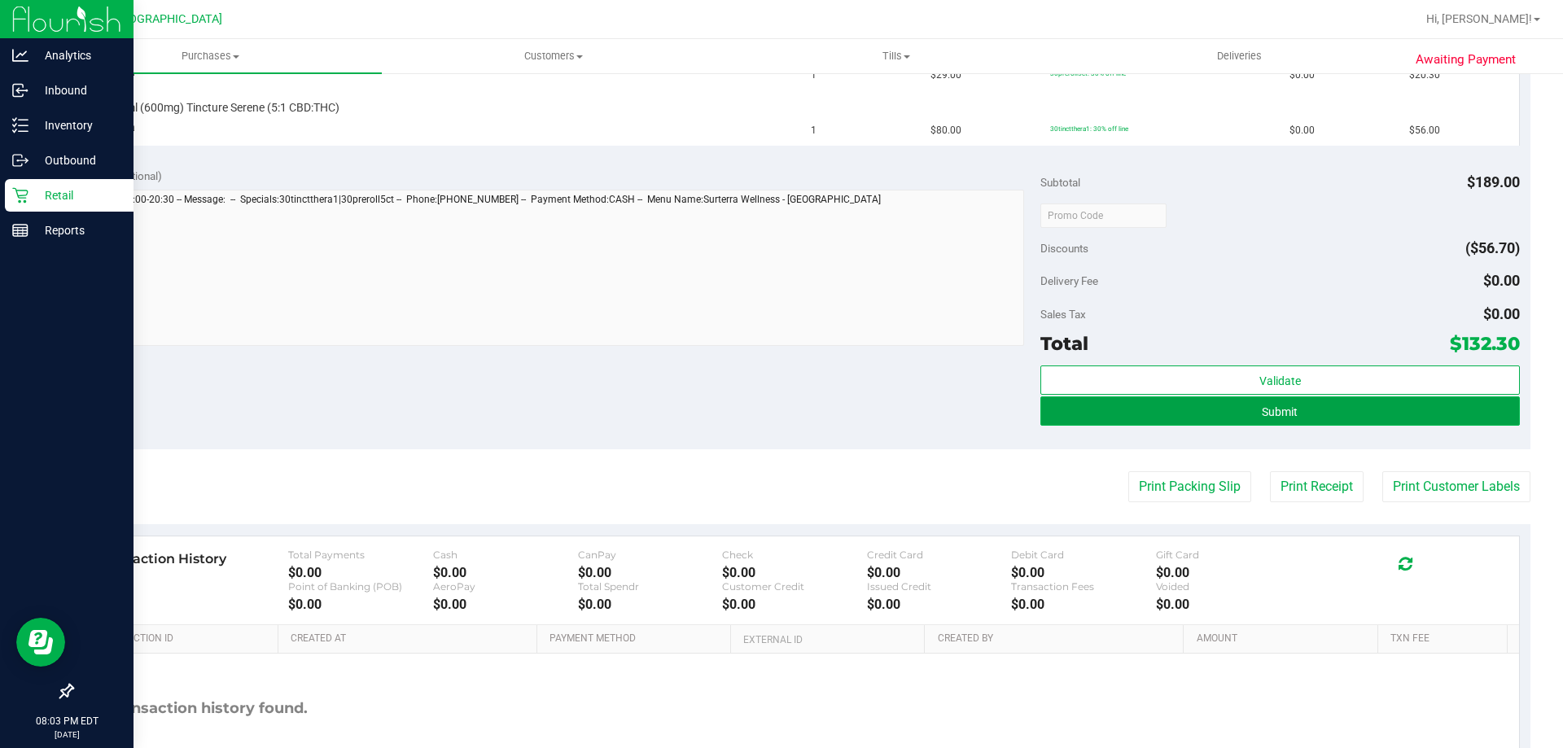
click at [1202, 411] on button "Submit" at bounding box center [1279, 410] width 479 height 29
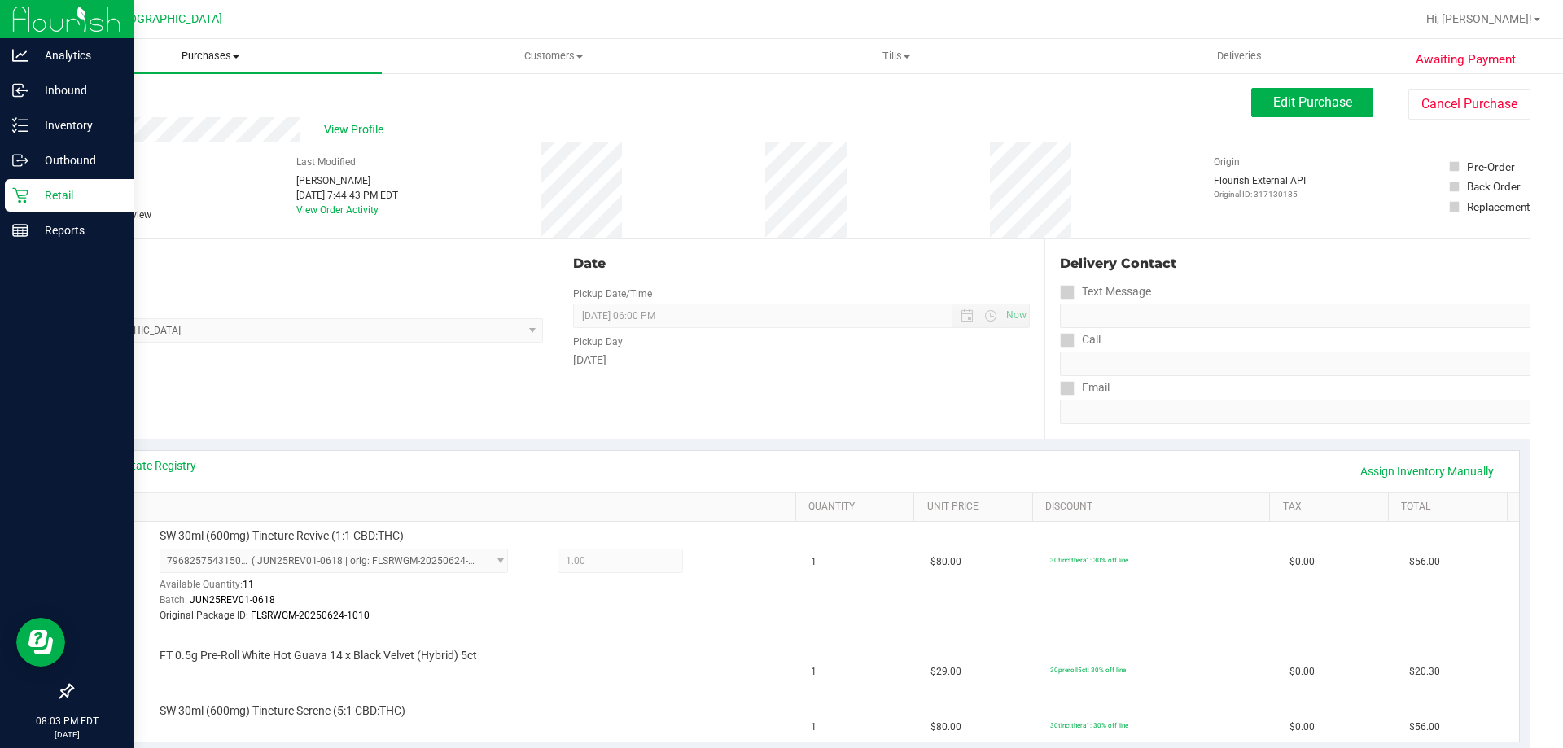
click at [192, 40] on uib-tab-heading "Purchases Summary of purchases Fulfillment All purchases" at bounding box center [210, 56] width 343 height 34
click at [562, 533] on div "SW 30ml (600mg) Tincture Revive (1:1 CBD:THC) 7968257543150271 ( JUN25REV01-061…" at bounding box center [469, 576] width 637 height 96
click at [1298, 96] on span "Edit Purchase" at bounding box center [1312, 101] width 79 height 15
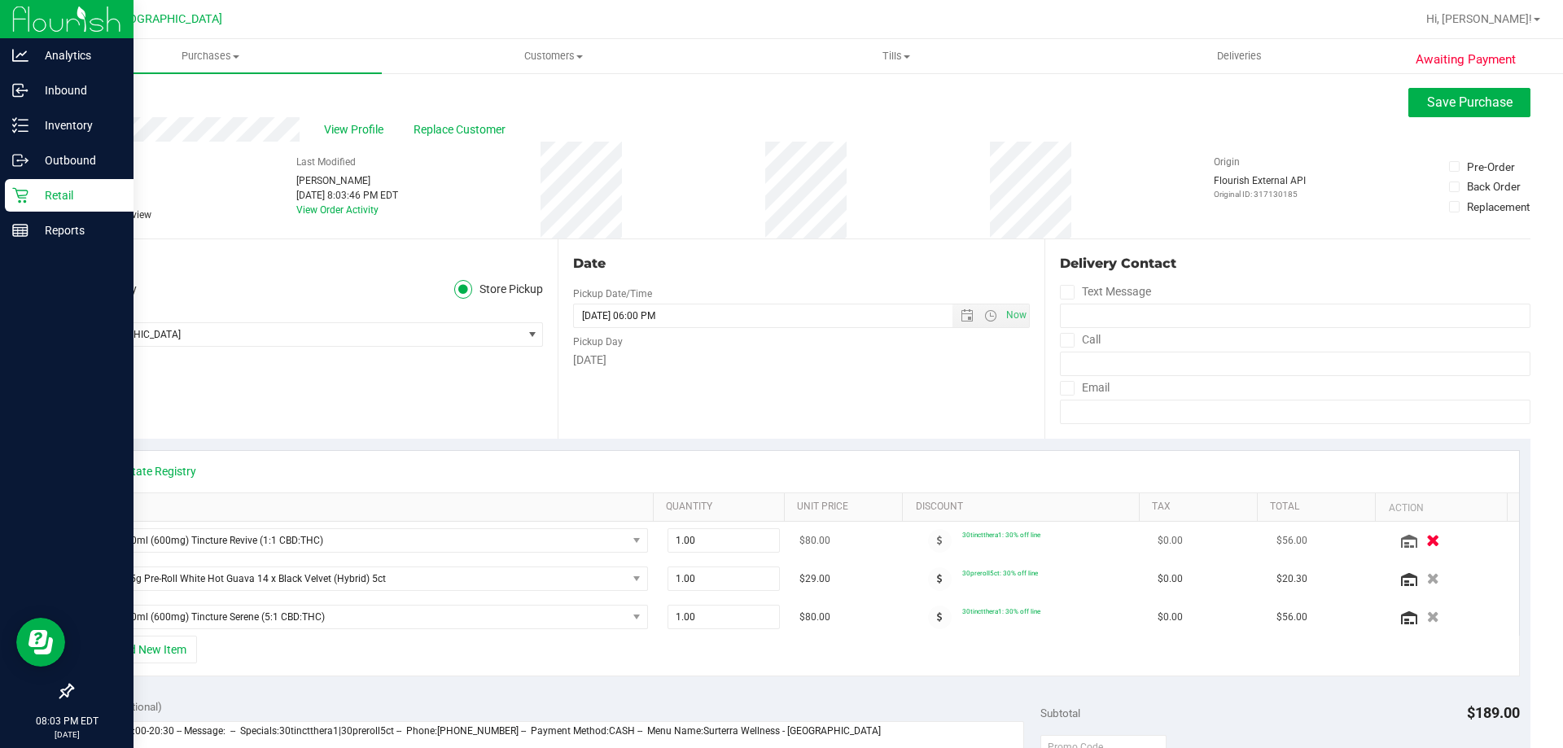
click at [1426, 535] on icon "button" at bounding box center [1433, 541] width 14 height 12
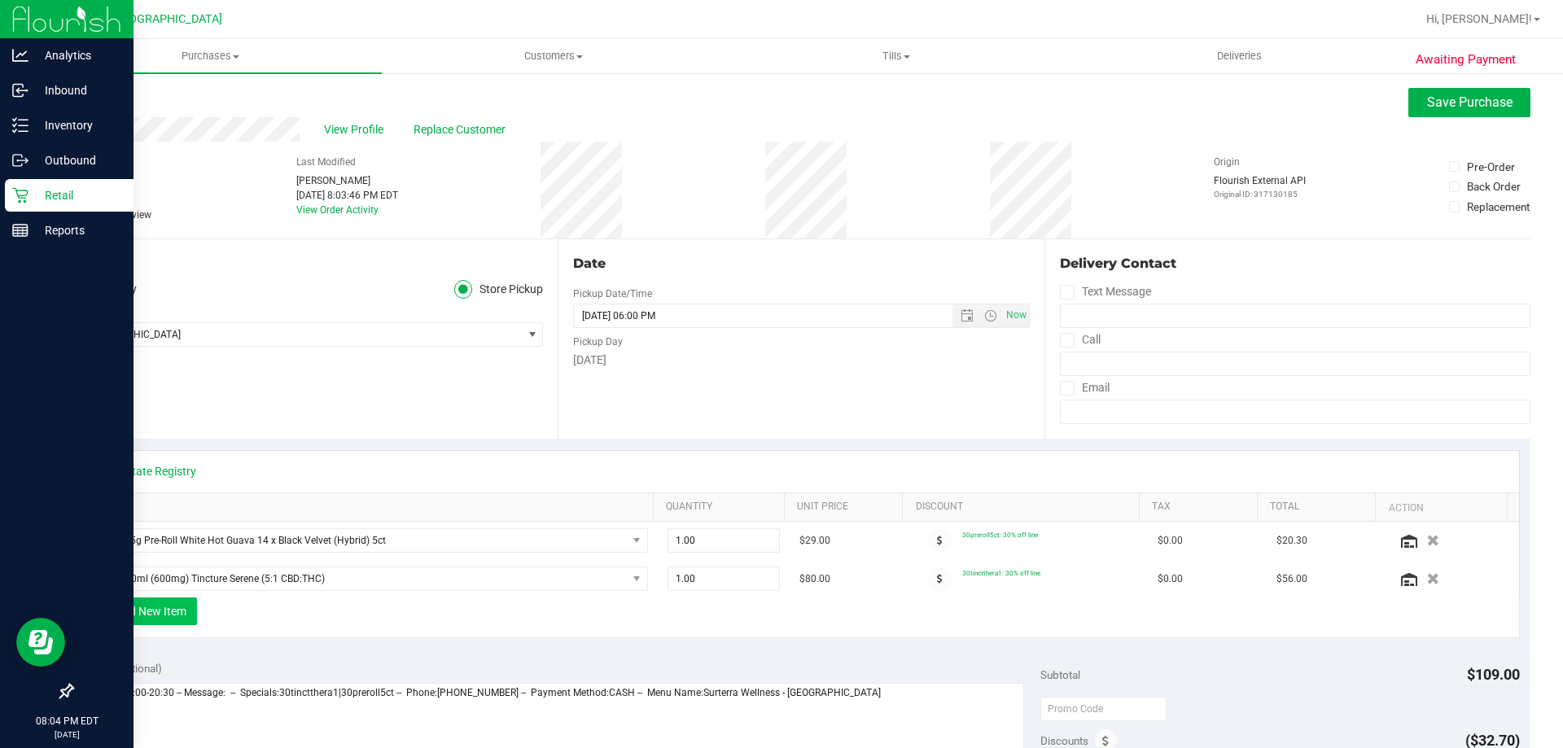
click at [166, 624] on button "+ Add New Item" at bounding box center [146, 612] width 101 height 28
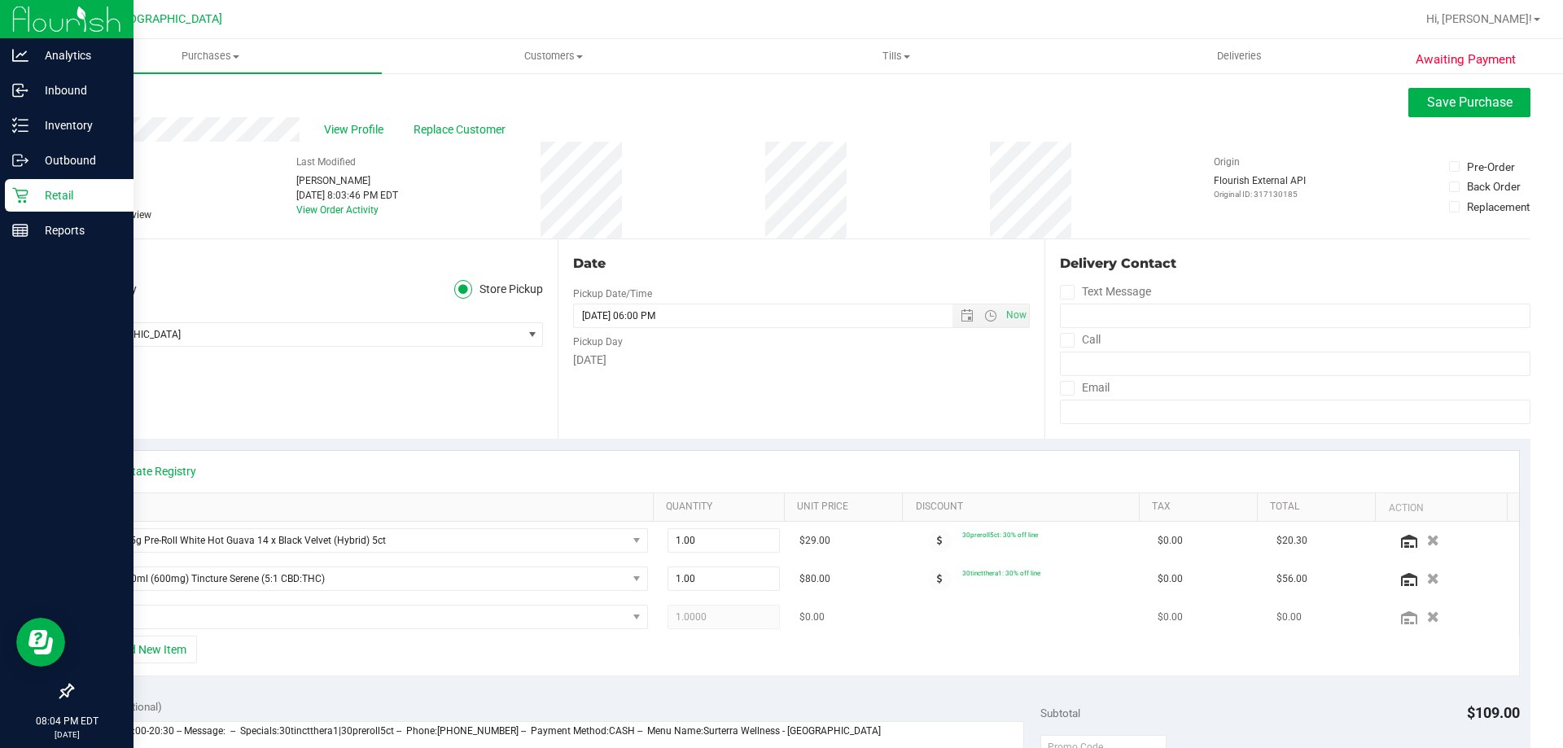
click at [180, 633] on td at bounding box center [371, 616] width 574 height 37
click at [184, 612] on span "NO DATA FOUND" at bounding box center [360, 617] width 532 height 23
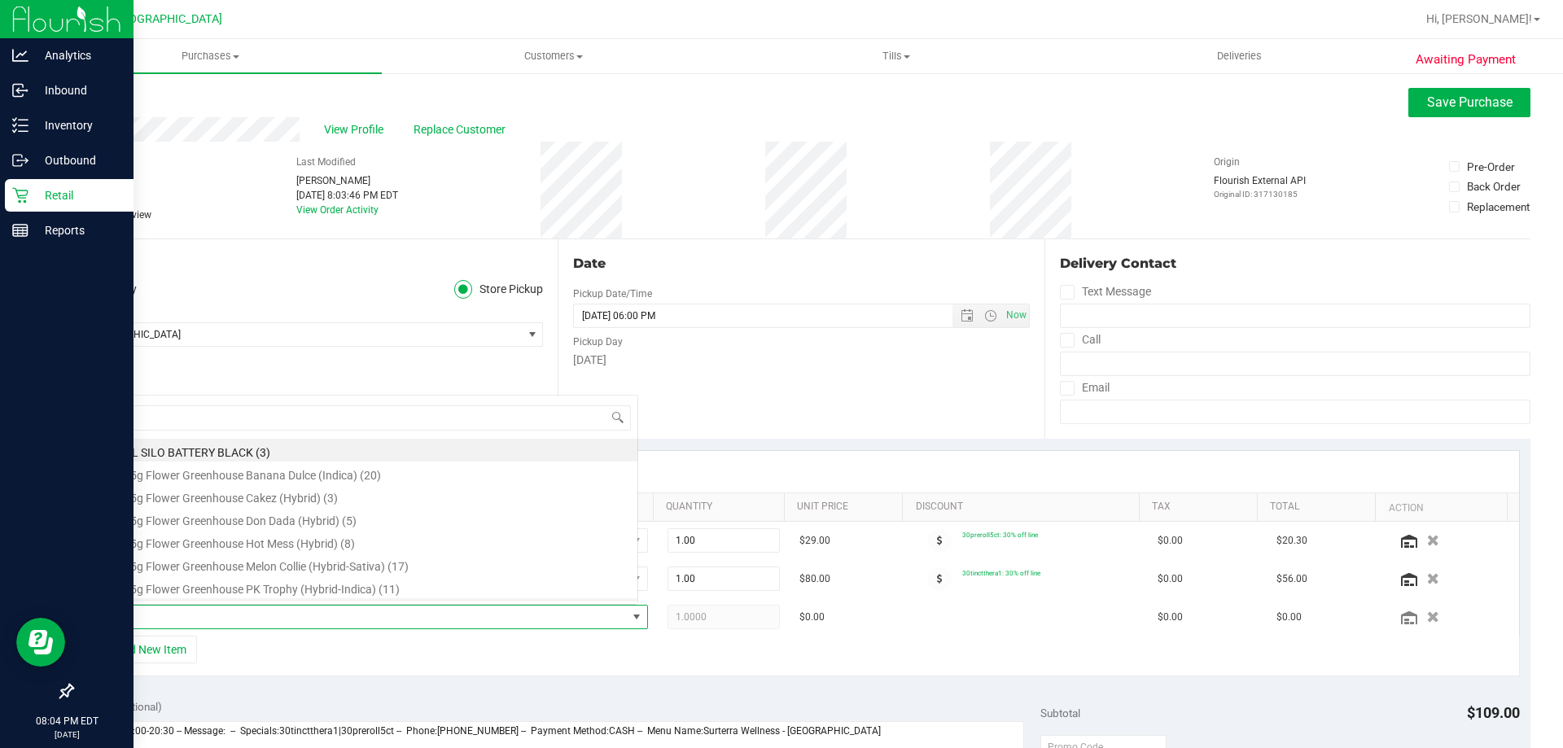
scroll to position [24, 540]
type input "revi"
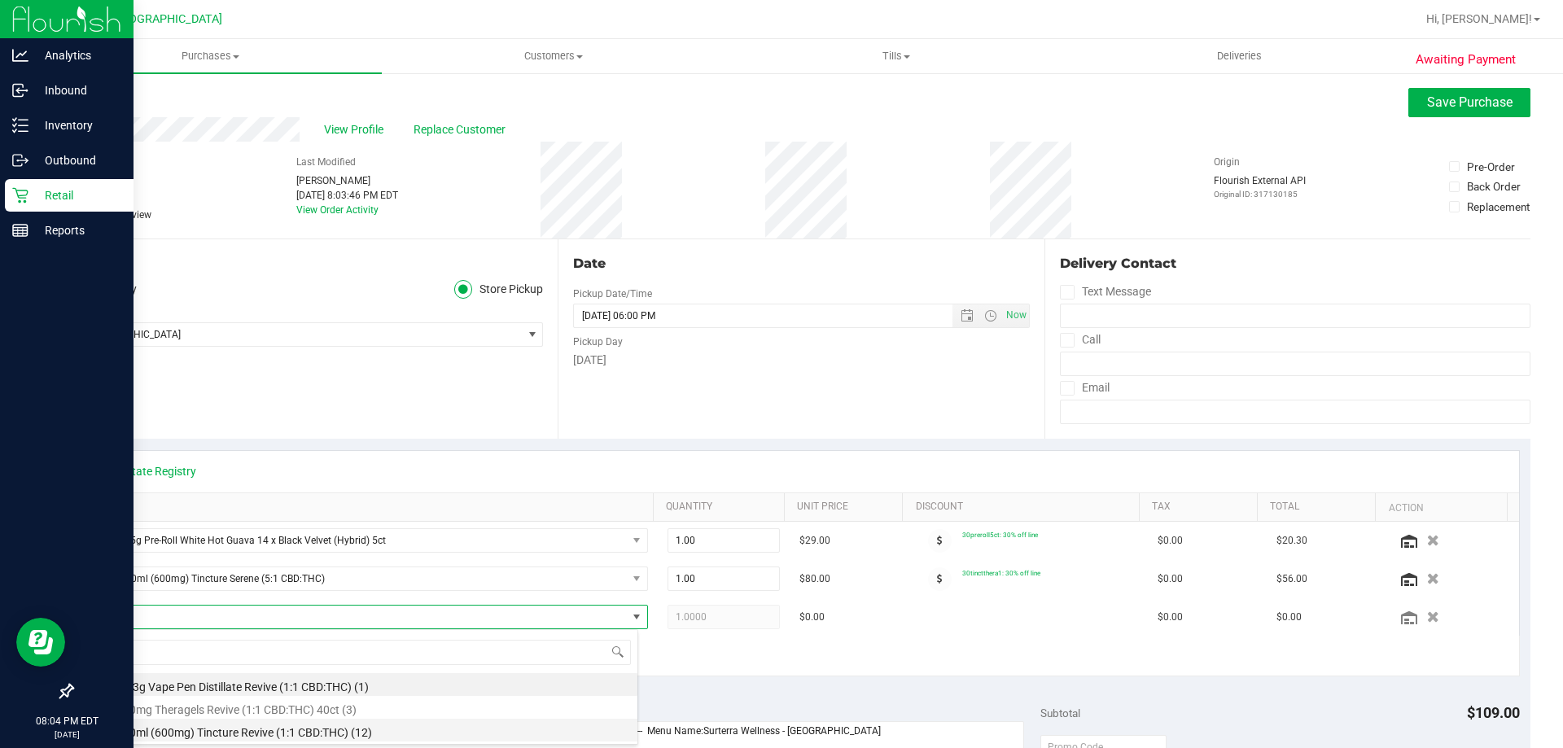
click at [323, 723] on li "SW 30ml (600mg) Tincture Revive (1:1 CBD:THC) (12)" at bounding box center [365, 730] width 543 height 23
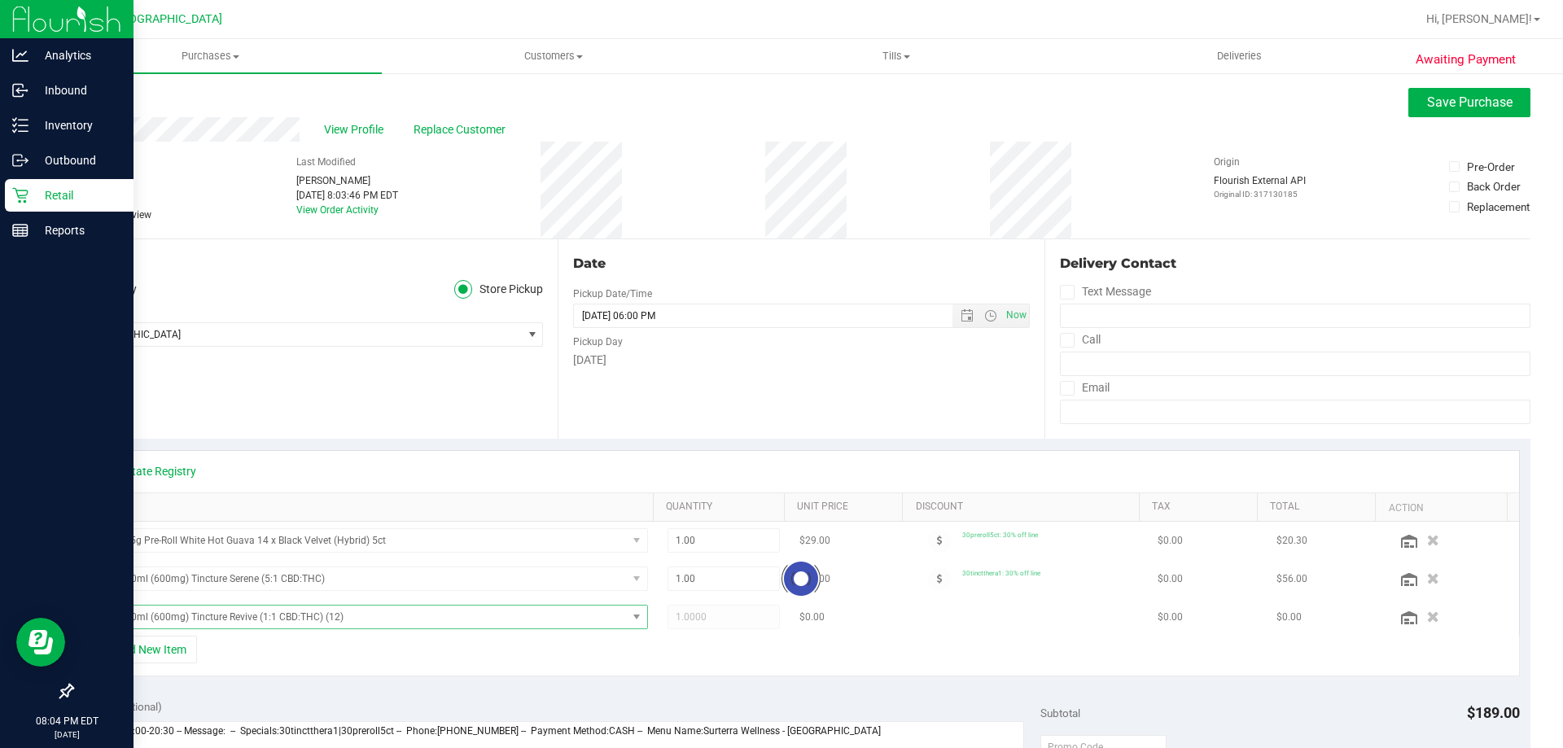
click at [812, 641] on div "+ Add New Item" at bounding box center [801, 656] width 1437 height 41
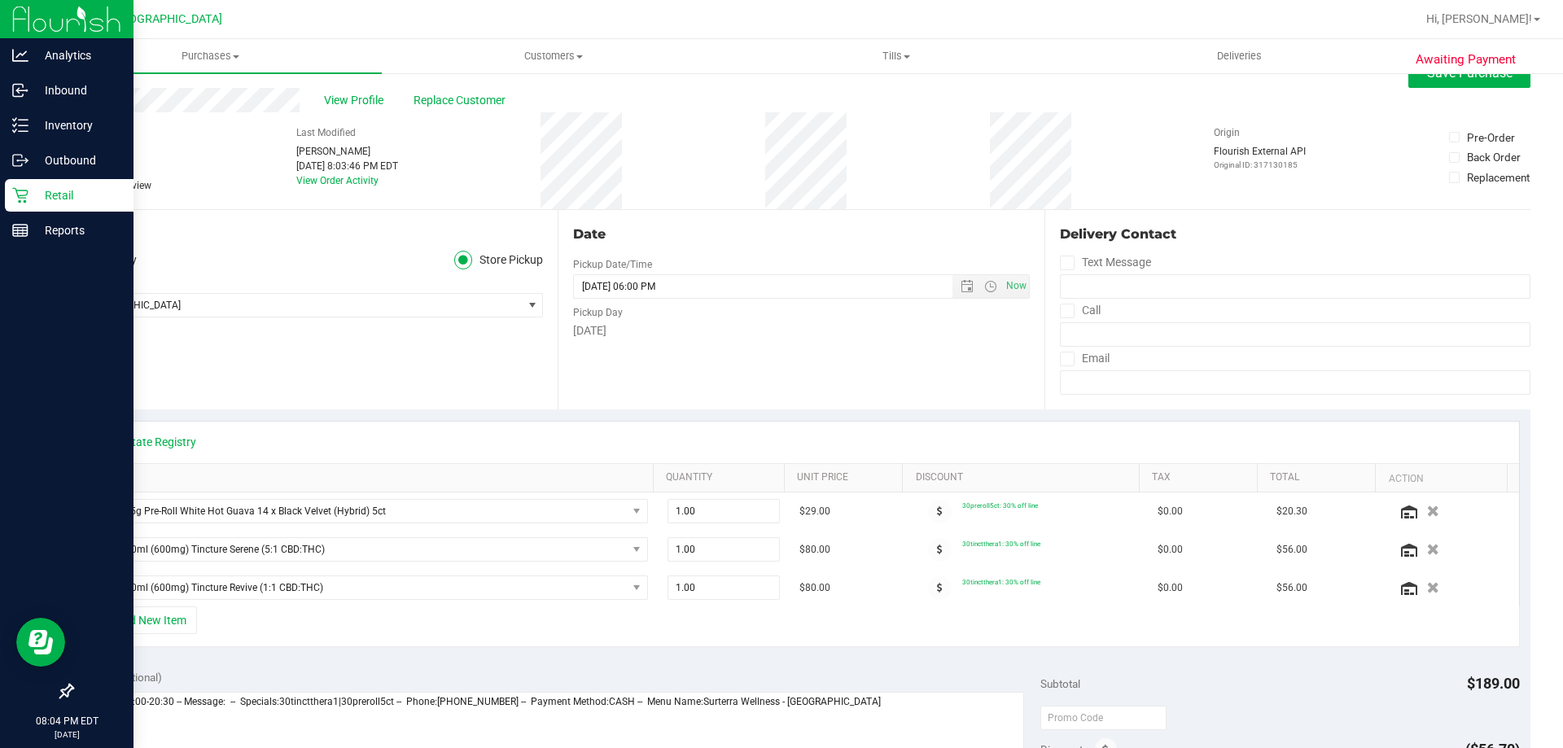
scroll to position [0, 0]
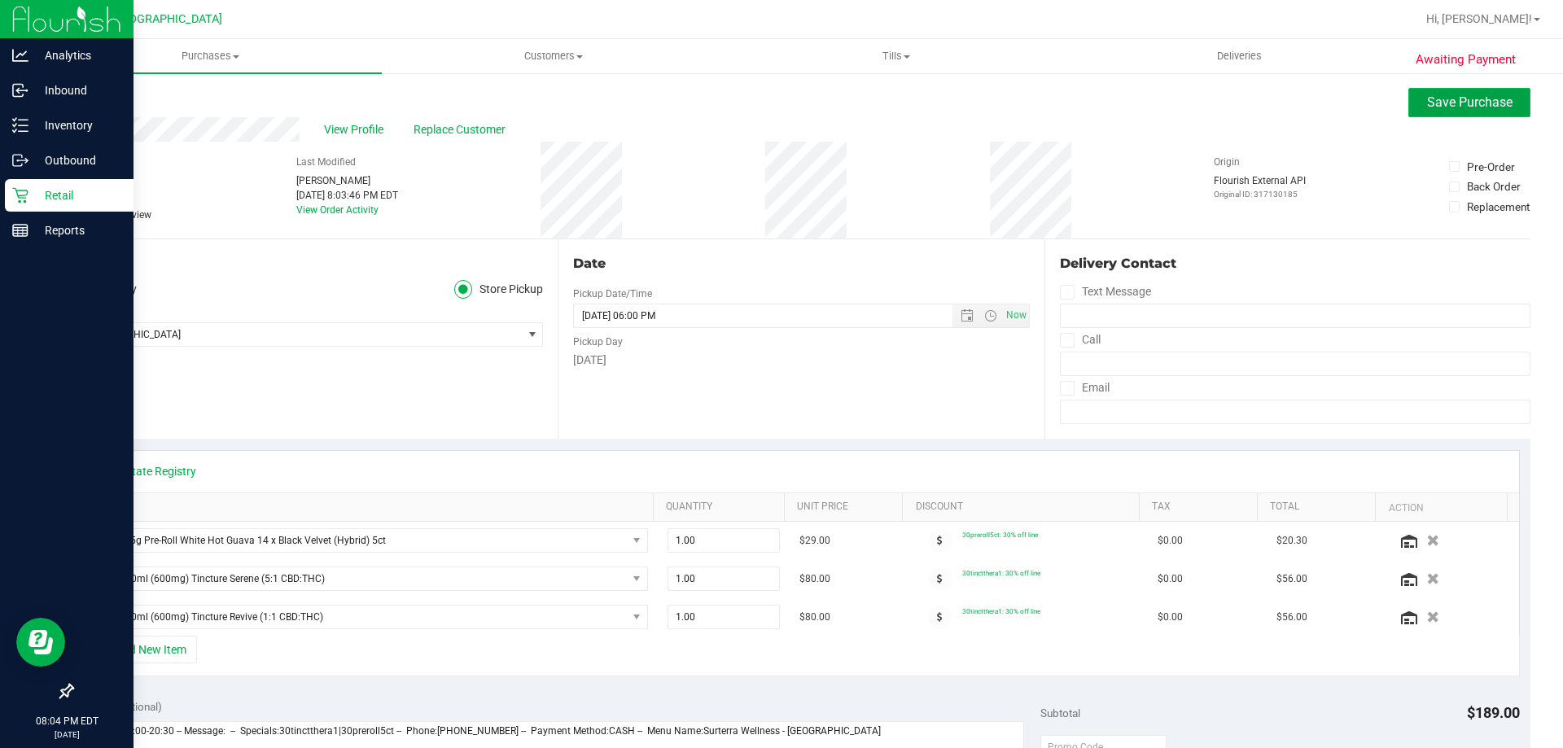
click at [1461, 90] on button "Save Purchase" at bounding box center [1469, 102] width 122 height 29
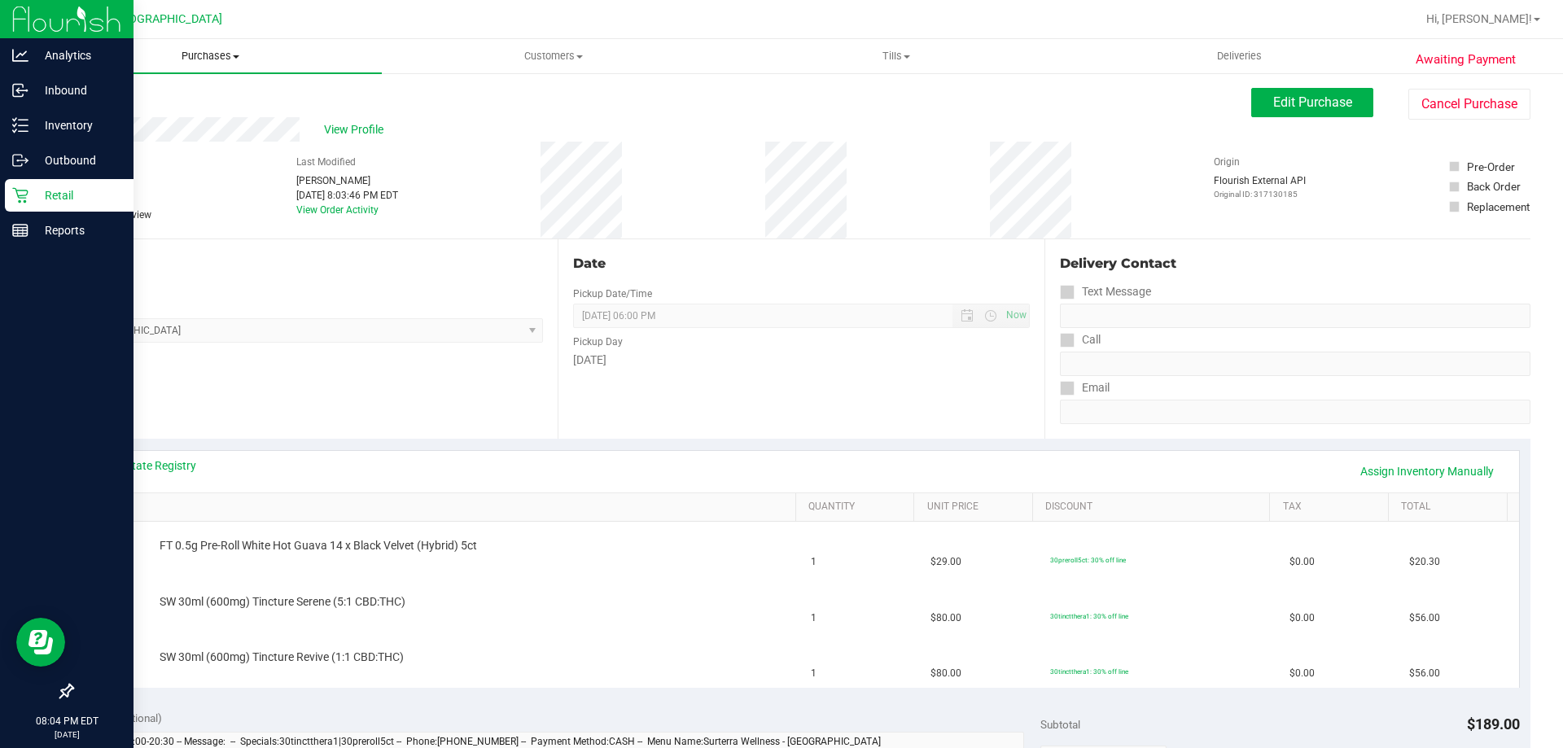
click at [169, 72] on uib-tab-heading "Purchases Summary of purchases Fulfillment All purchases" at bounding box center [210, 56] width 343 height 34
click at [160, 87] on ul "Summary of purchases Fulfillment All purchases" at bounding box center [210, 118] width 343 height 88
click at [219, 59] on span "Purchases" at bounding box center [210, 56] width 343 height 15
click at [129, 87] on ul "Summary of purchases Fulfillment All purchases" at bounding box center [210, 118] width 343 height 88
click at [134, 93] on span "Summary of purchases" at bounding box center [122, 98] width 167 height 14
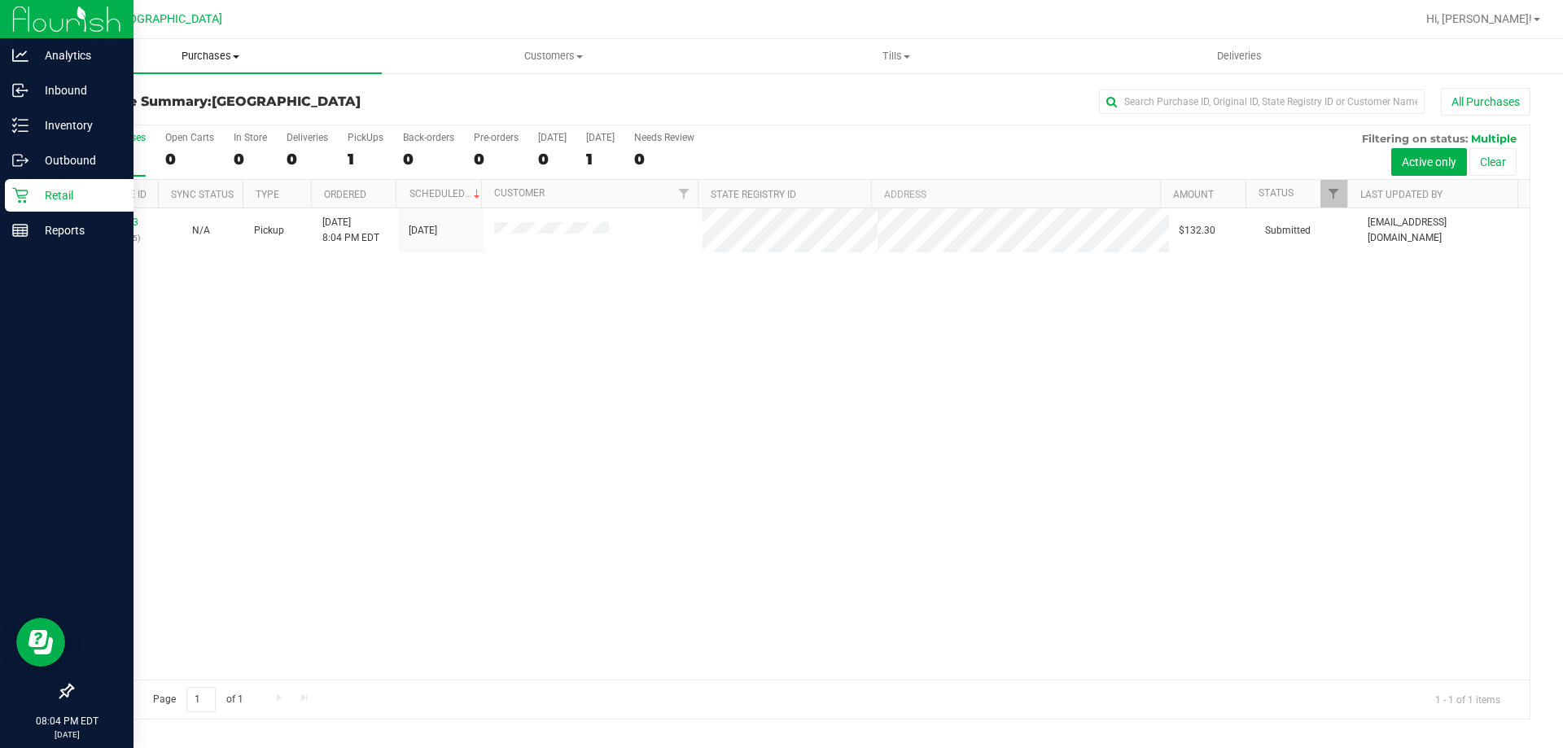
click at [170, 63] on uib-tab-heading "Purchases Summary of purchases Fulfillment All purchases" at bounding box center [210, 56] width 343 height 34
click at [133, 112] on span "Fulfillment" at bounding box center [89, 118] width 101 height 14
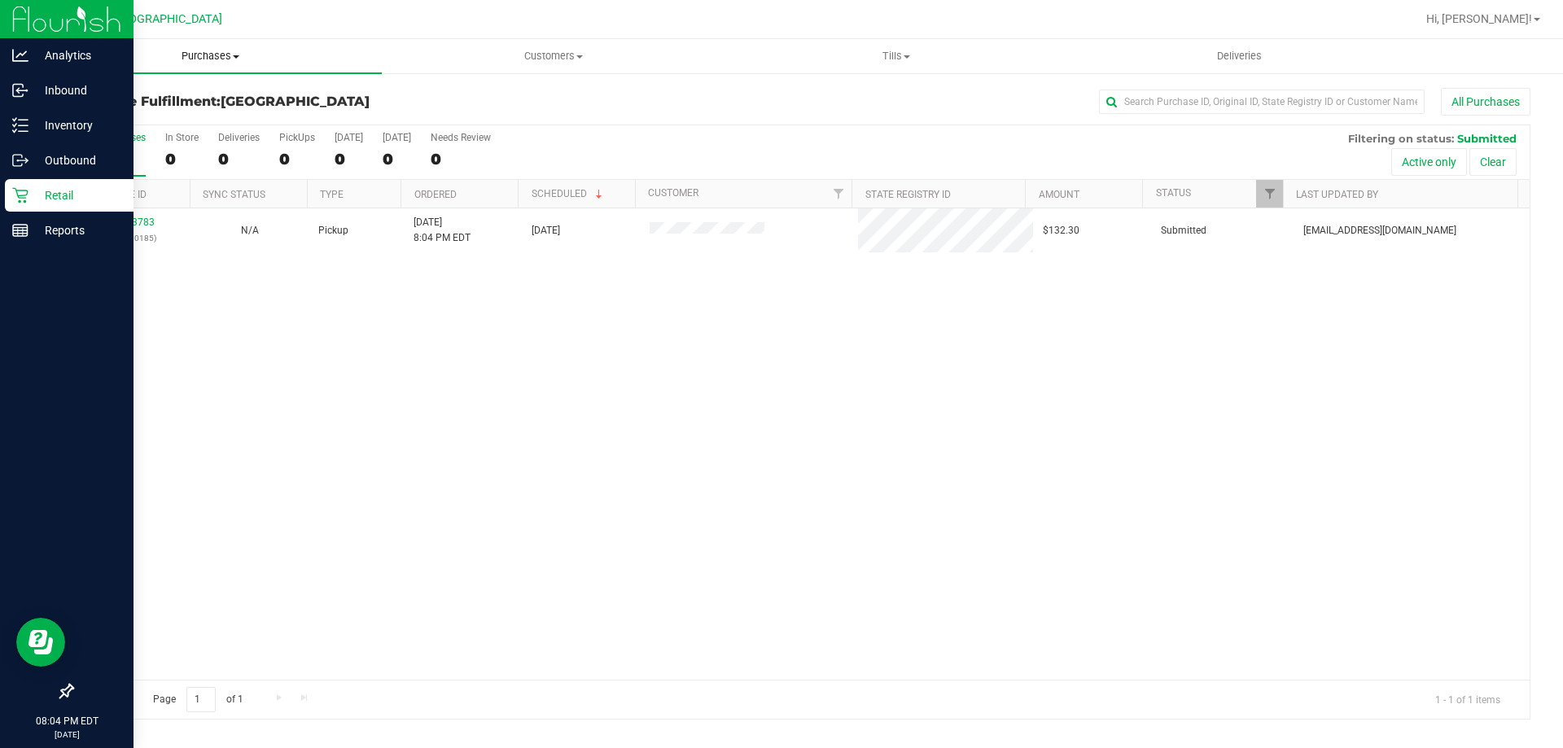
click at [191, 60] on span "Purchases" at bounding box center [210, 56] width 343 height 15
click at [119, 90] on li "Summary of purchases" at bounding box center [210, 99] width 343 height 20
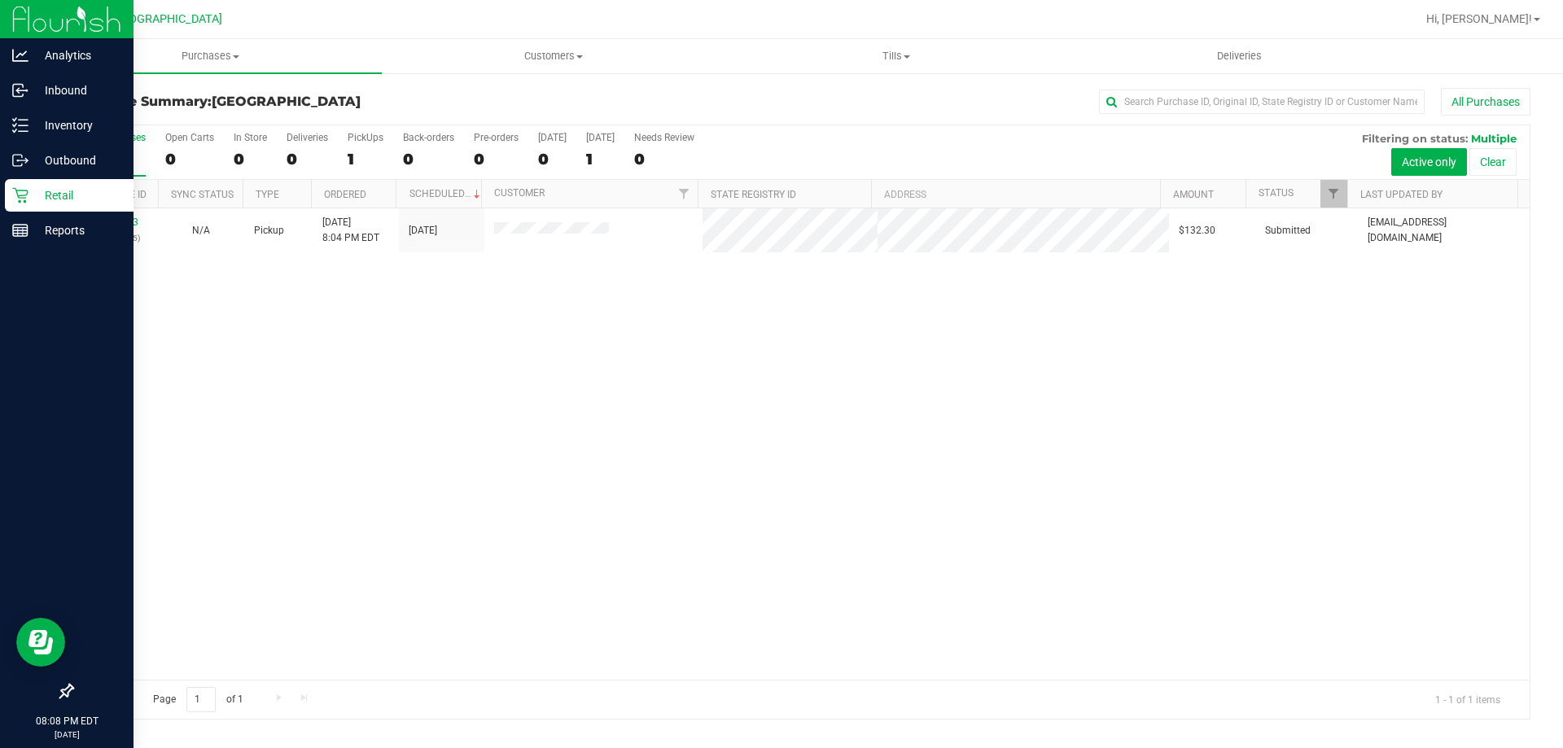
click at [352, 321] on div "11843783 (317130185) N/A Pickup [DATE] 8:04 PM EDT 8/26/2025 $132.30 Submitted …" at bounding box center [800, 443] width 1457 height 471
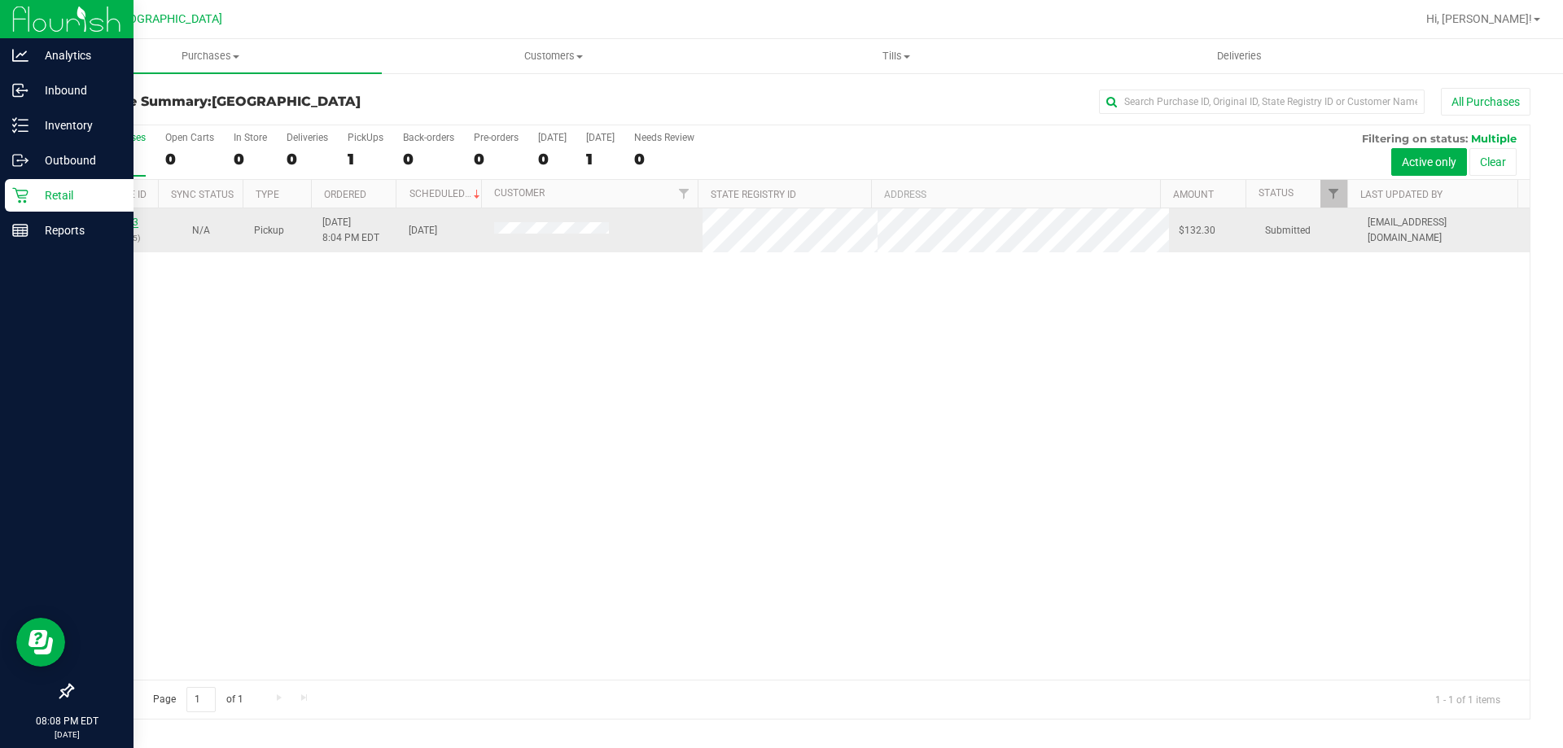
click at [128, 224] on link "11843783" at bounding box center [116, 222] width 46 height 11
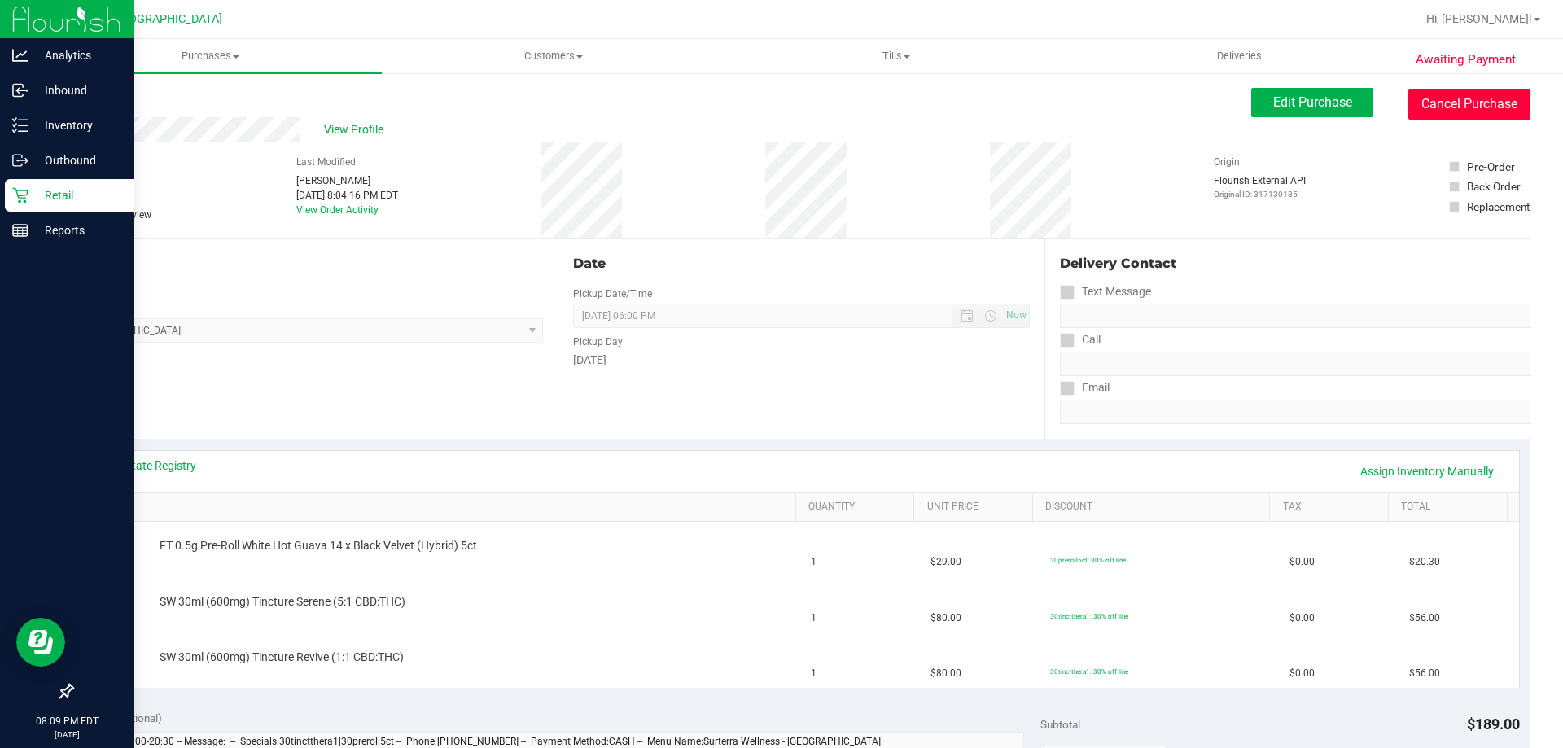
click at [1443, 104] on button "Cancel Purchase" at bounding box center [1469, 104] width 122 height 31
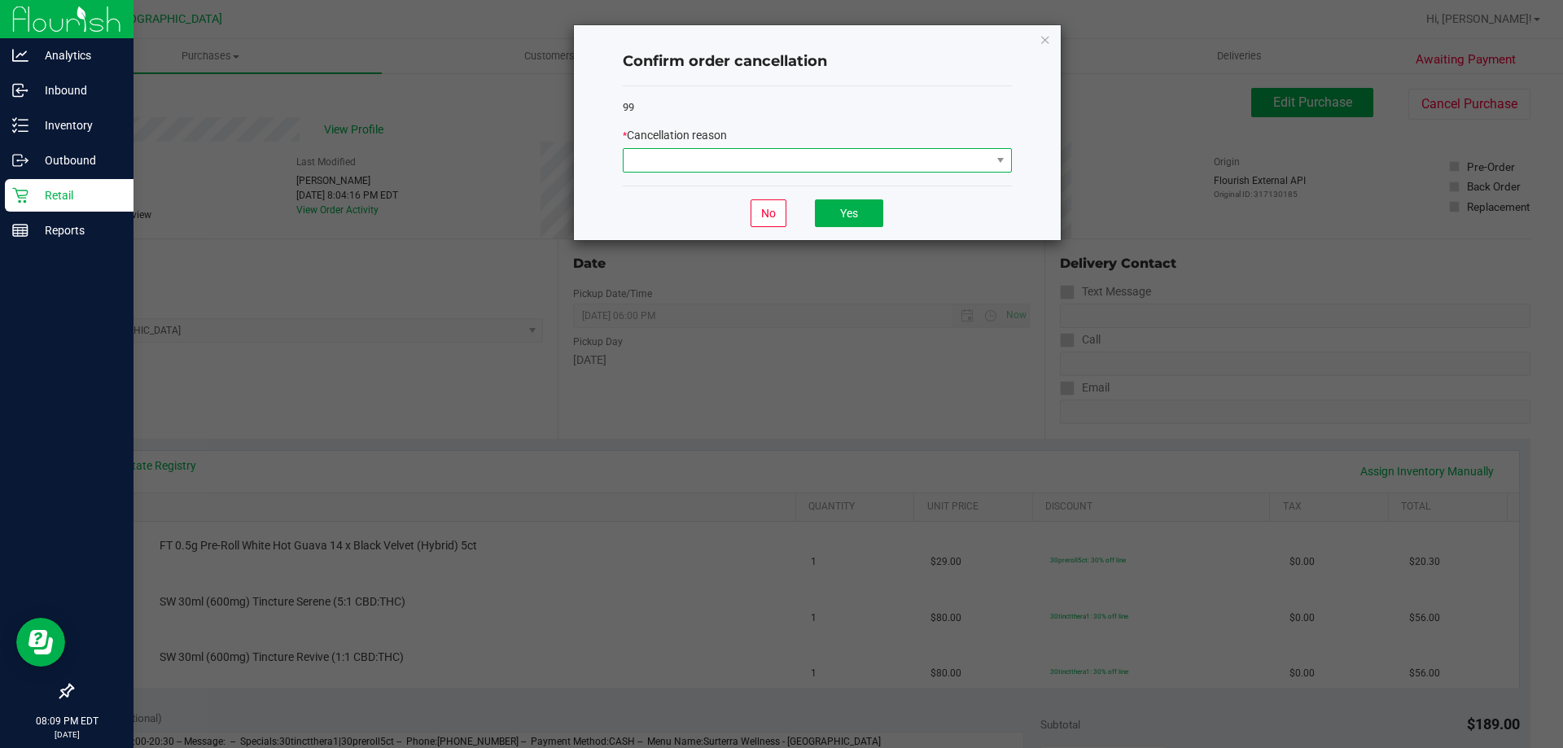
click at [742, 170] on span at bounding box center [807, 160] width 367 height 23
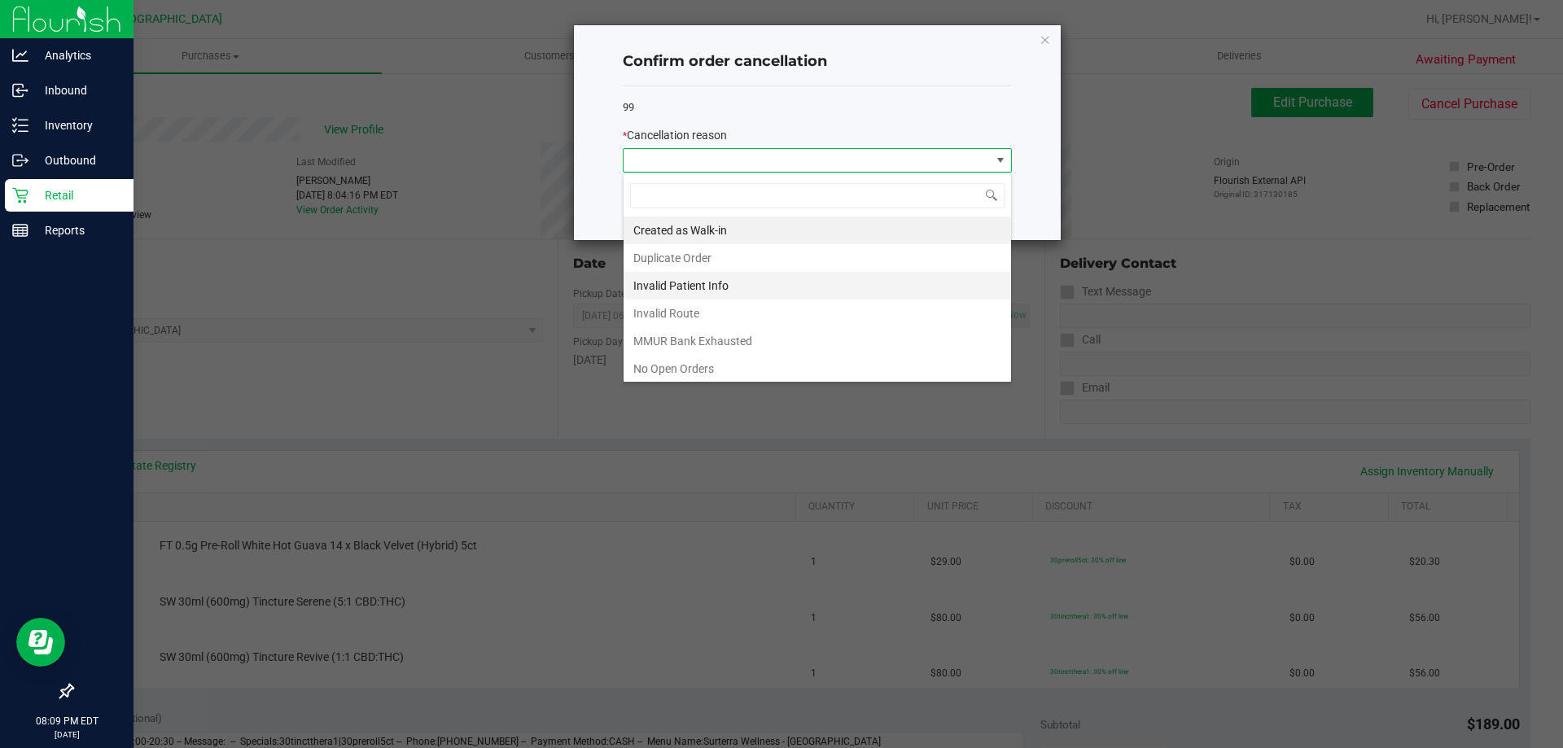
scroll to position [114, 0]
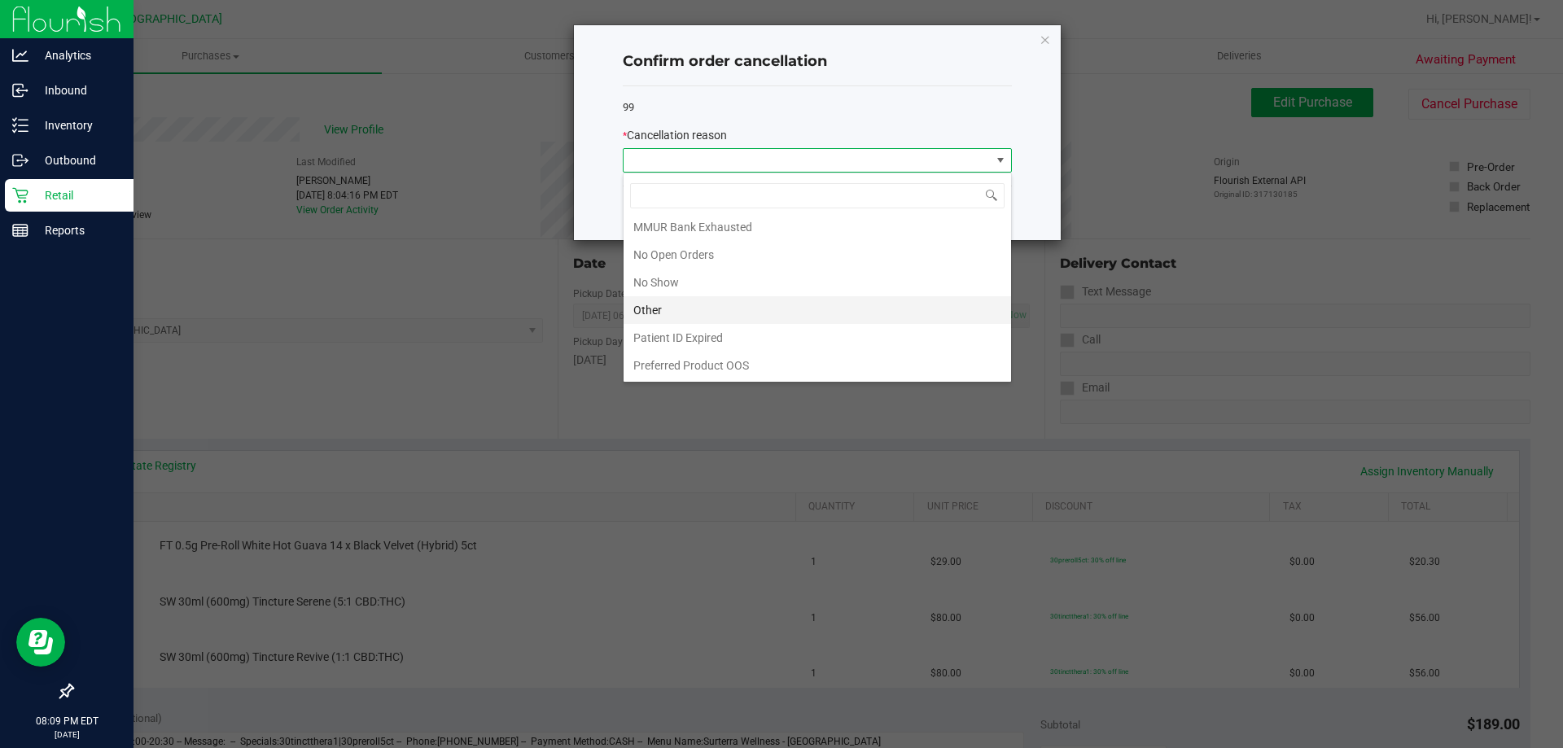
click at [659, 312] on li "Other" at bounding box center [818, 310] width 388 height 28
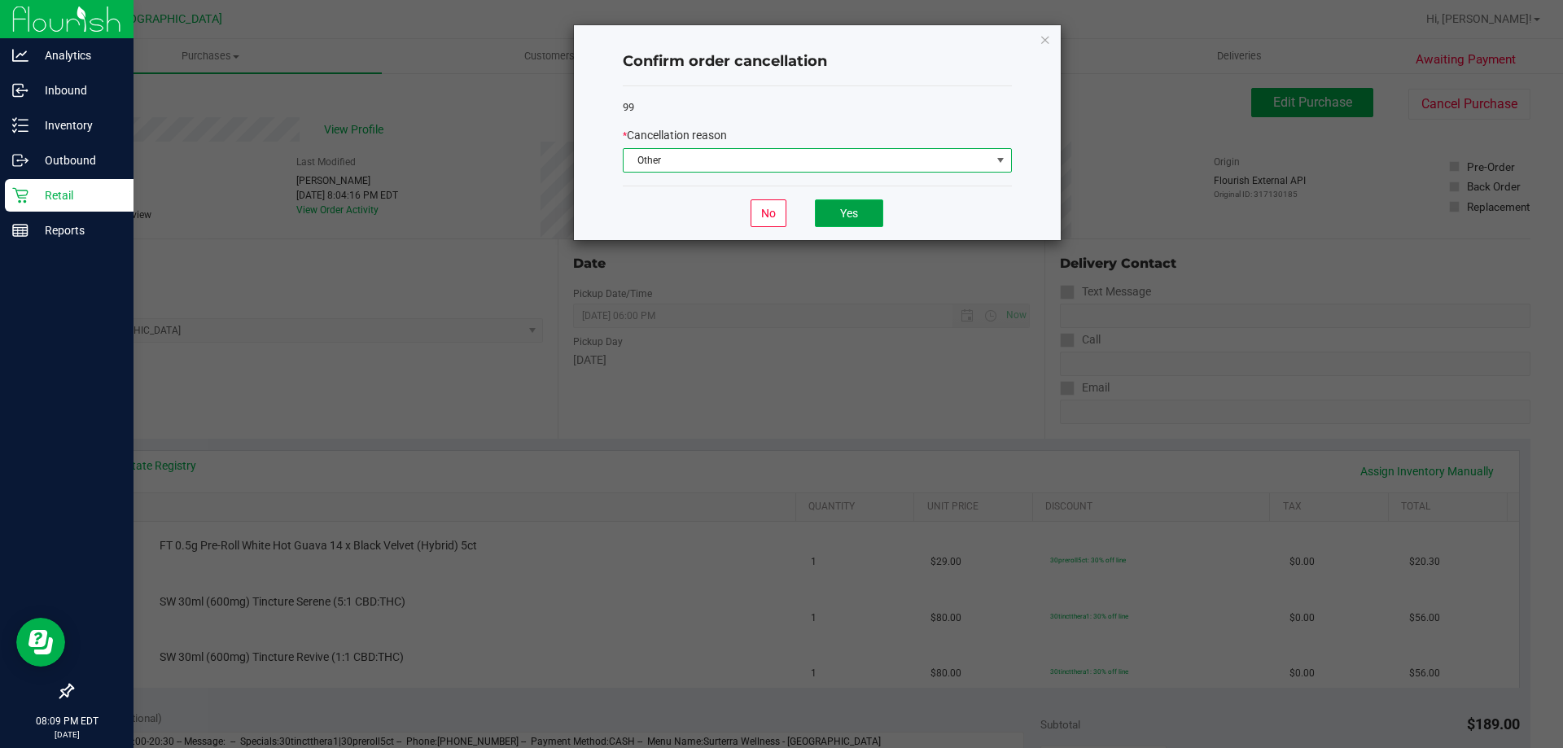
click at [851, 221] on button "Yes" at bounding box center [849, 213] width 68 height 28
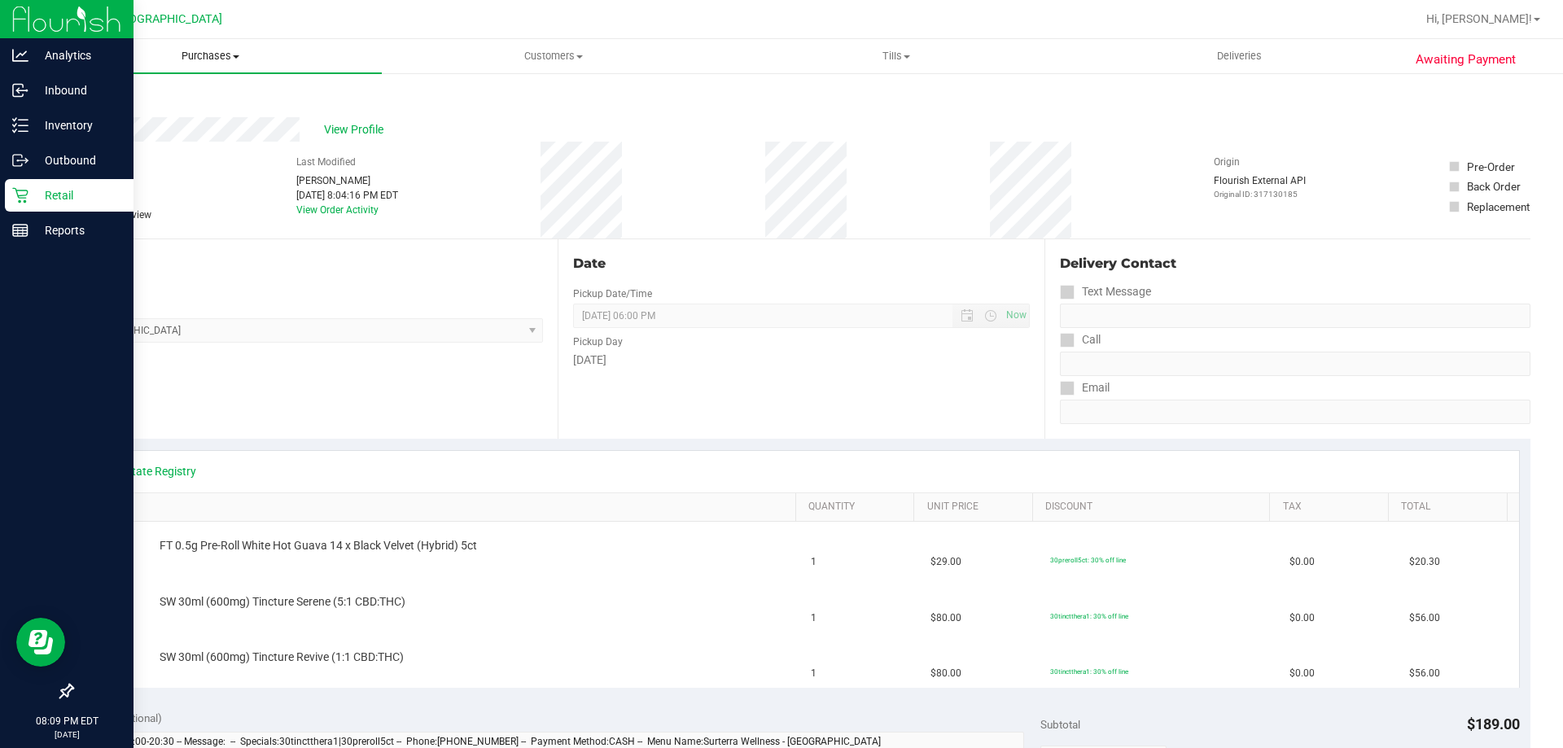
click at [218, 63] on uib-tab-heading "Purchases Summary of purchases Fulfillment All purchases" at bounding box center [210, 56] width 343 height 34
click at [139, 110] on li "Fulfillment" at bounding box center [210, 118] width 343 height 20
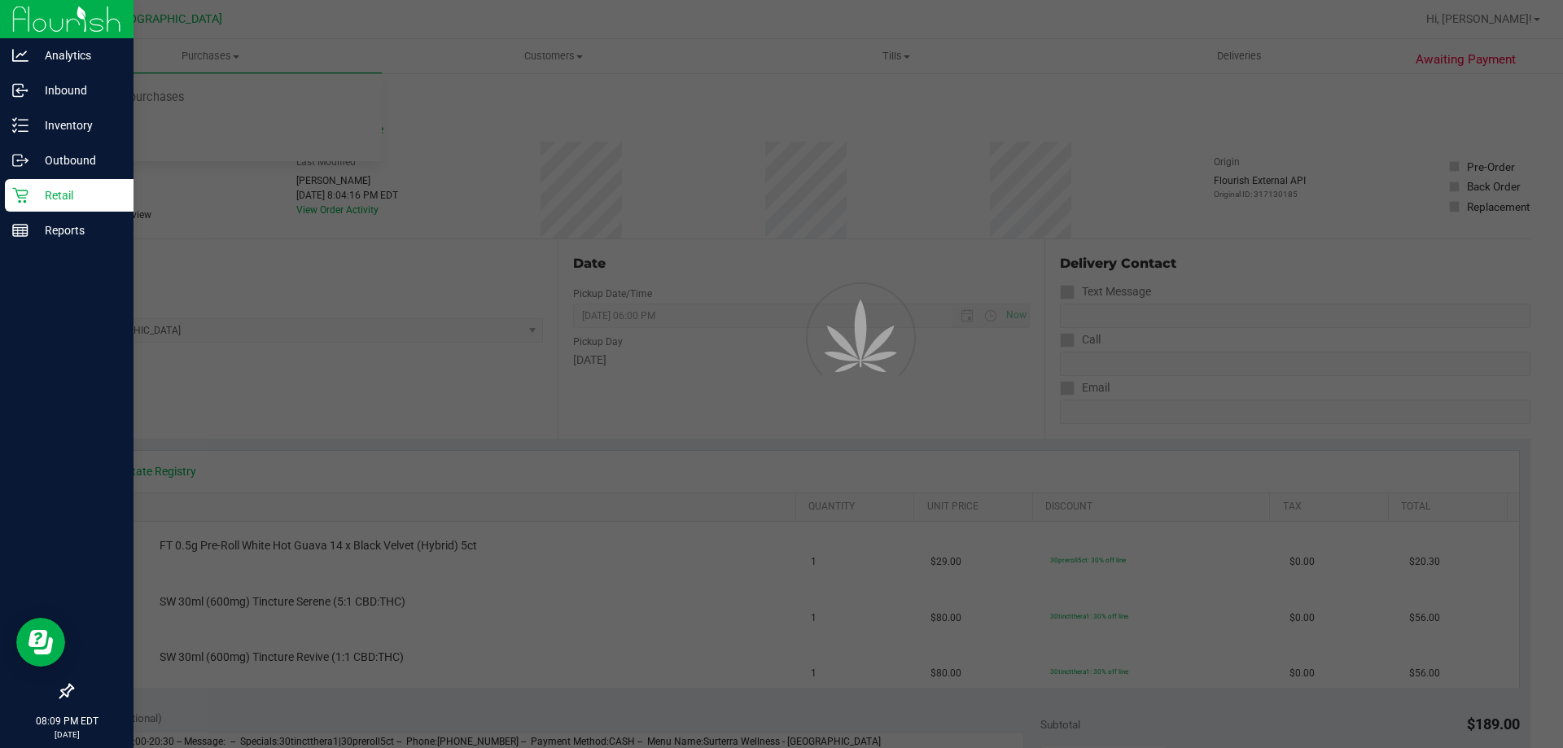
drag, startPoint x: 0, startPoint y: 481, endPoint x: 13, endPoint y: 580, distance: 100.2
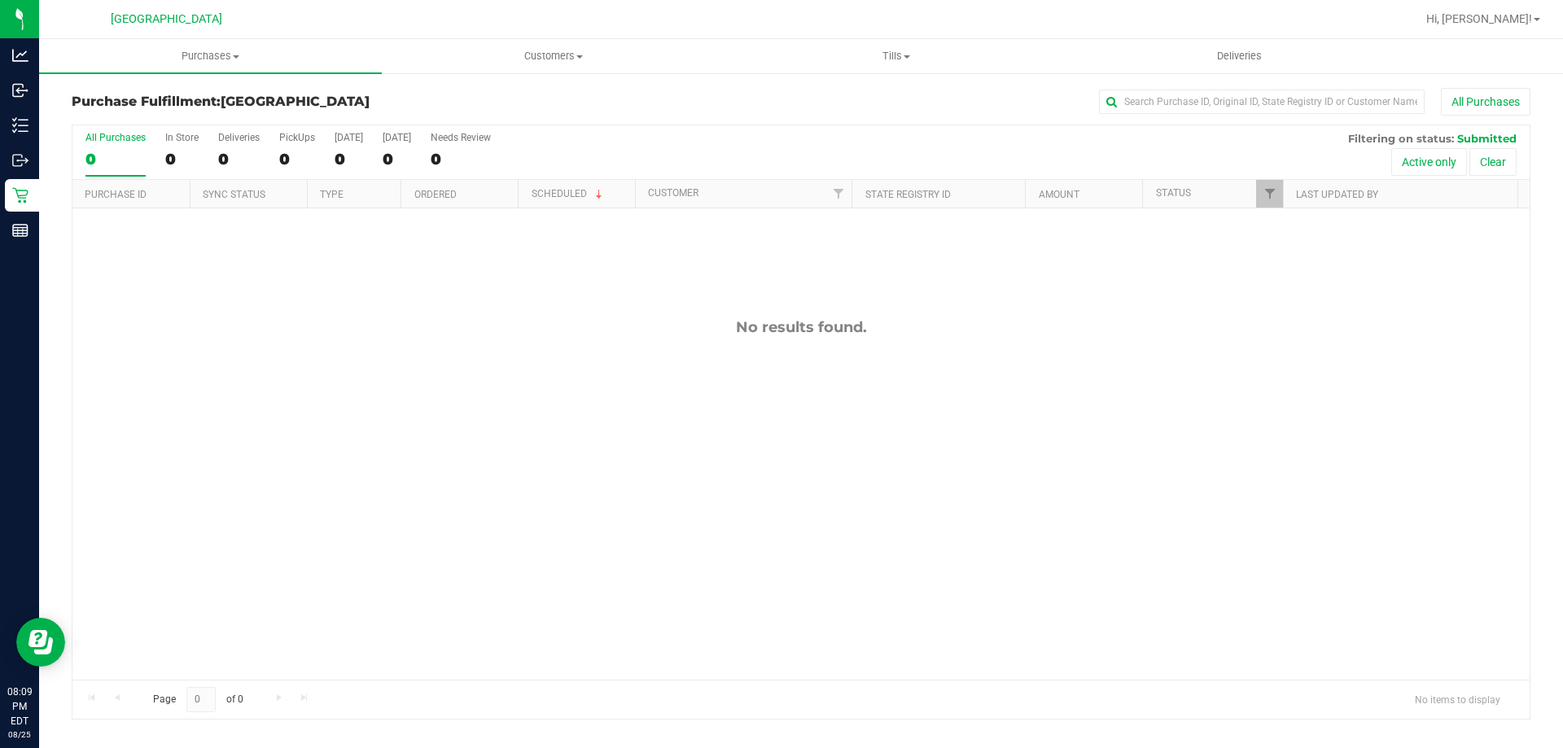
drag, startPoint x: 13, startPoint y: 580, endPoint x: 624, endPoint y: 560, distance: 610.9
click at [655, 578] on div "No results found." at bounding box center [800, 498] width 1457 height 581
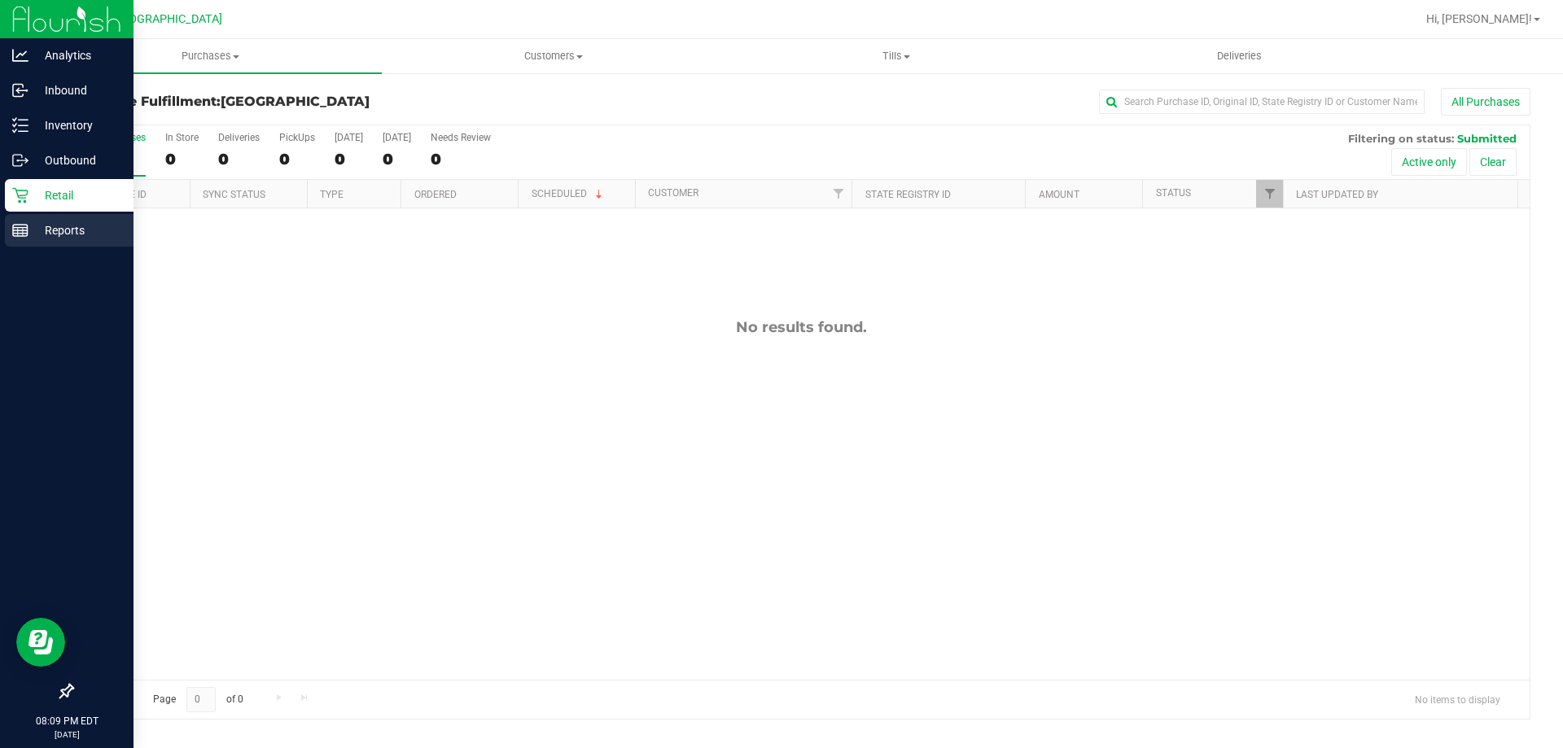
click at [24, 222] on icon at bounding box center [20, 230] width 16 height 16
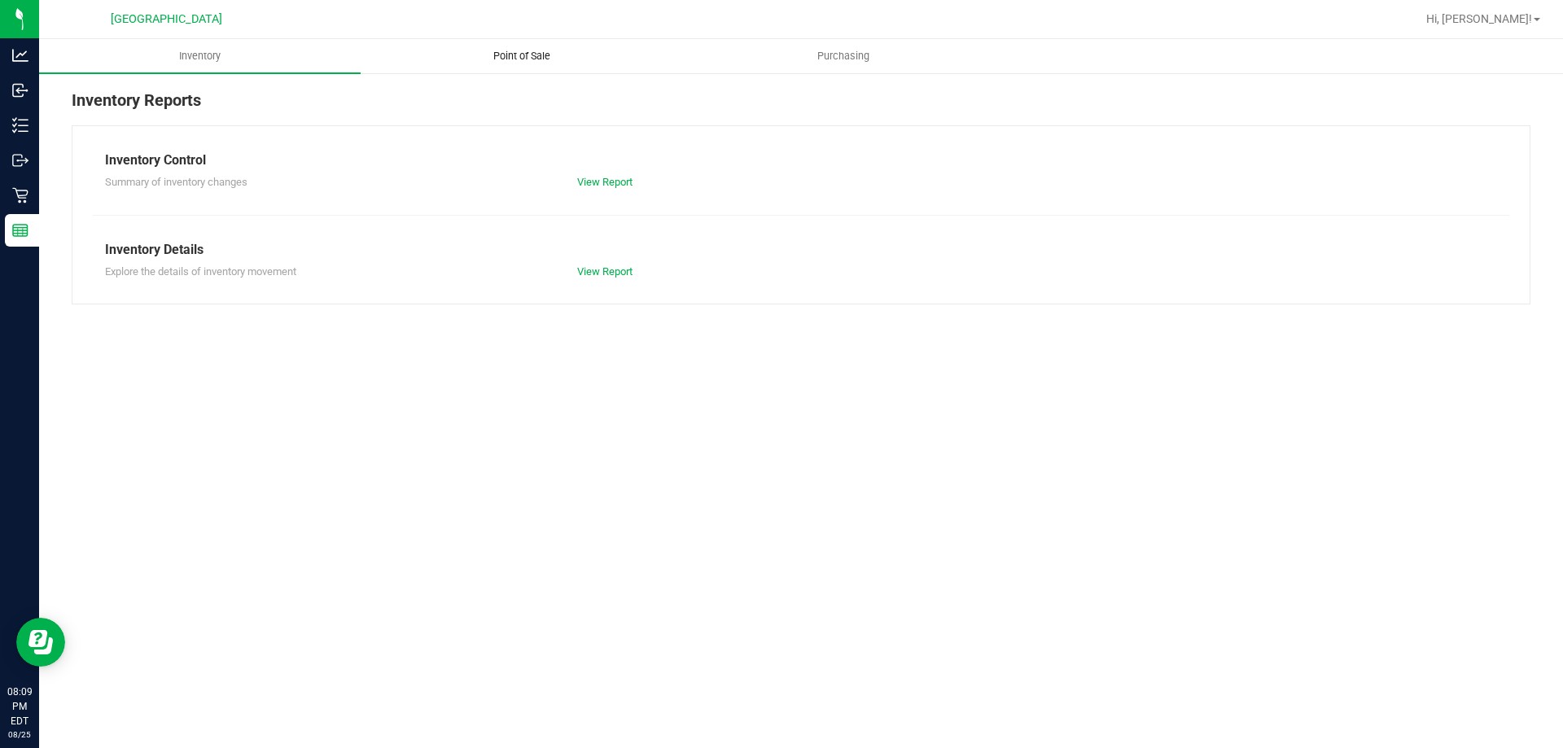
click at [611, 56] on uib-tab-heading "Point of Sale" at bounding box center [521, 56] width 320 height 33
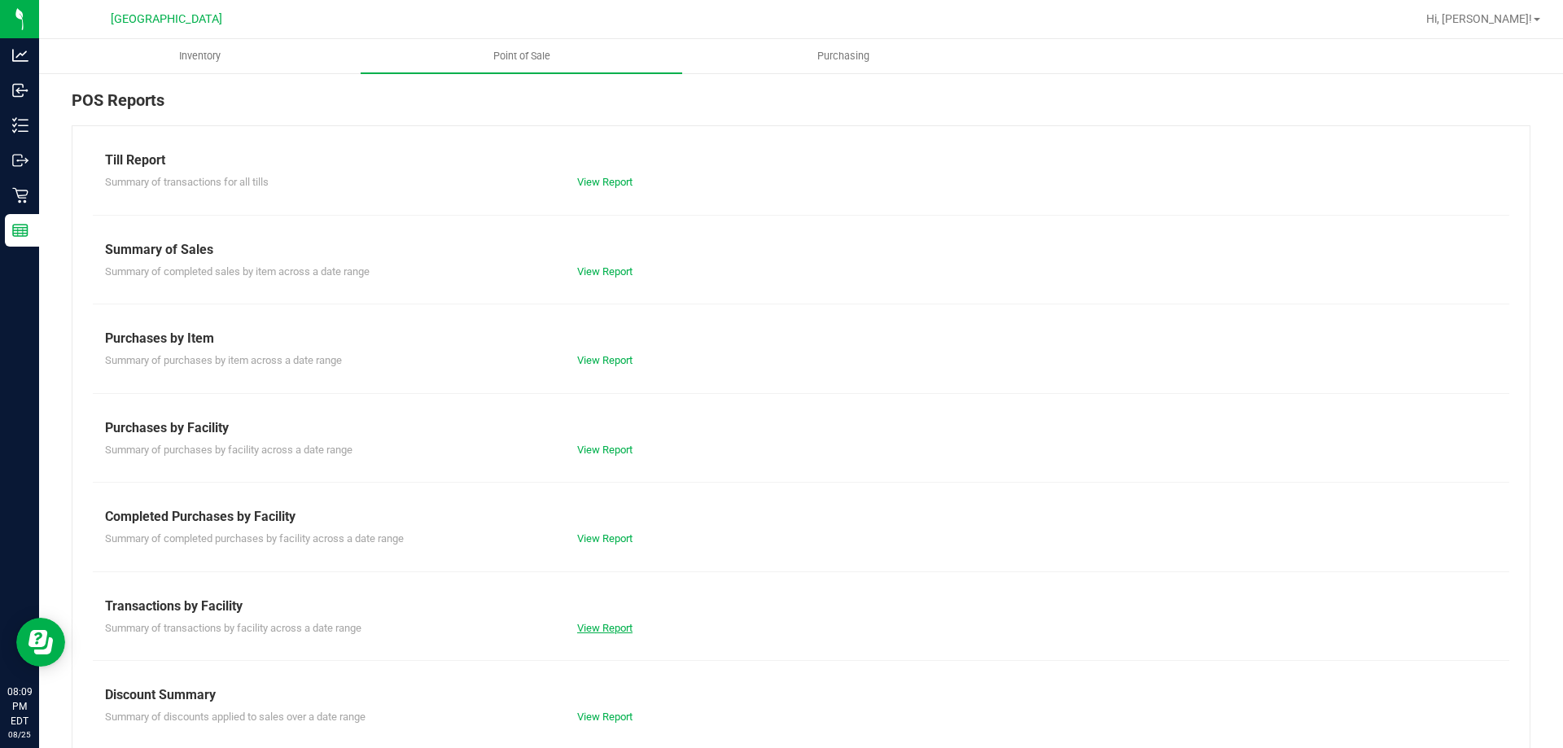
click at [618, 624] on link "View Report" at bounding box center [604, 628] width 55 height 12
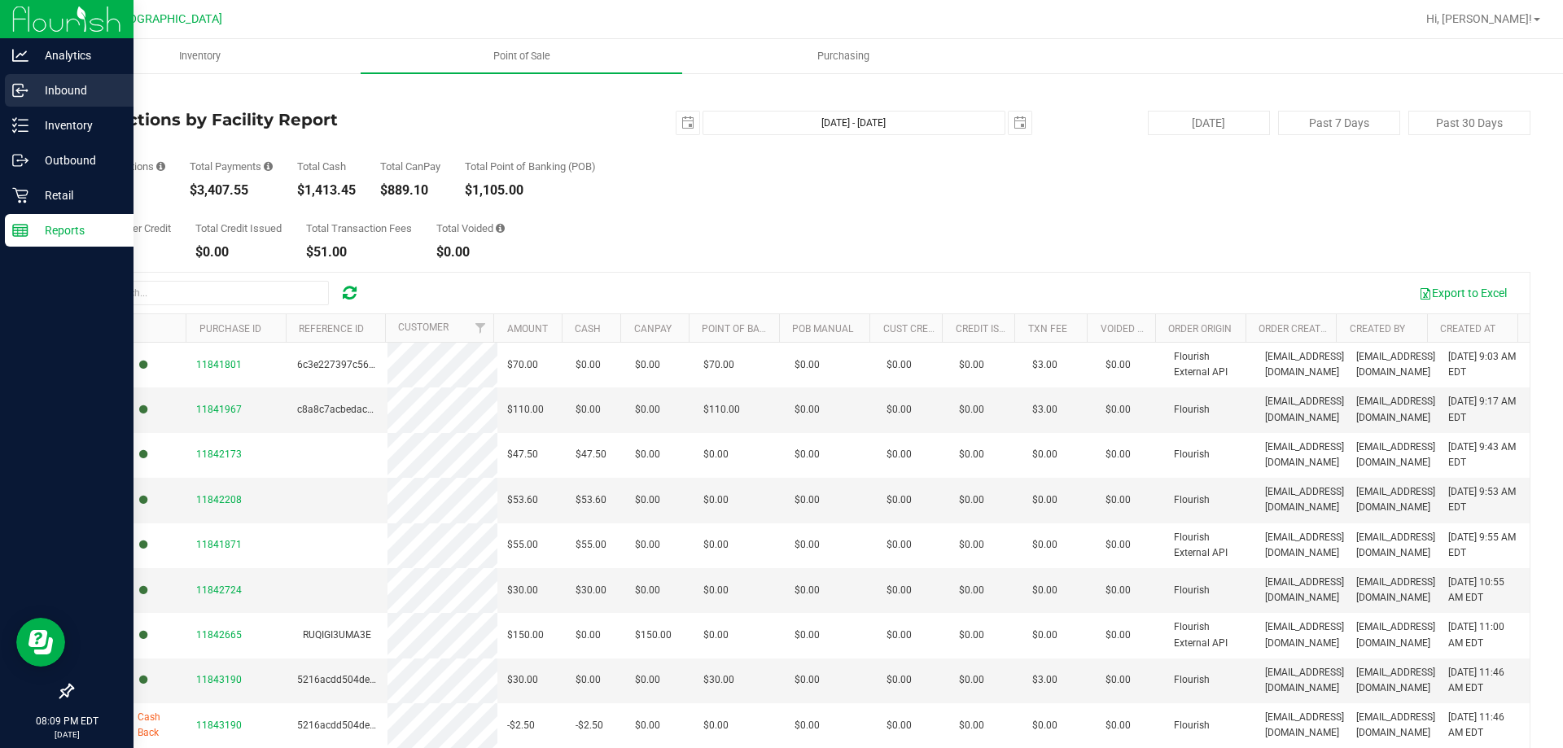
click at [51, 84] on p "Inbound" at bounding box center [77, 91] width 98 height 20
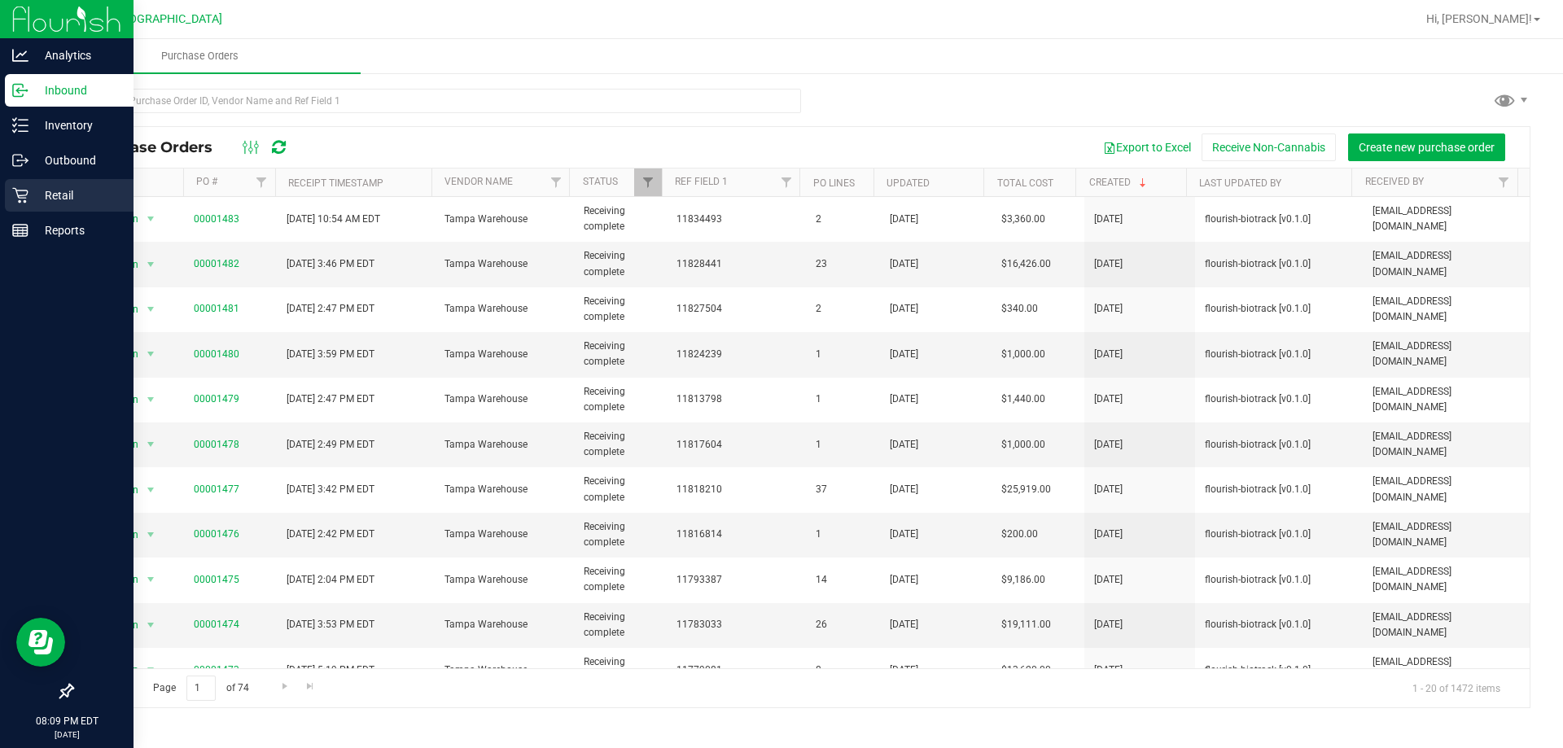
click at [15, 207] on div "Retail" at bounding box center [69, 195] width 129 height 33
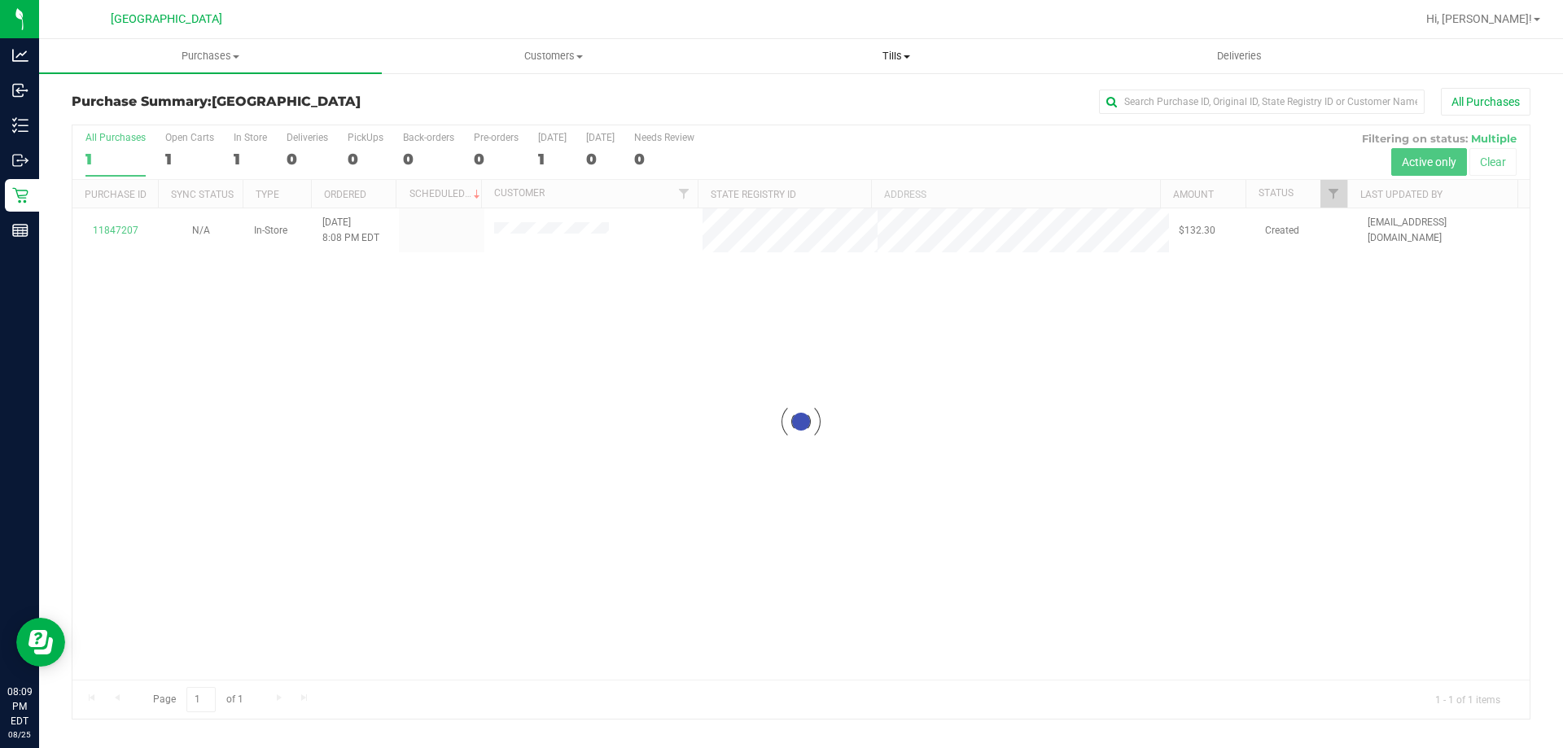
click at [884, 60] on span "Tills" at bounding box center [895, 56] width 341 height 15
click at [819, 95] on span "Manage tills" at bounding box center [780, 98] width 110 height 14
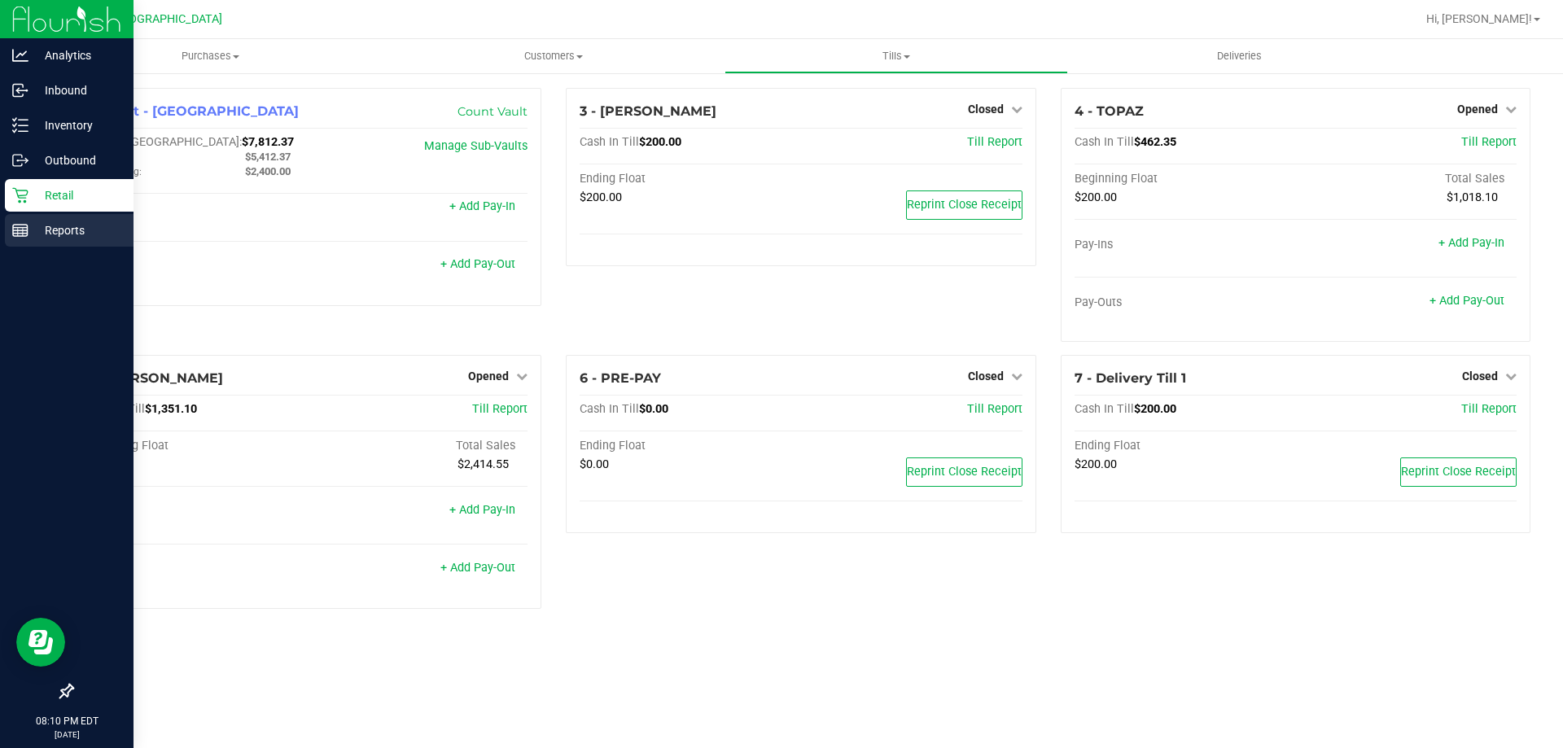
click at [34, 236] on p "Reports" at bounding box center [77, 231] width 98 height 20
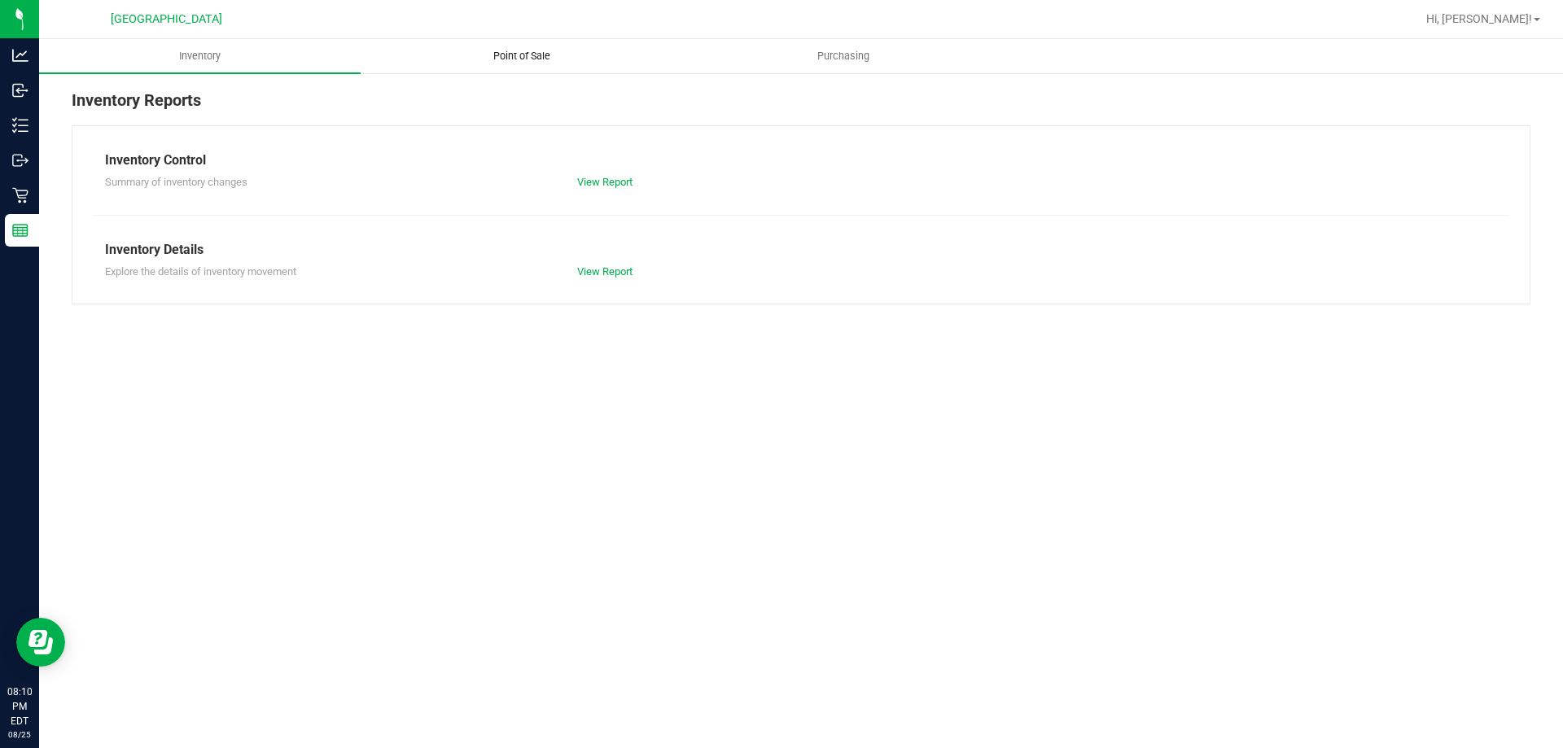
click at [524, 72] on ul "Inventory Point of Sale Purchasing" at bounding box center [820, 56] width 1563 height 35
click at [519, 69] on uib-tab-heading "Point of Sale" at bounding box center [521, 56] width 320 height 33
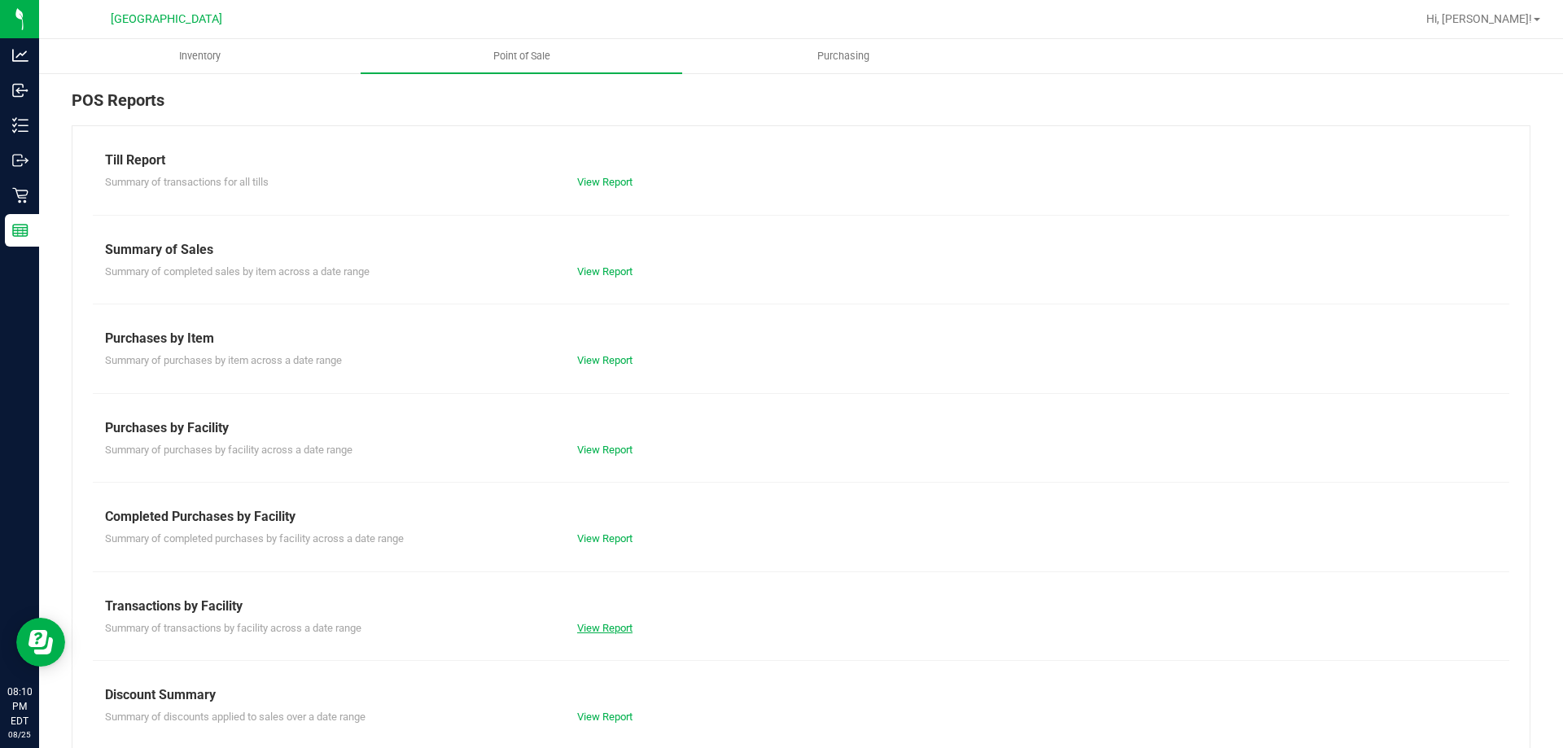
click at [577, 624] on link "View Report" at bounding box center [604, 628] width 55 height 12
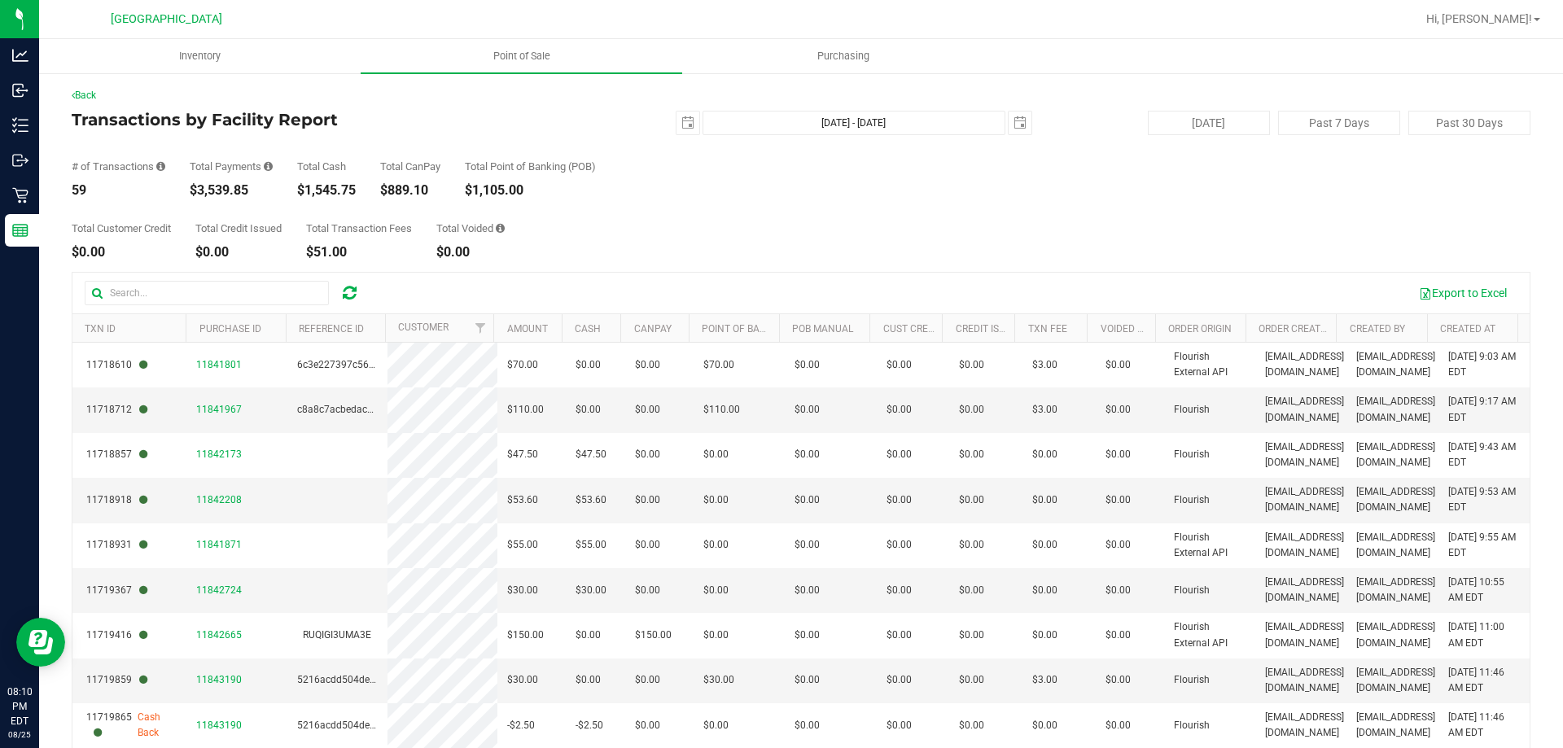
click at [497, 243] on div "Total Voided $0.00" at bounding box center [470, 241] width 68 height 36
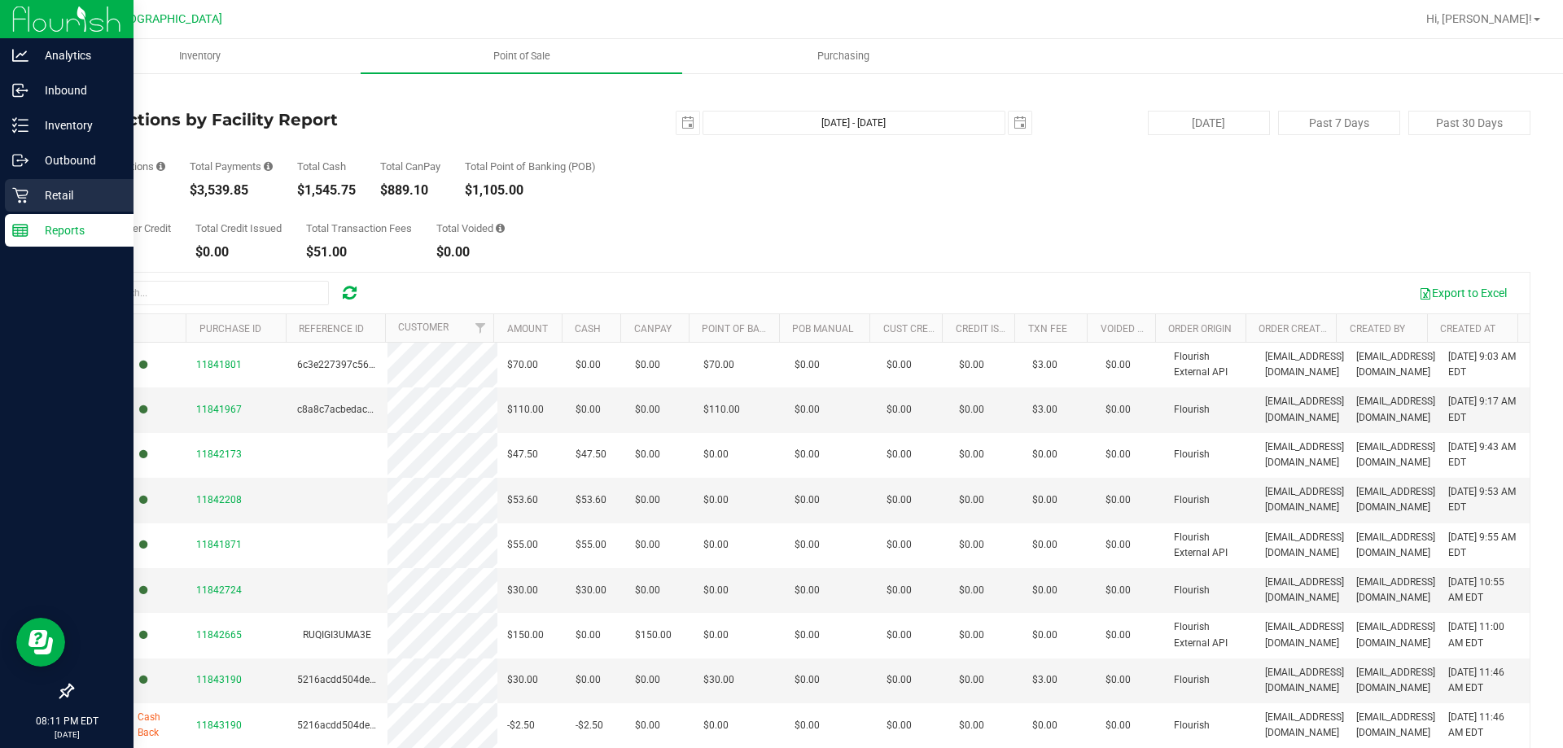
click at [31, 195] on p "Retail" at bounding box center [77, 196] width 98 height 20
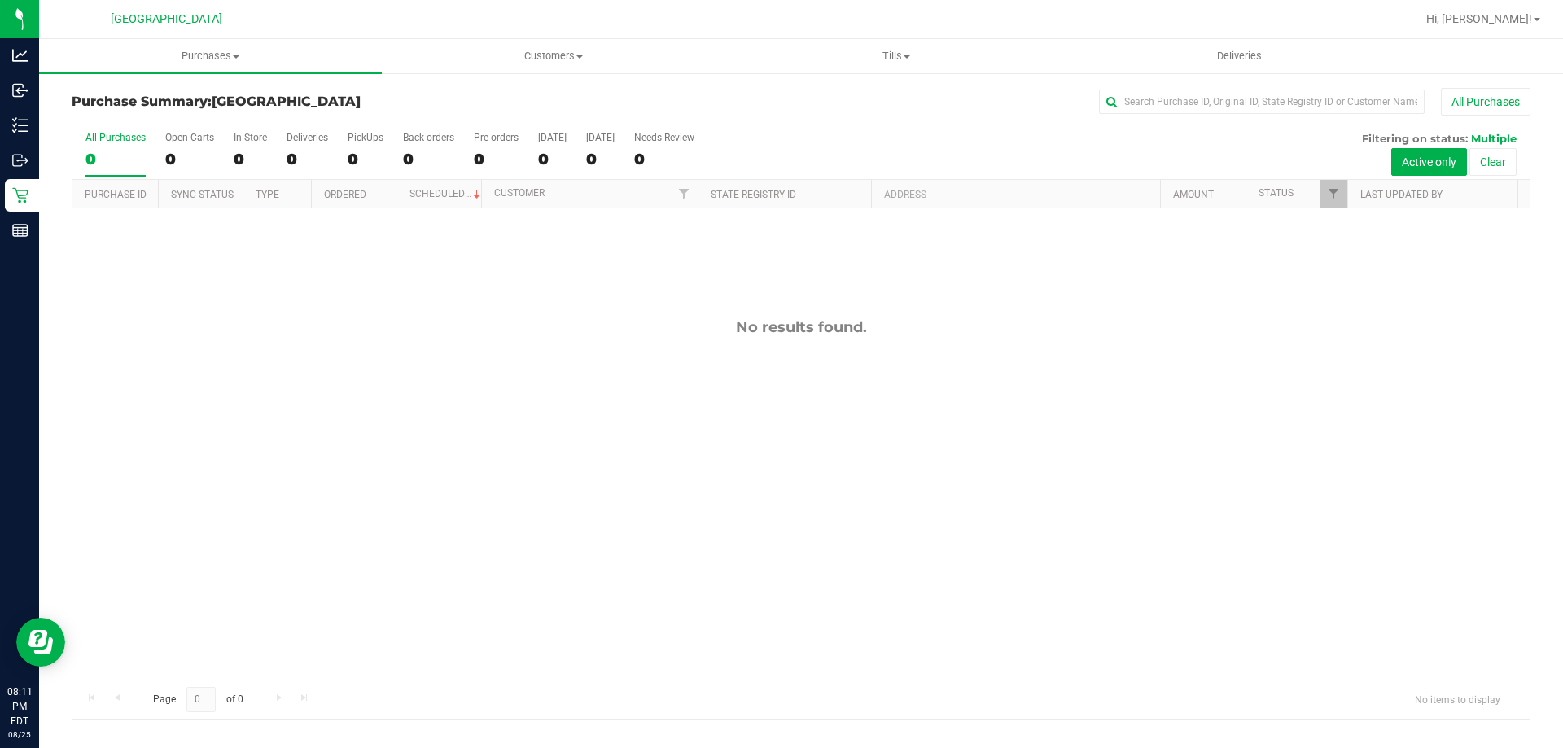
click at [379, 462] on div "No results found." at bounding box center [800, 498] width 1457 height 581
click at [1535, 14] on link "Hi, [PERSON_NAME]!" at bounding box center [1483, 19] width 127 height 17
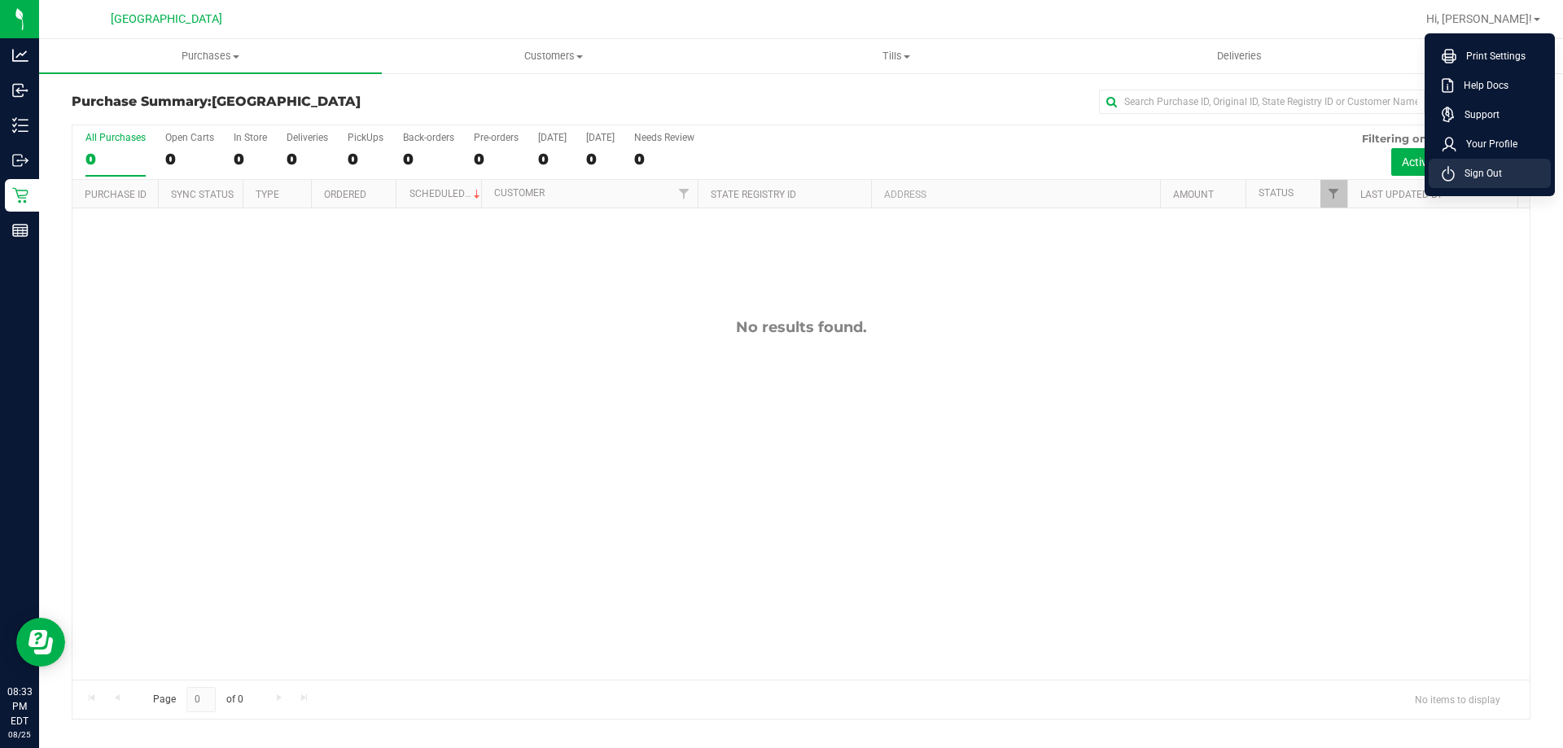
click at [1515, 167] on li "Sign Out" at bounding box center [1490, 173] width 122 height 29
